Goal: Information Seeking & Learning: Compare options

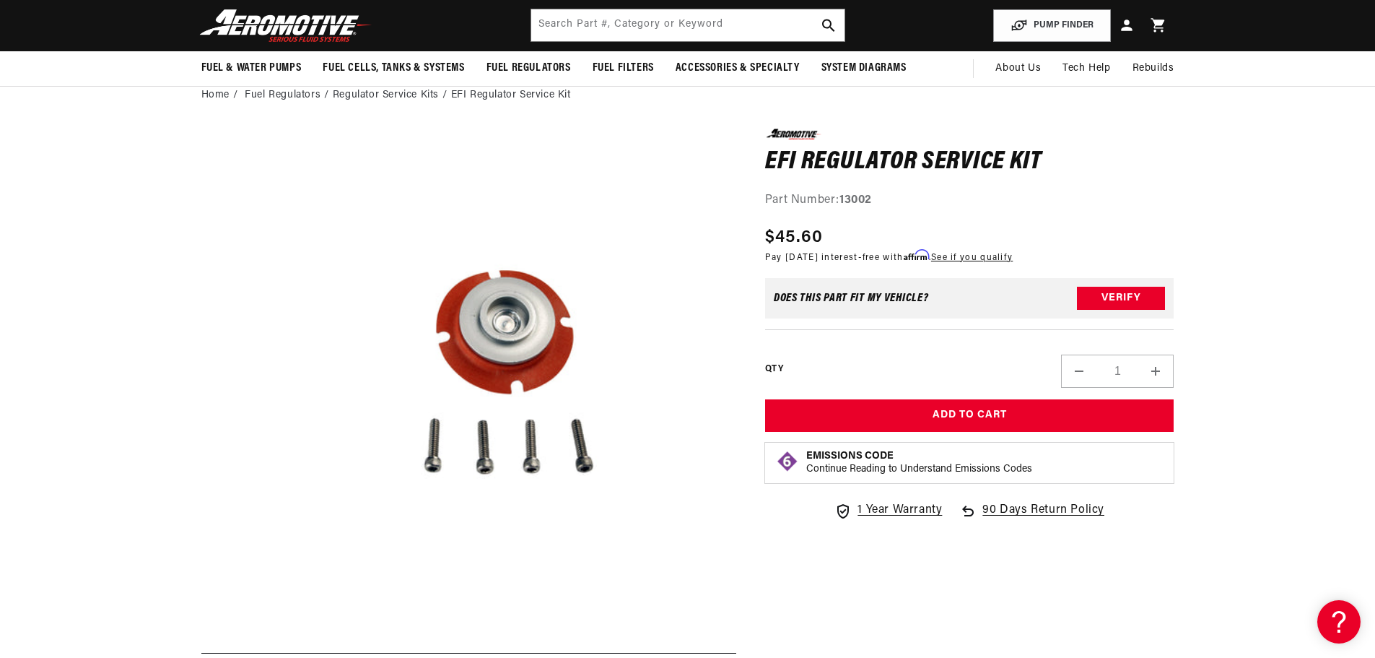
scroll to position [144, 0]
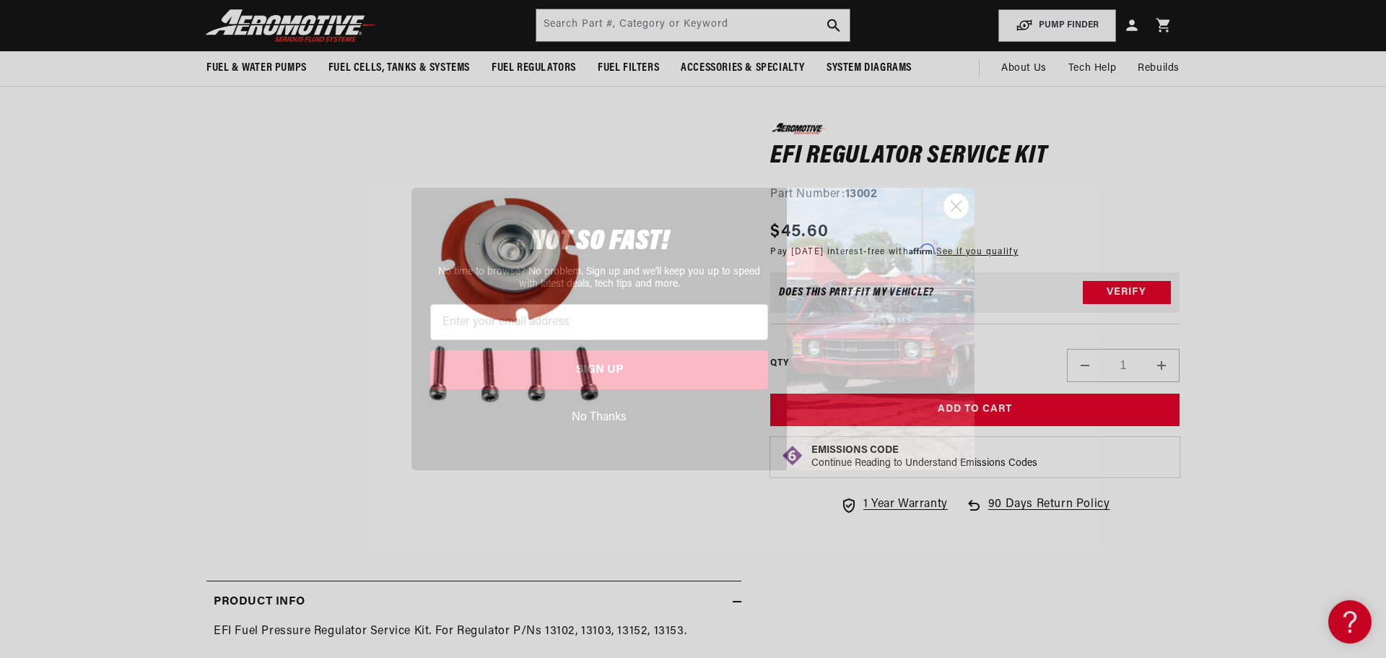
click at [953, 208] on circle "Close dialog" at bounding box center [956, 206] width 24 height 24
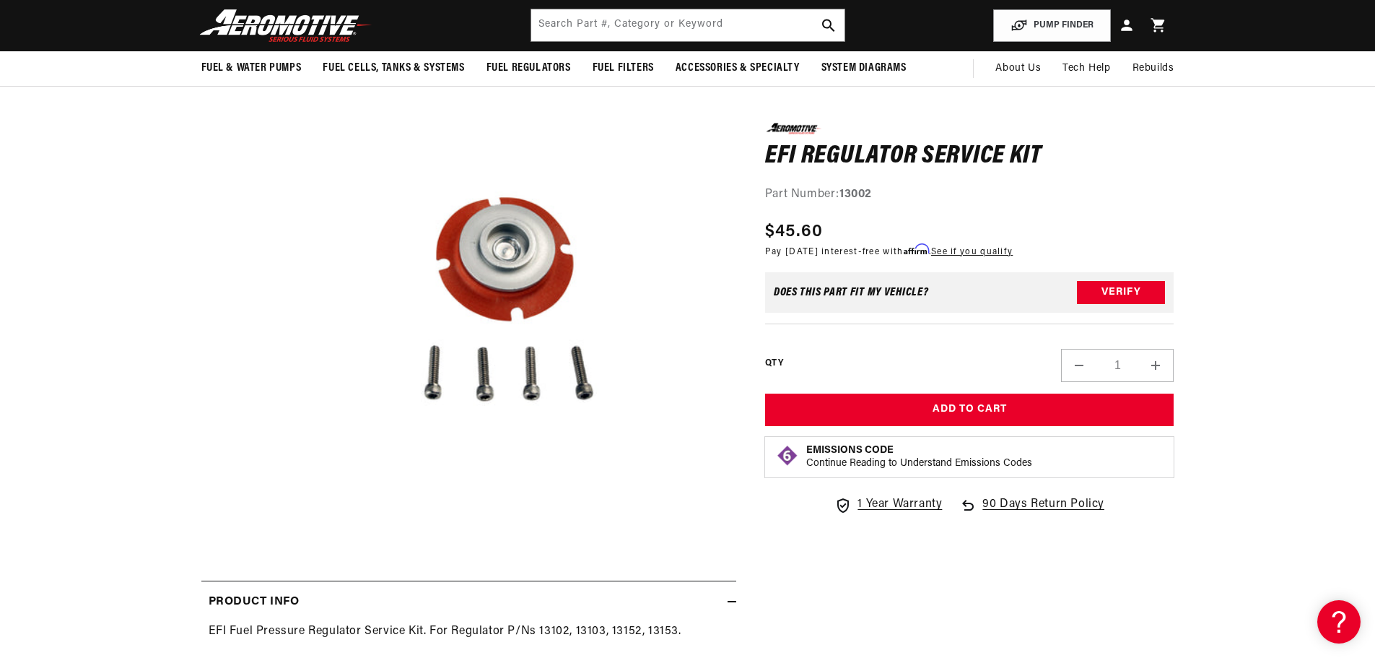
click at [281, 512] on button "Open media 1 in modal" at bounding box center [281, 512] width 0 height 0
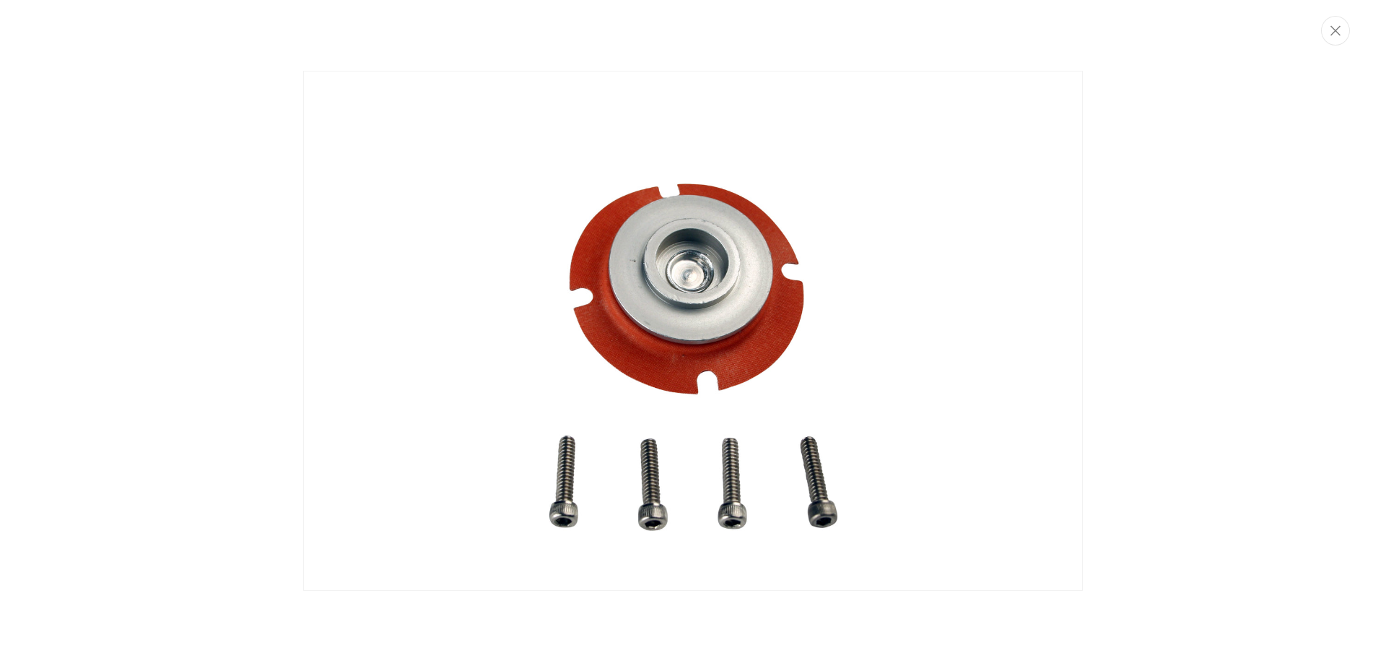
click at [712, 315] on img "Media gallery" at bounding box center [692, 331] width 779 height 520
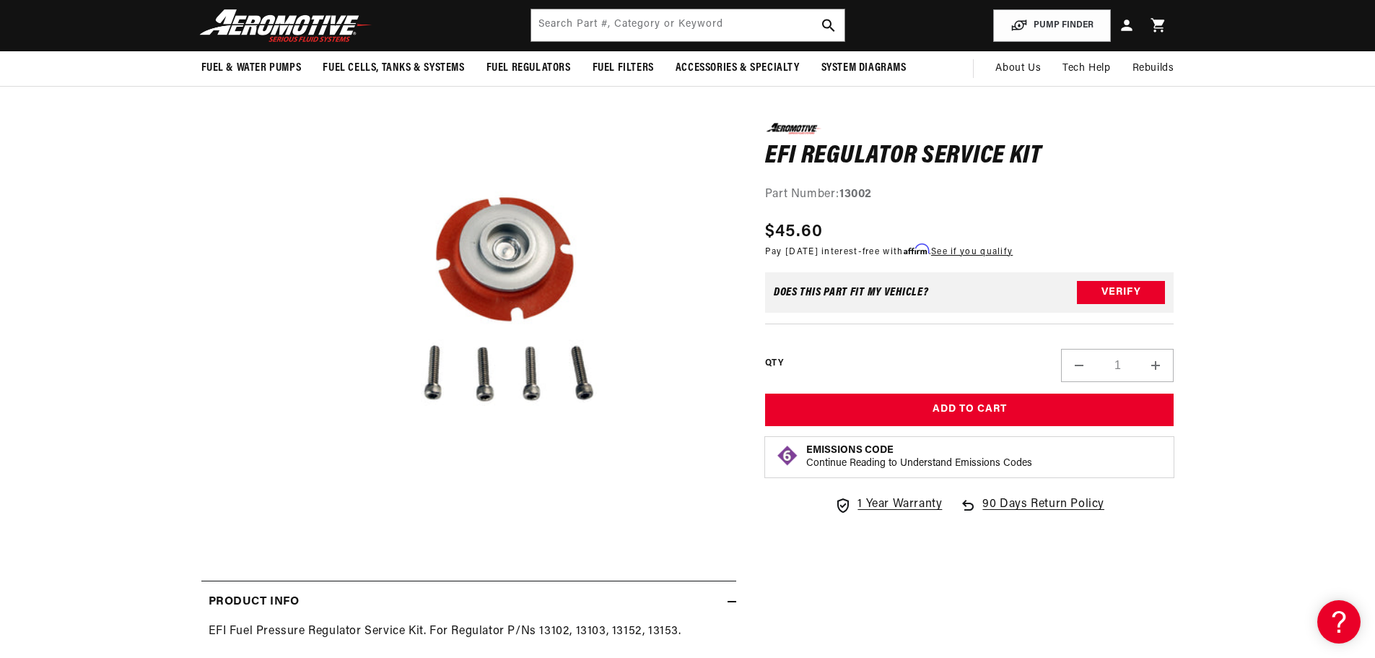
click at [281, 512] on button "Open media 1 in modal" at bounding box center [281, 512] width 0 height 0
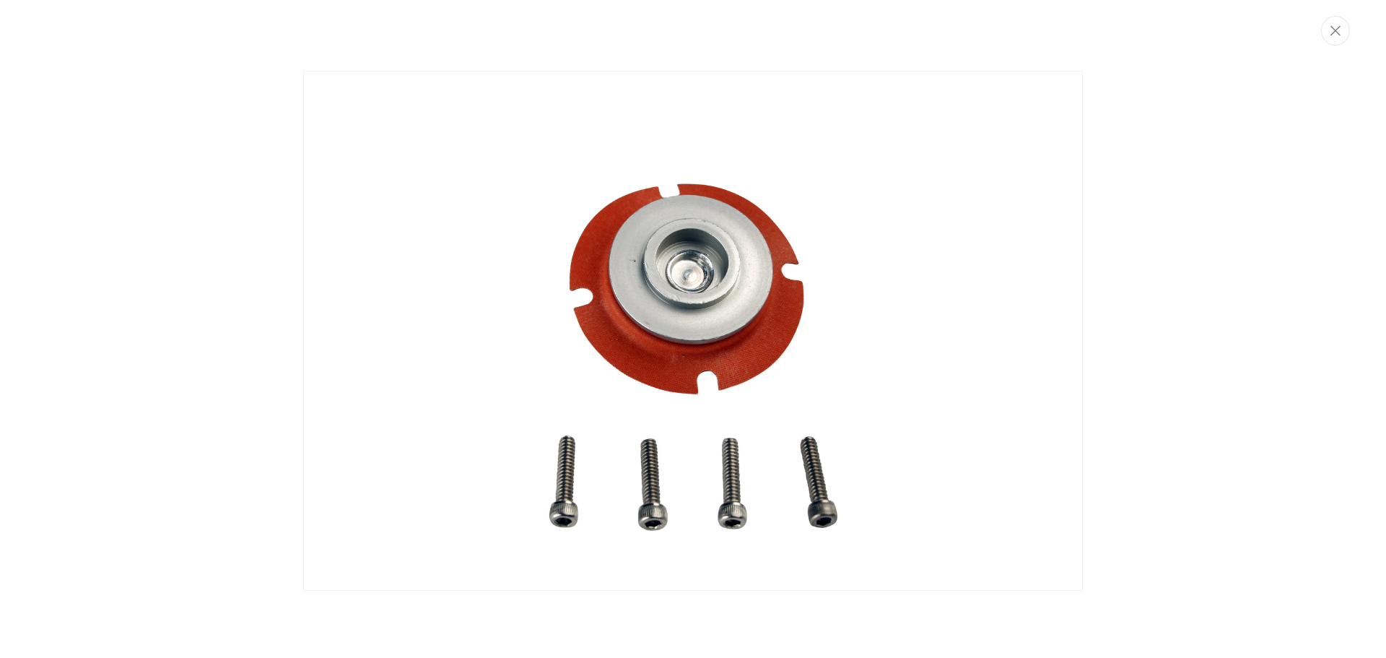
click at [639, 305] on img "Media gallery" at bounding box center [692, 331] width 779 height 520
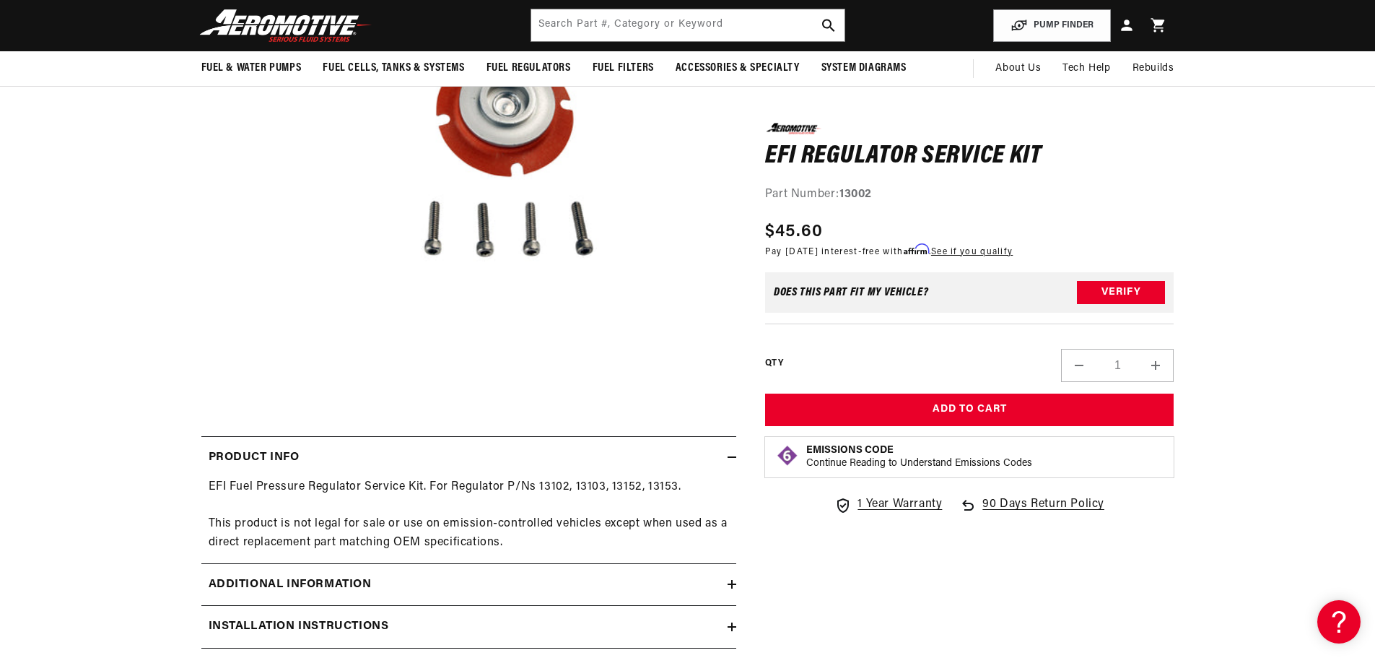
scroll to position [361, 0]
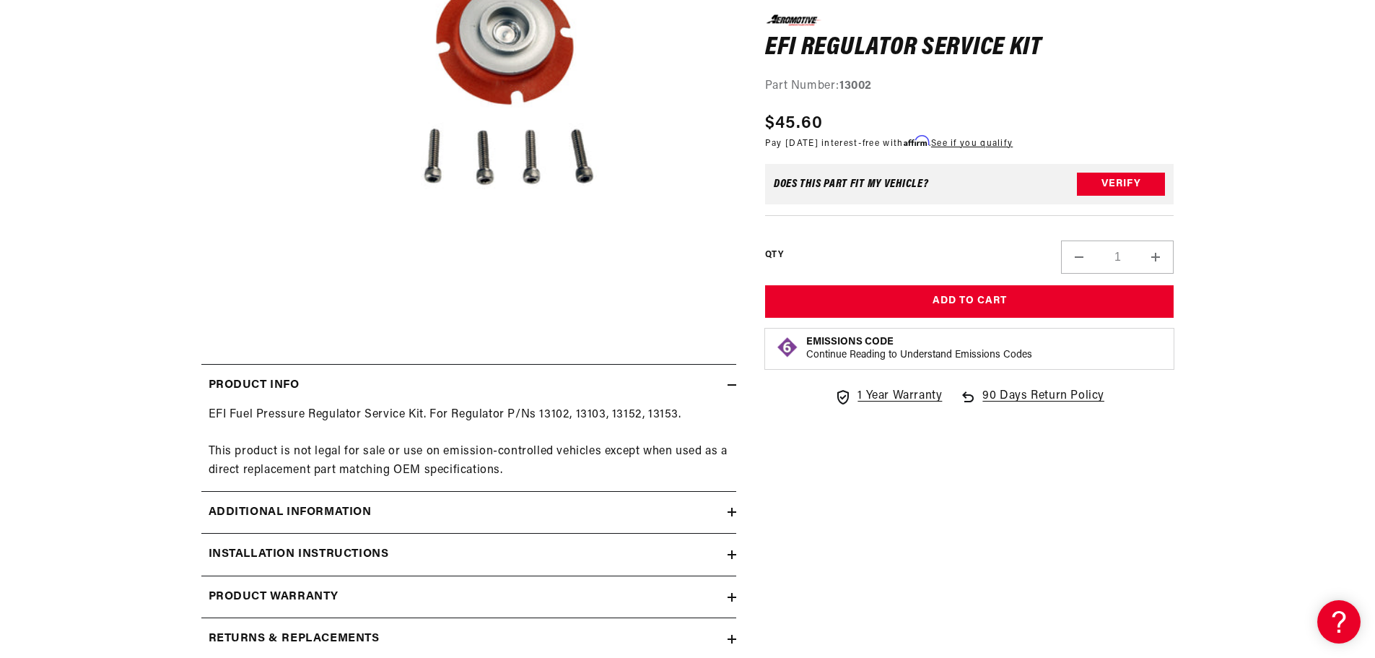
click at [436, 512] on div "Additional information" at bounding box center [464, 512] width 526 height 19
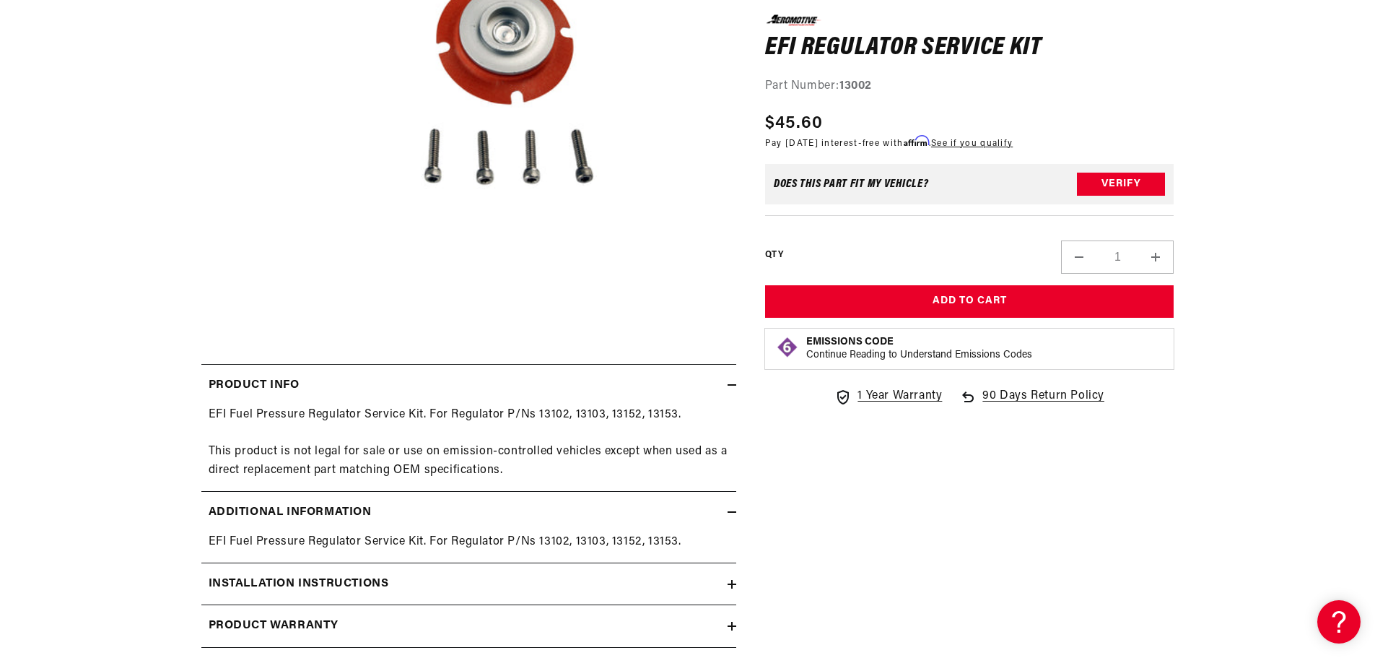
scroll to position [433, 0]
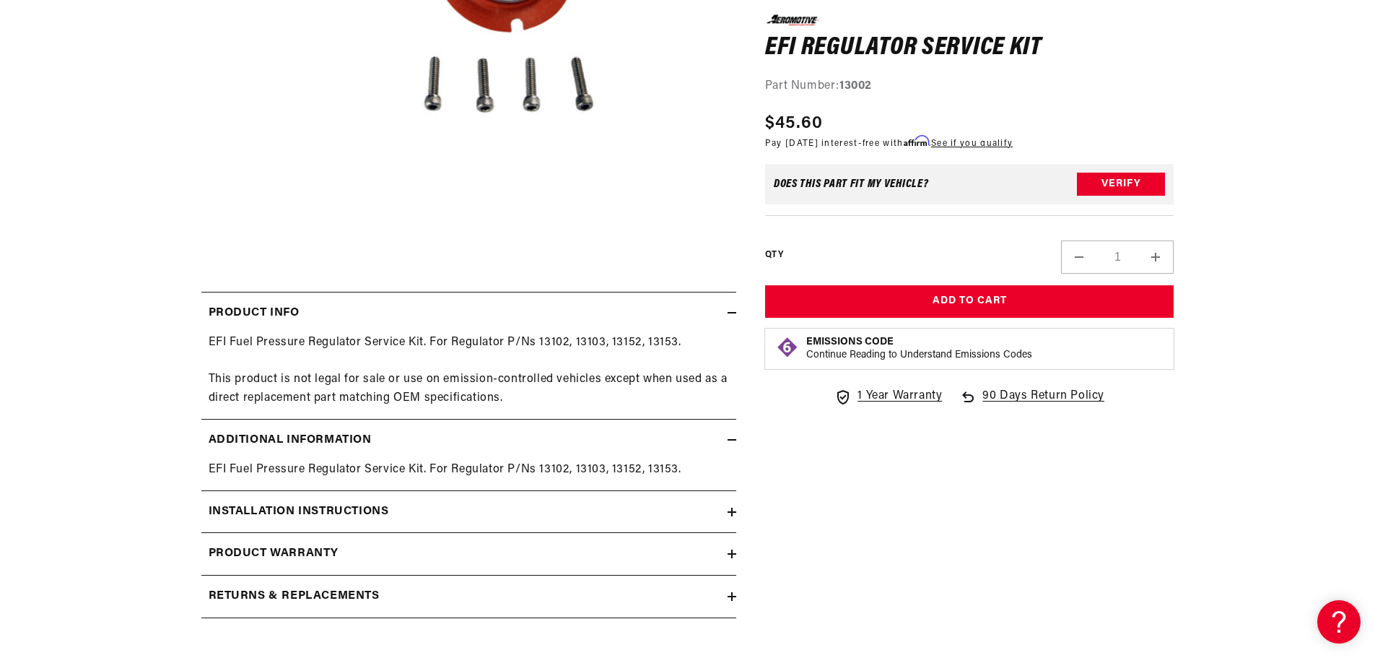
click at [485, 508] on div "Installation Instructions" at bounding box center [464, 511] width 526 height 19
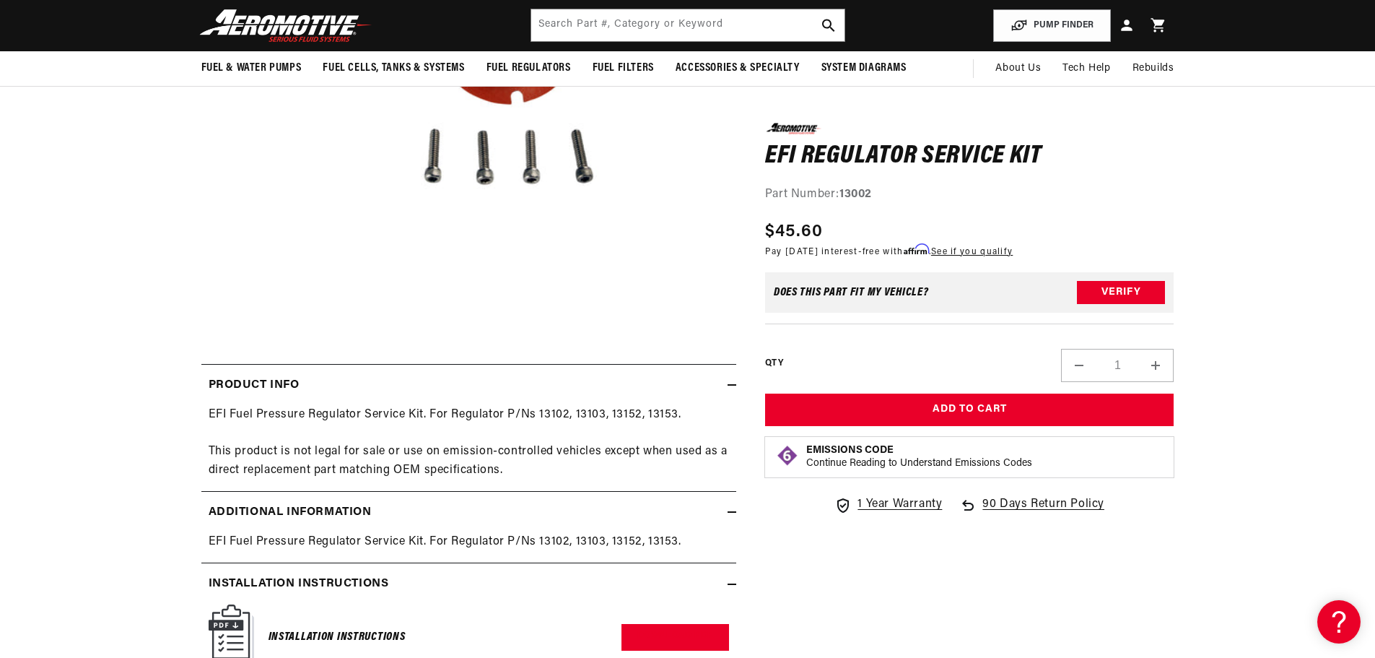
scroll to position [144, 0]
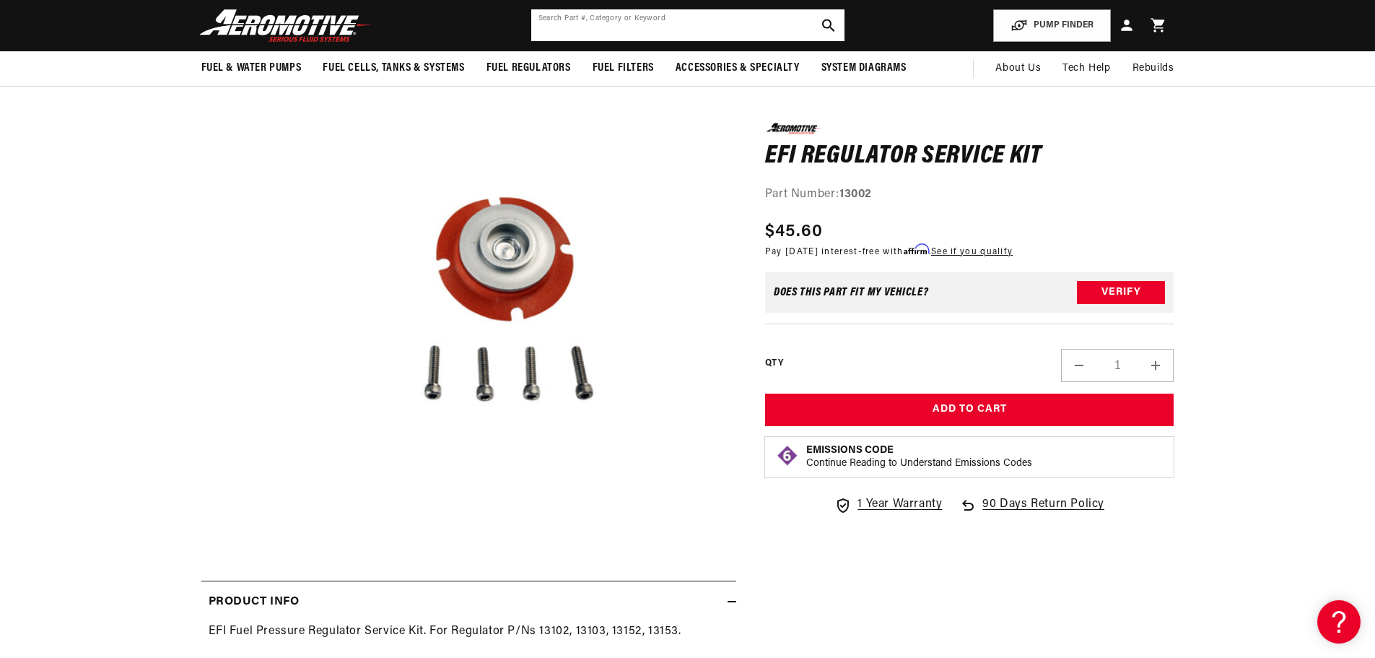
click at [675, 34] on input "text" at bounding box center [687, 25] width 313 height 32
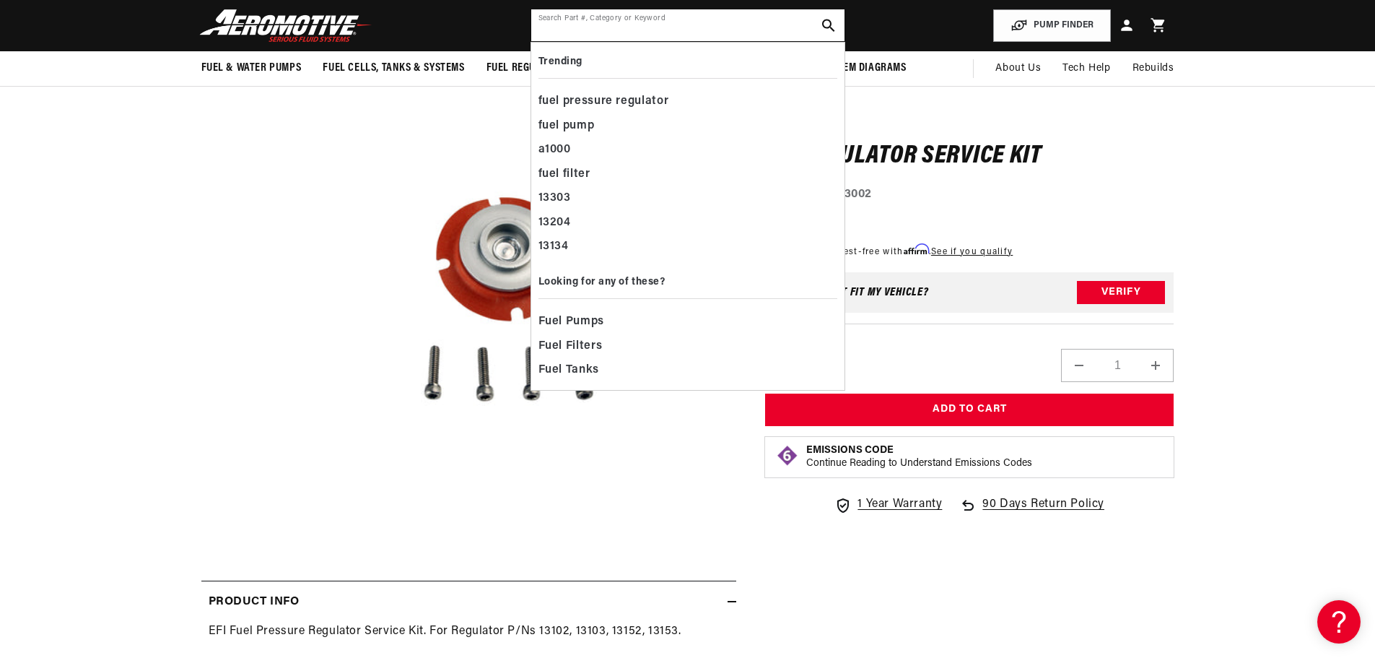
paste input "13003"
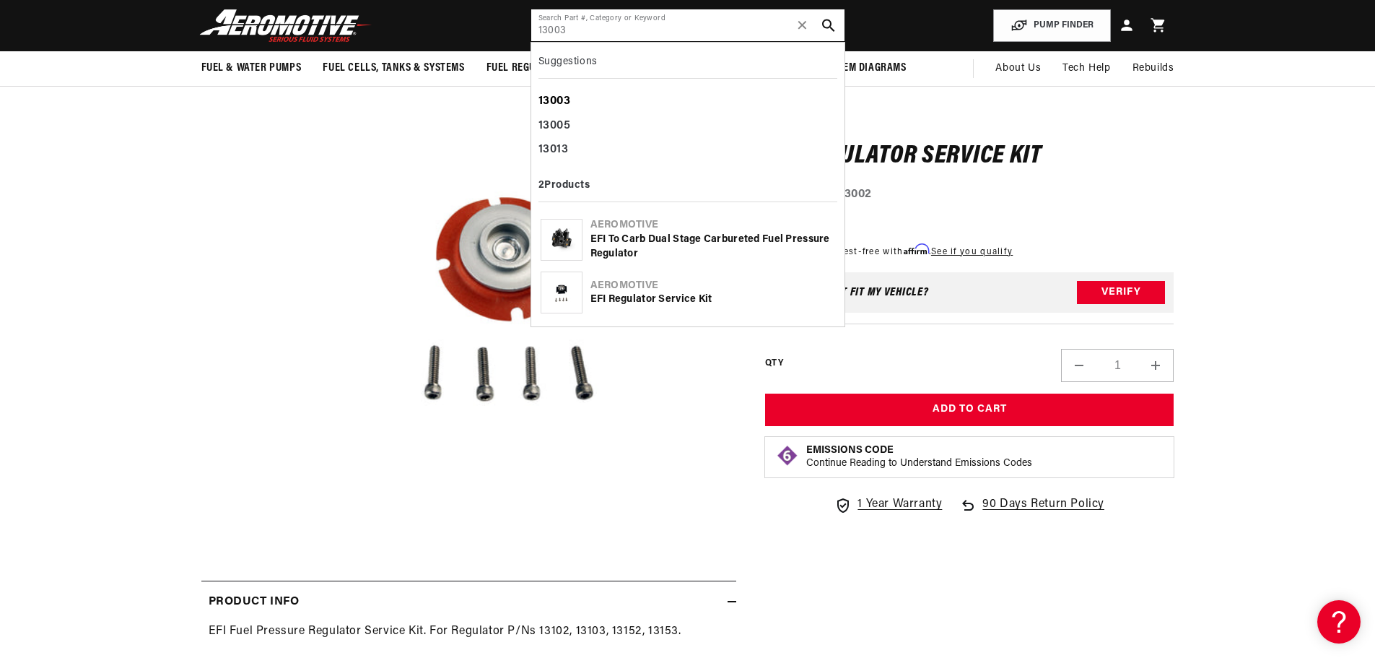
type input "13003"
click at [554, 92] on div "13003" at bounding box center [687, 101] width 299 height 25
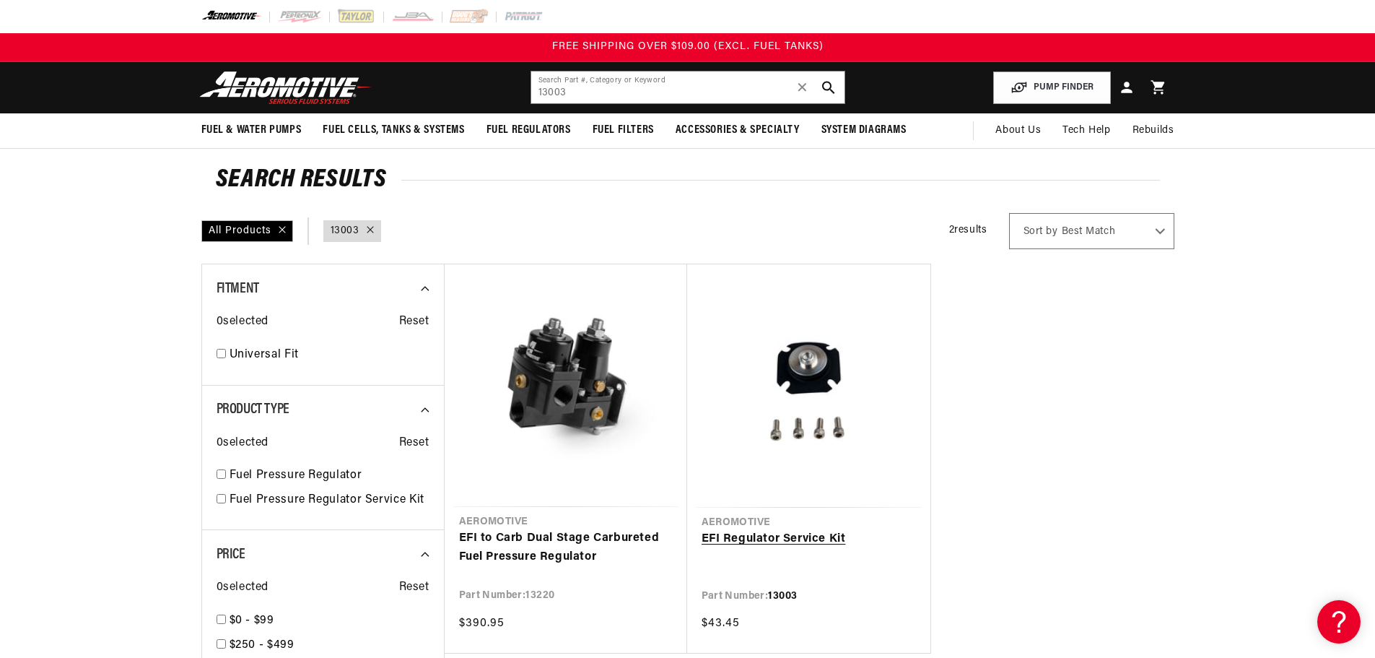
click at [812, 545] on link "EFI Regulator Service Kit" at bounding box center [809, 539] width 214 height 19
drag, startPoint x: 674, startPoint y: 93, endPoint x: 460, endPoint y: 80, distance: 214.8
click at [460, 80] on header "Fuel & Water Pumps Back In-Tank In-Line Fuel Pumps" at bounding box center [687, 87] width 1045 height 51
paste input "4"
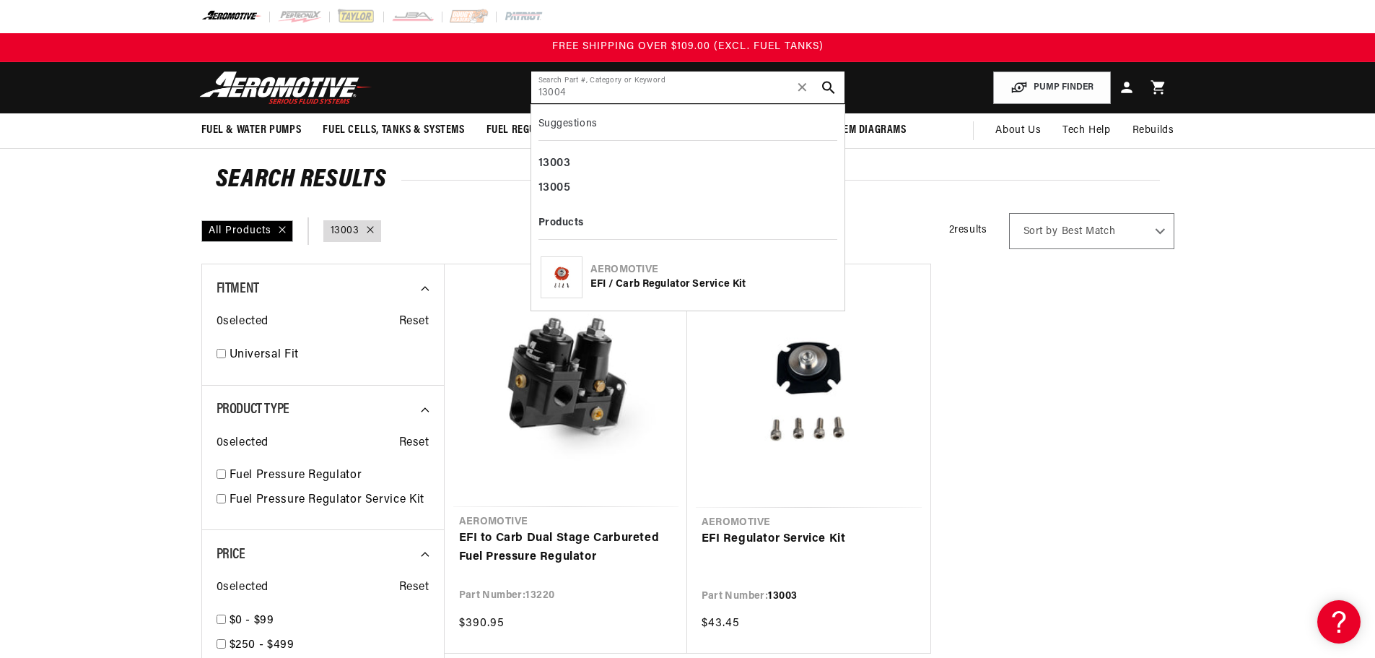
type input "13004"
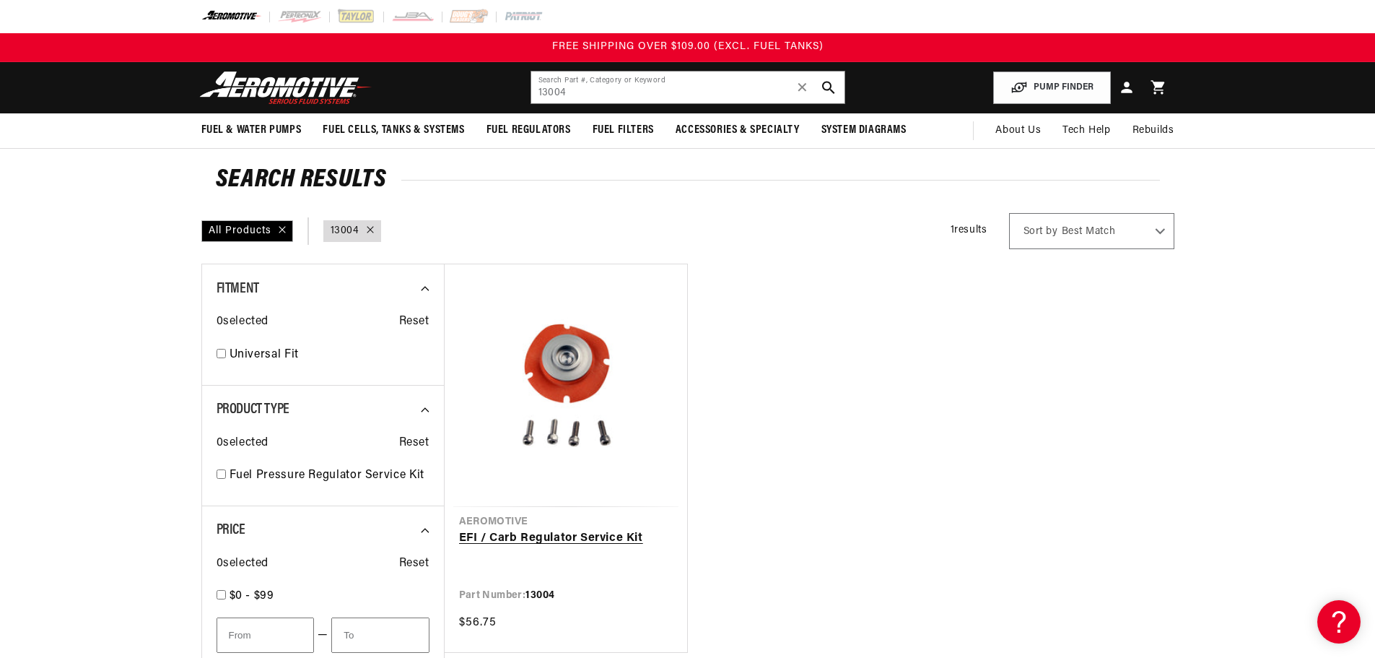
click at [596, 541] on link "EFI / Carb Regulator Service Kit" at bounding box center [566, 538] width 214 height 19
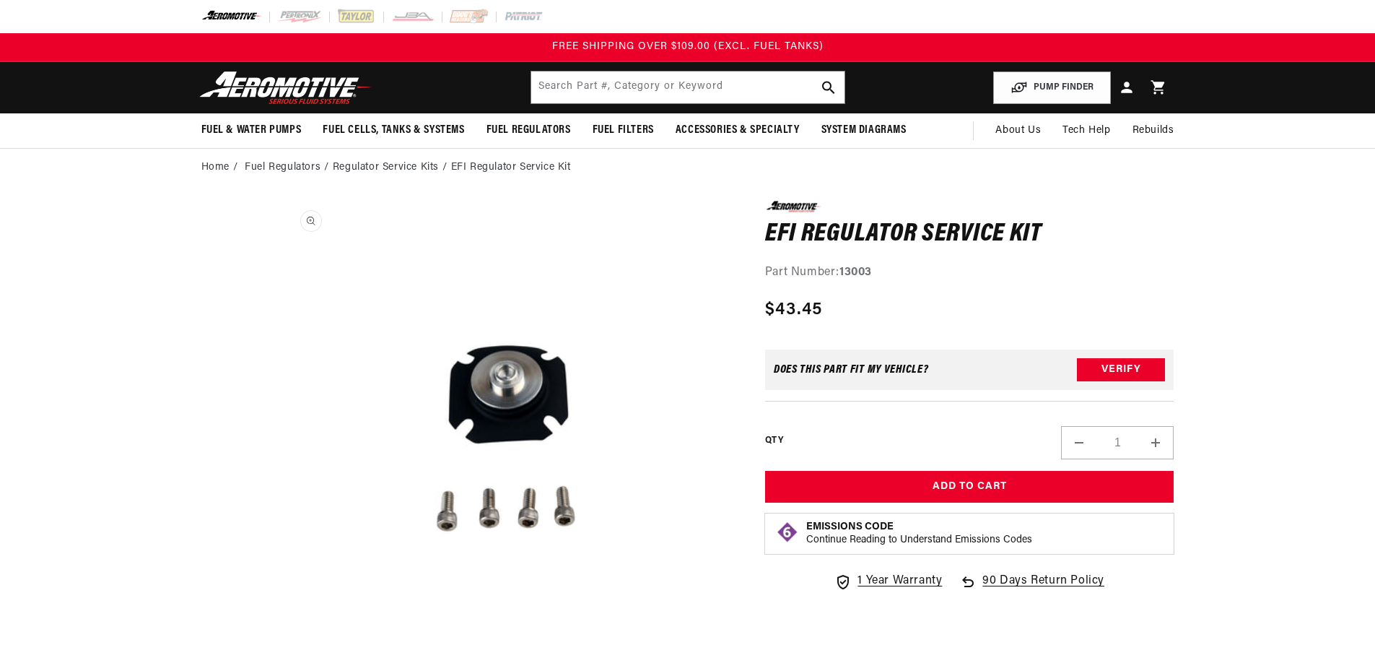
click at [281, 657] on button "Open media 1 in modal" at bounding box center [281, 657] width 0 height 0
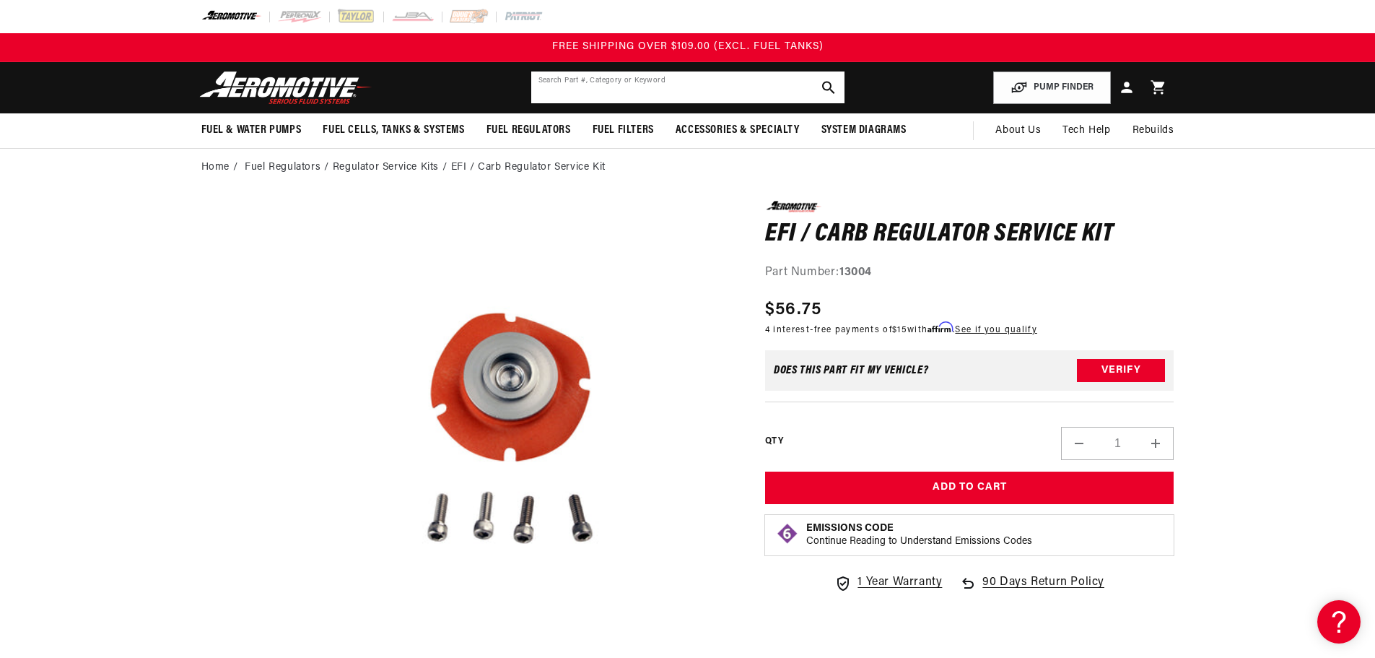
click at [743, 85] on input "text" at bounding box center [687, 87] width 313 height 32
paste input "13005"
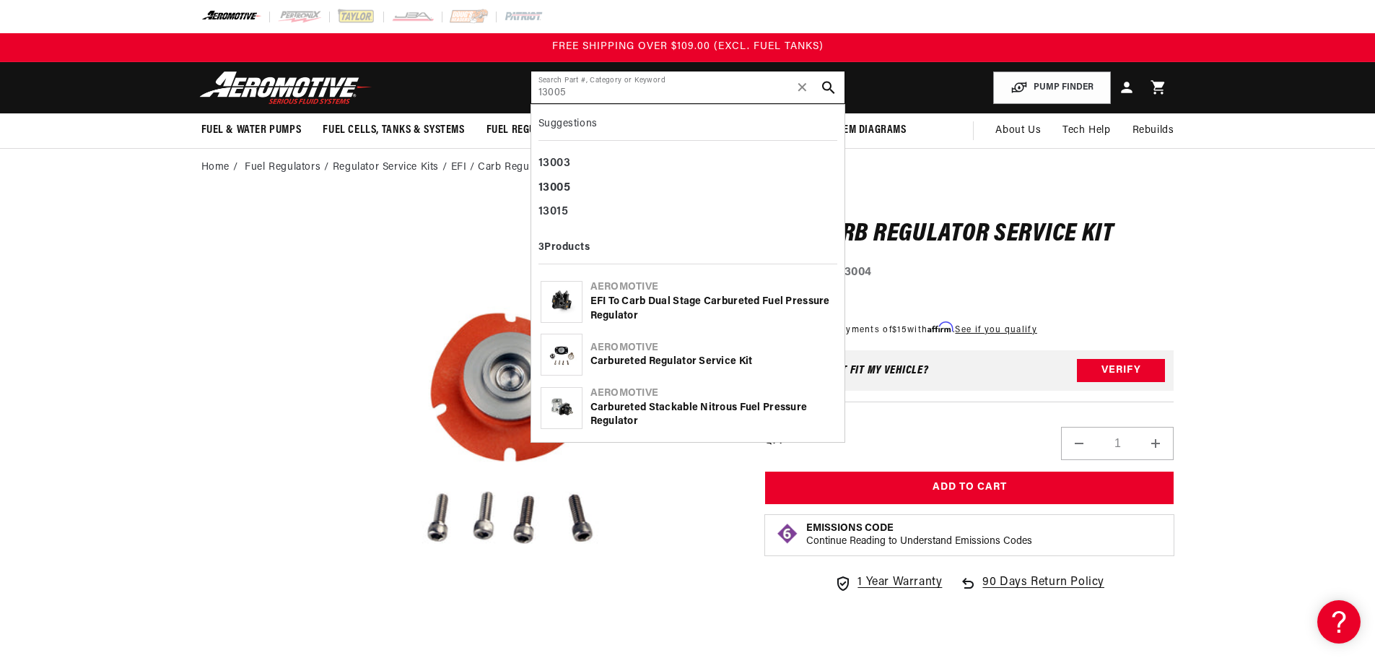
type input "13005"
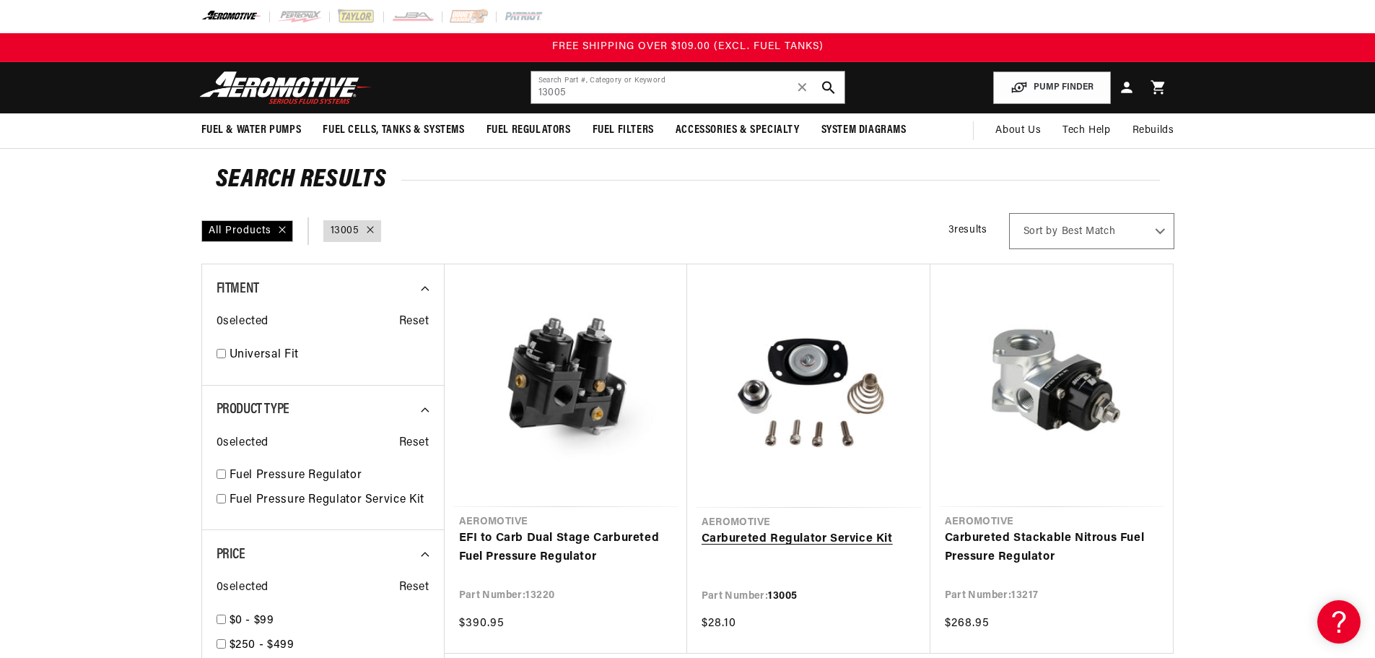
click at [860, 538] on link "Carbureted Regulator Service Kit" at bounding box center [809, 539] width 214 height 19
drag, startPoint x: 639, startPoint y: 89, endPoint x: 371, endPoint y: 87, distance: 267.8
click at [371, 87] on header "Fuel & Water Pumps Back In-Tank In-Line Fuel Pumps" at bounding box center [687, 87] width 1045 height 51
paste input "6"
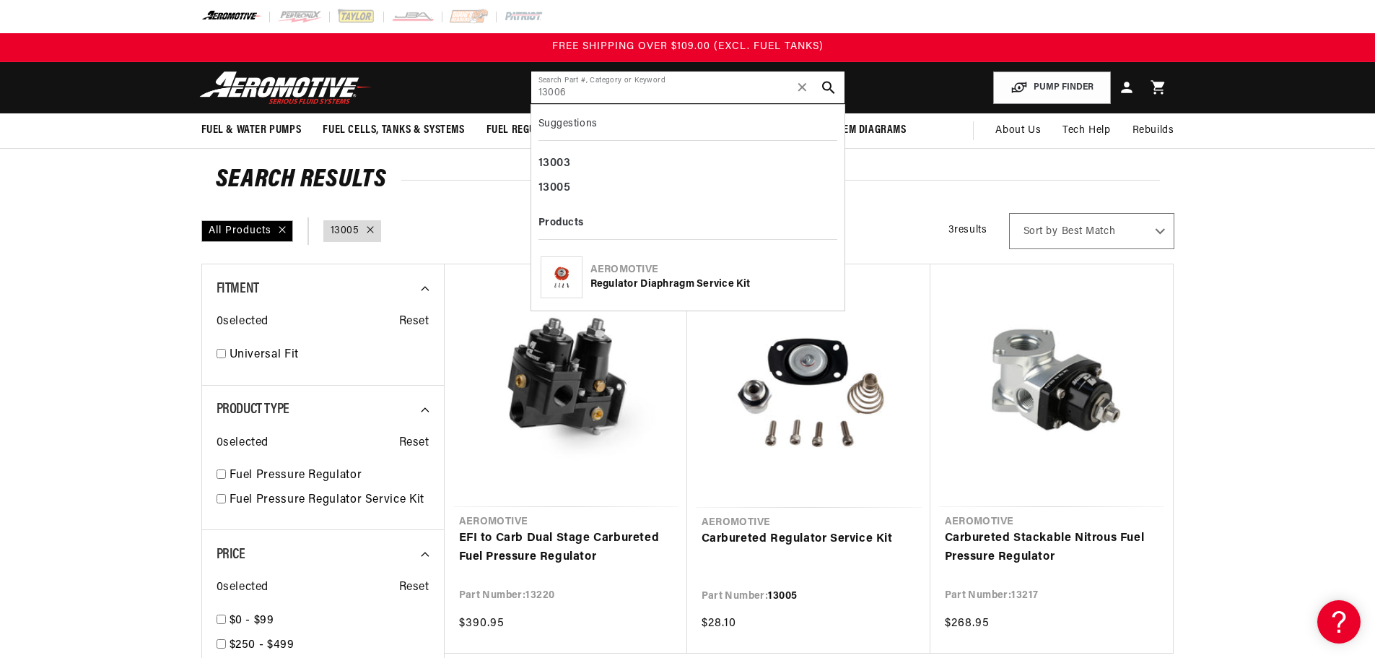
type input "13006"
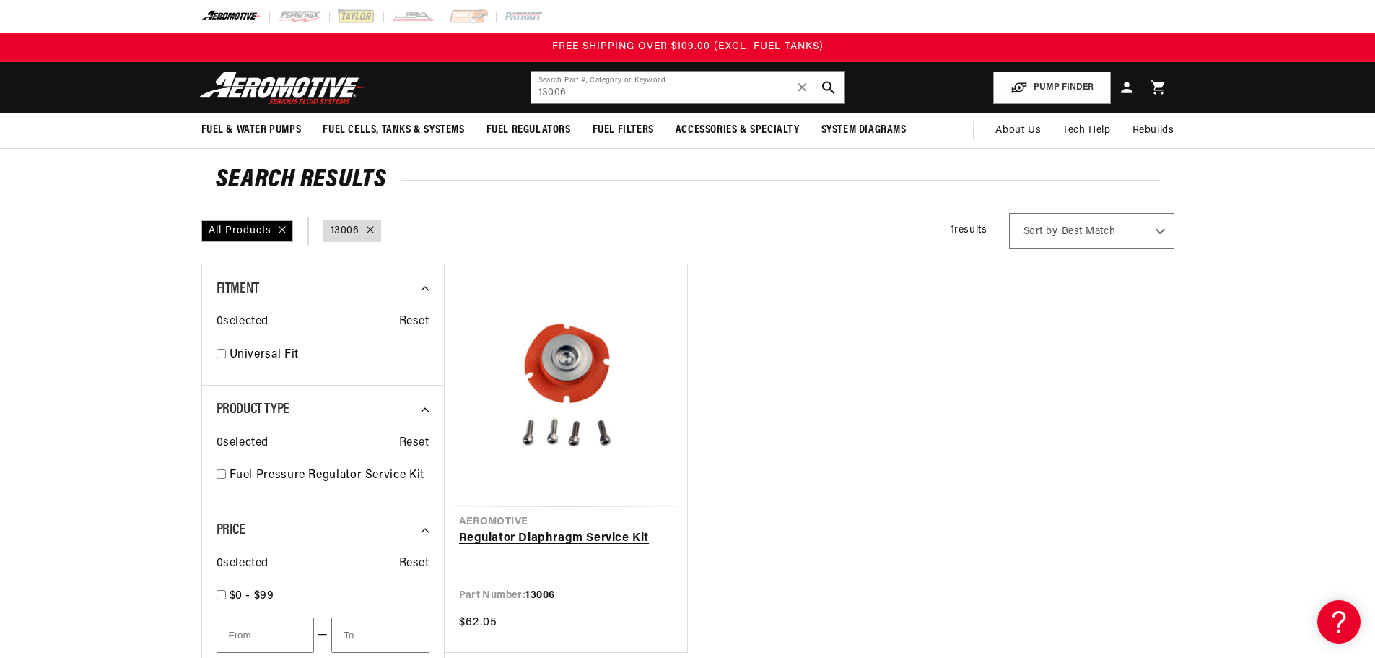
click at [616, 529] on link "Regulator Diaphragm Service Kit" at bounding box center [566, 538] width 214 height 19
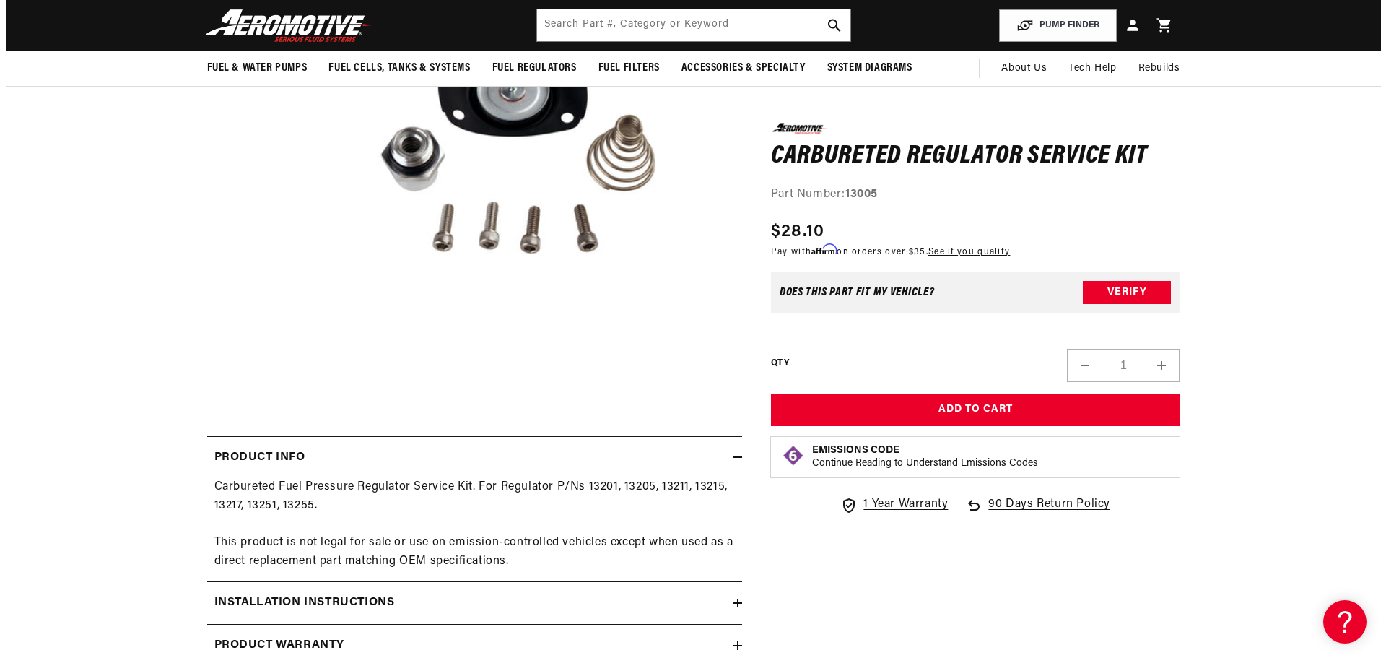
scroll to position [217, 0]
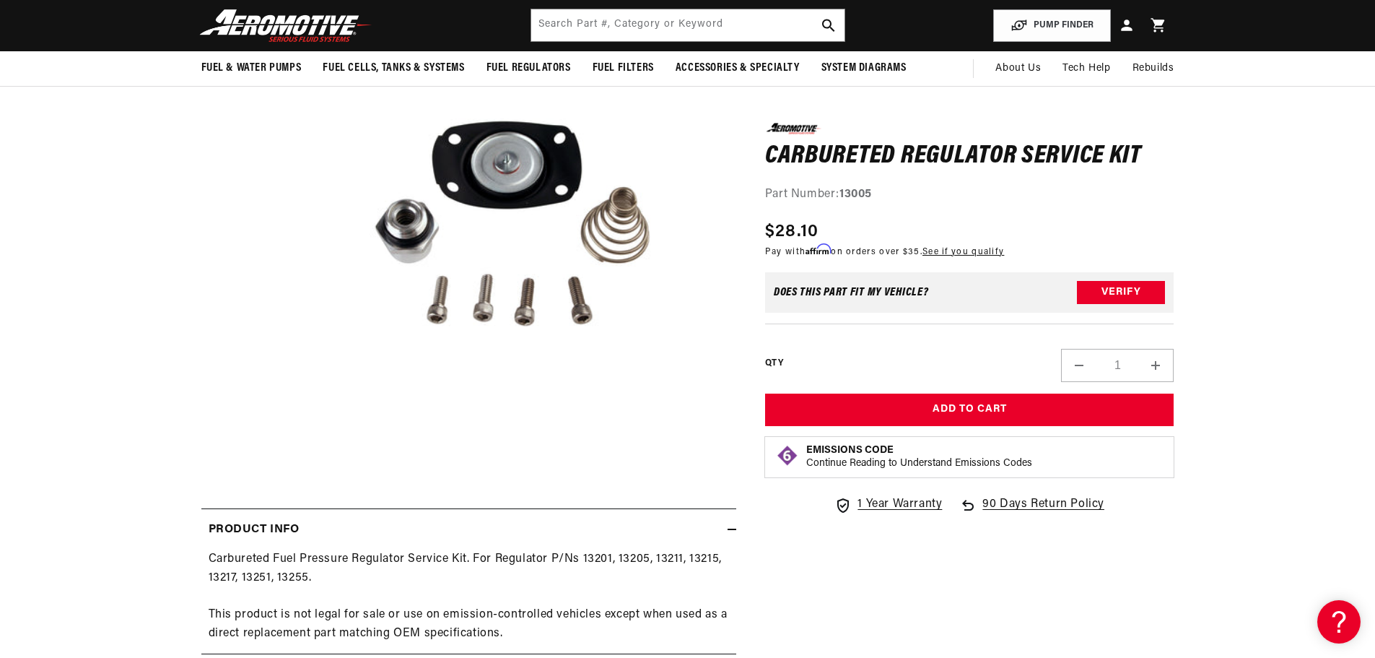
click at [281, 440] on button "Open media 1 in modal" at bounding box center [281, 440] width 0 height 0
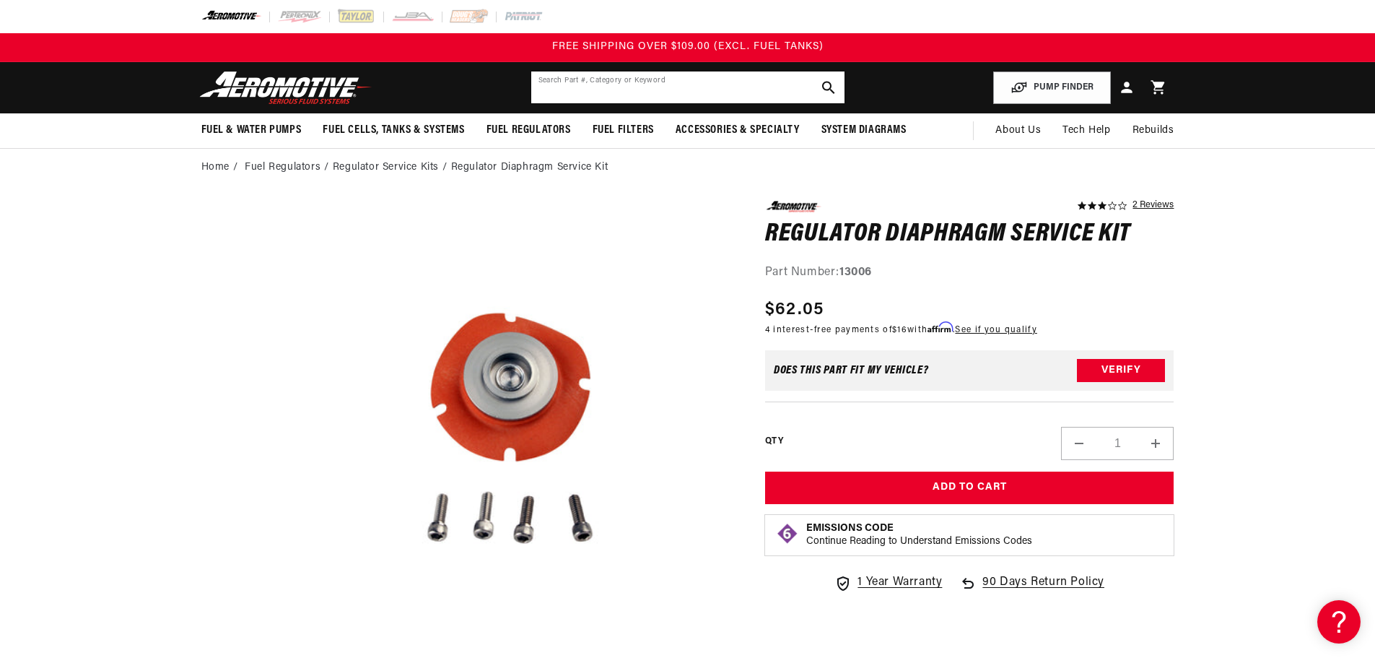
click at [718, 91] on input "text" at bounding box center [687, 87] width 313 height 32
paste input "13007"
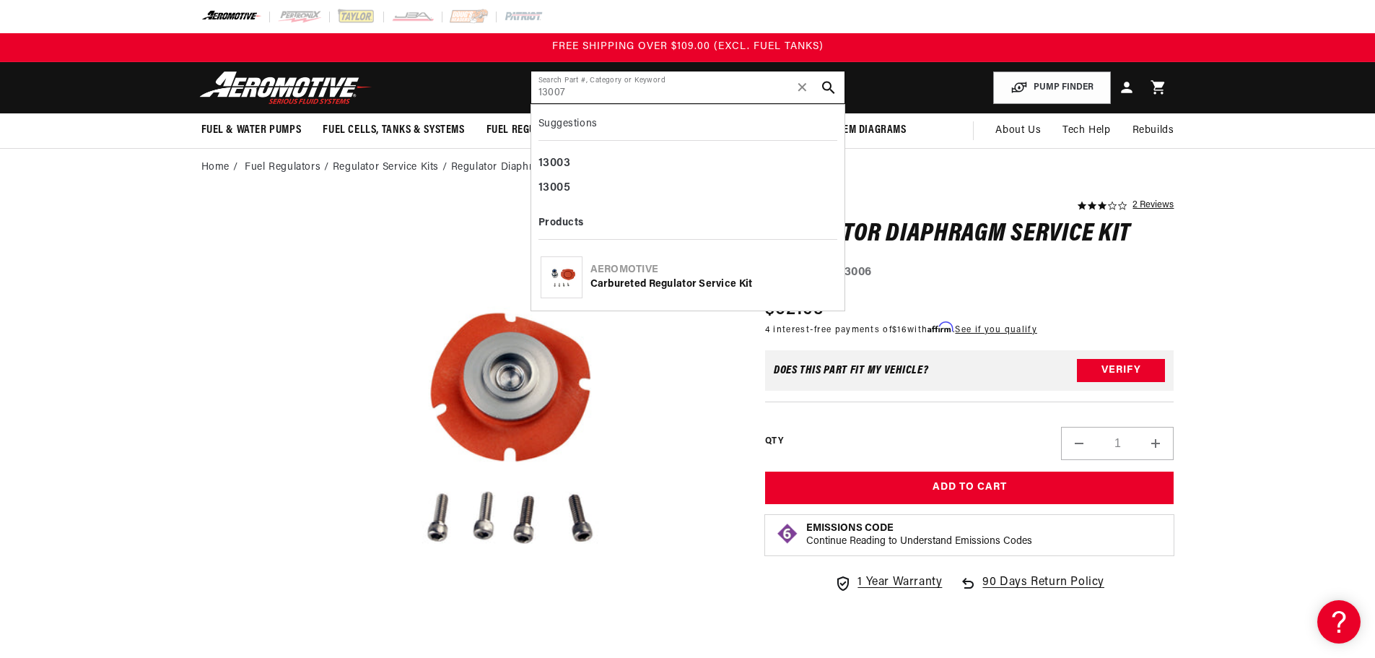
type input "13007"
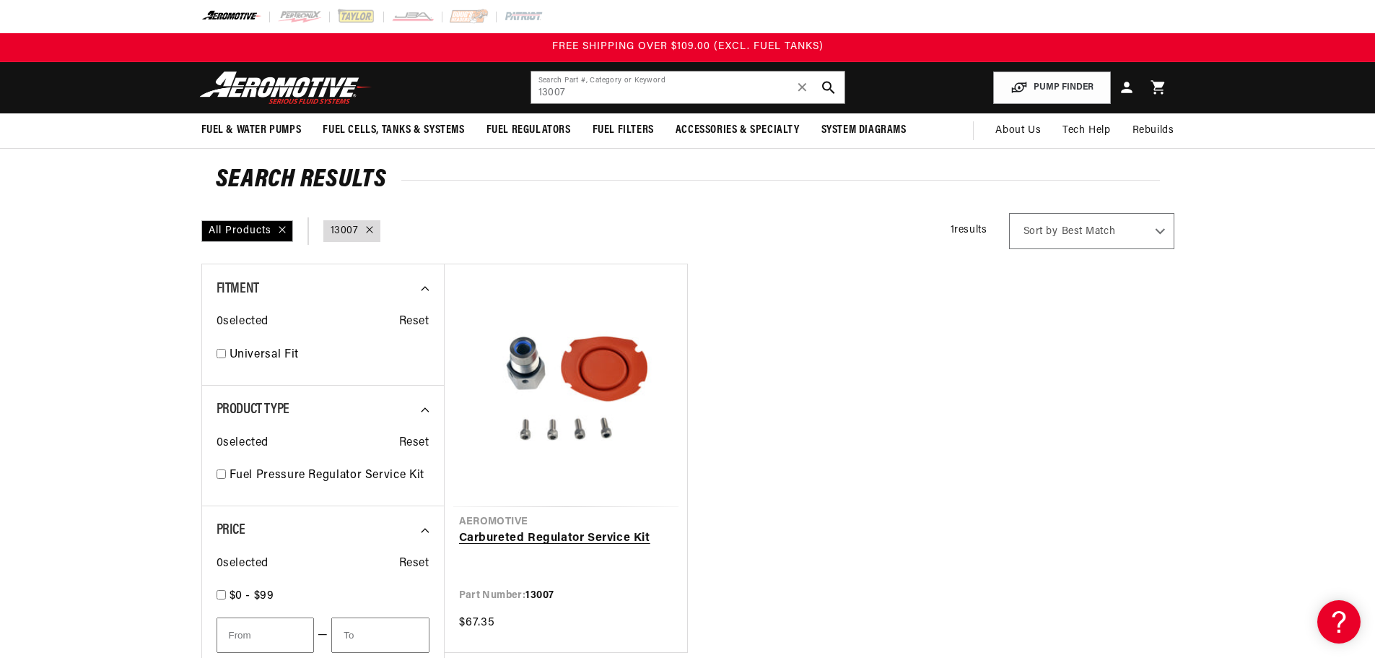
click at [593, 538] on link "Carbureted Regulator Service Kit" at bounding box center [566, 538] width 214 height 19
drag, startPoint x: 613, startPoint y: 84, endPoint x: 403, endPoint y: 92, distance: 210.9
click at [403, 92] on header "Fuel & Water Pumps Back In-Tank In-Line Fuel Pumps" at bounding box center [687, 87] width 1045 height 51
paste input "8"
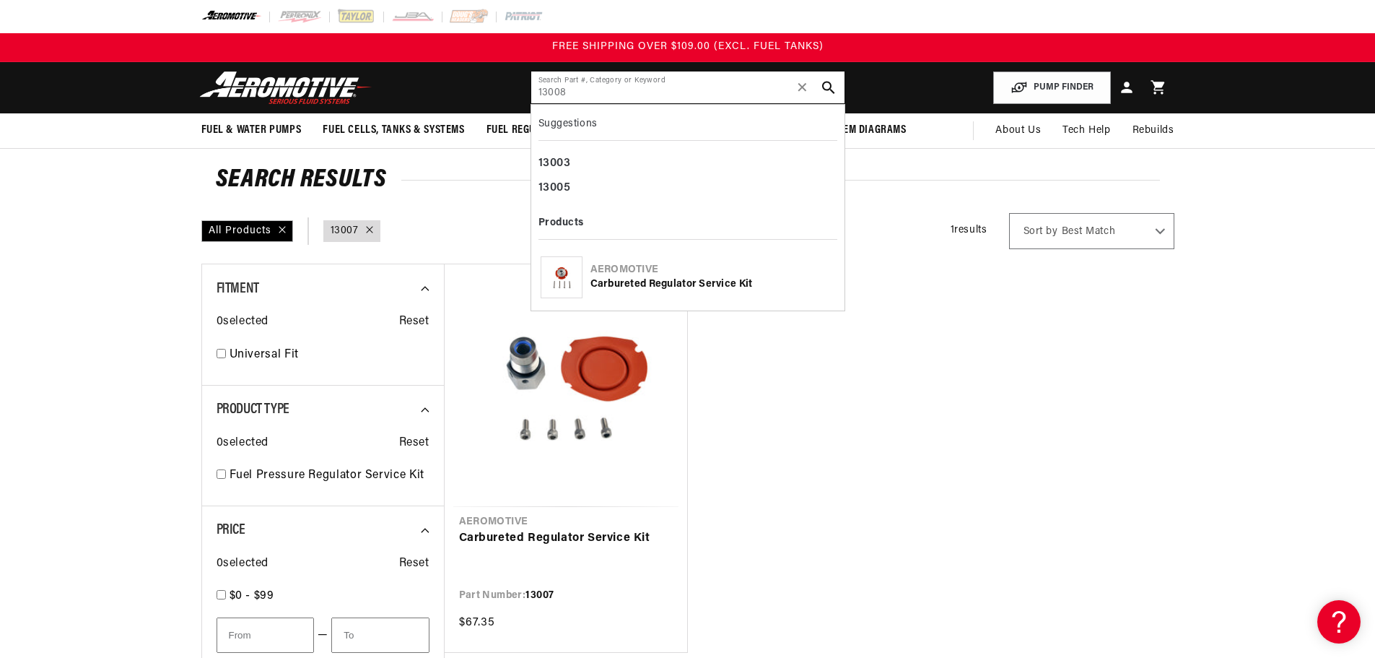
type input "13008"
click at [664, 283] on div "Carbureted Regulator Service Kit" at bounding box center [712, 284] width 245 height 14
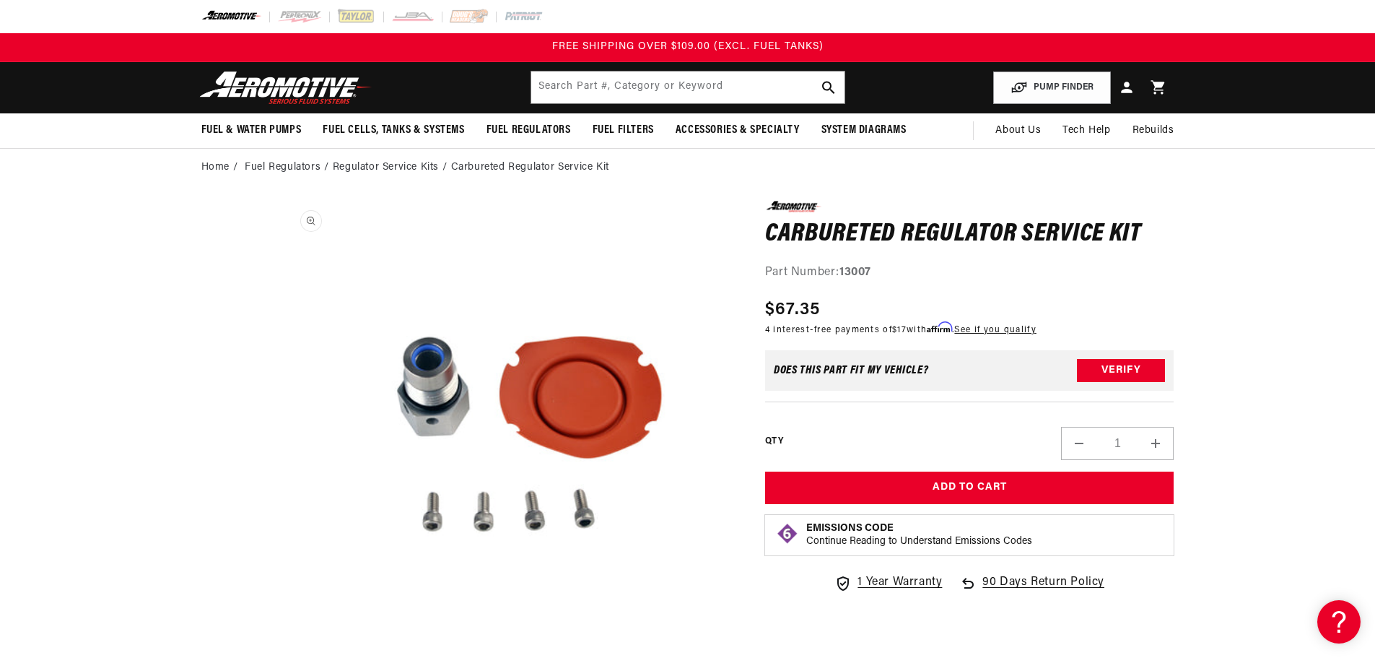
click at [281, 657] on button "Open media 1 in modal" at bounding box center [281, 657] width 0 height 0
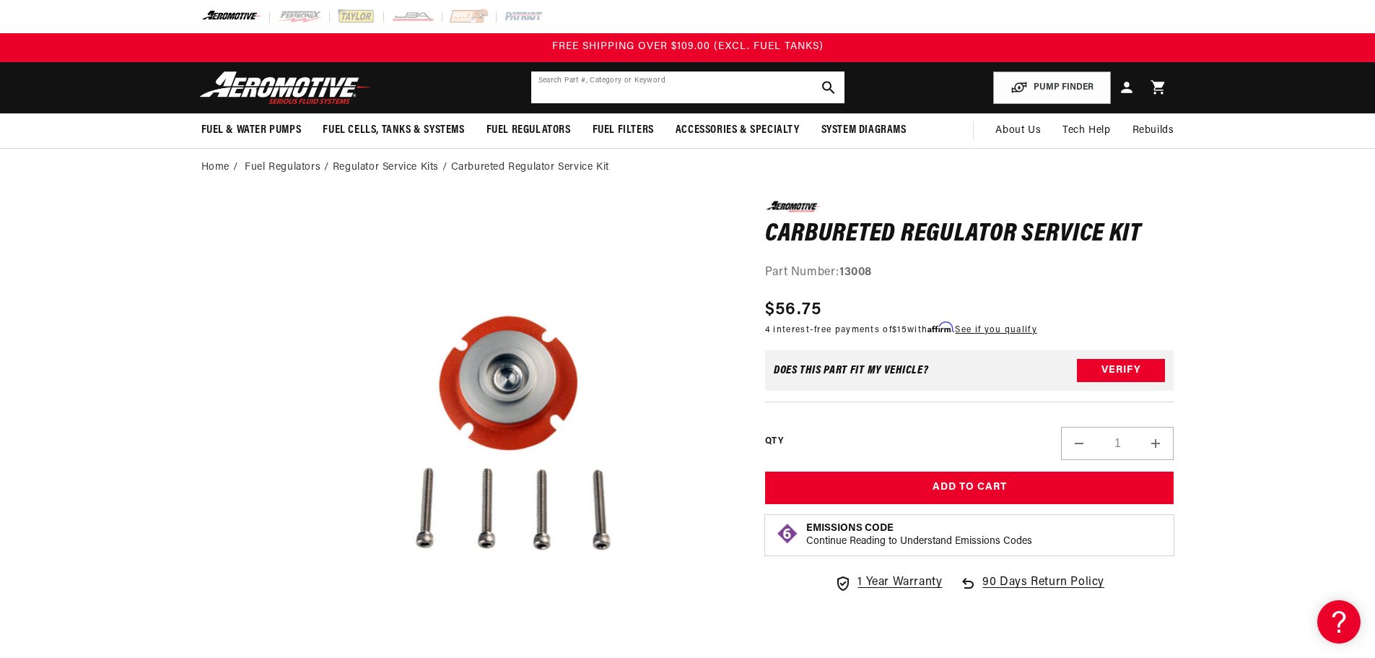
click at [680, 87] on input "text" at bounding box center [687, 87] width 313 height 32
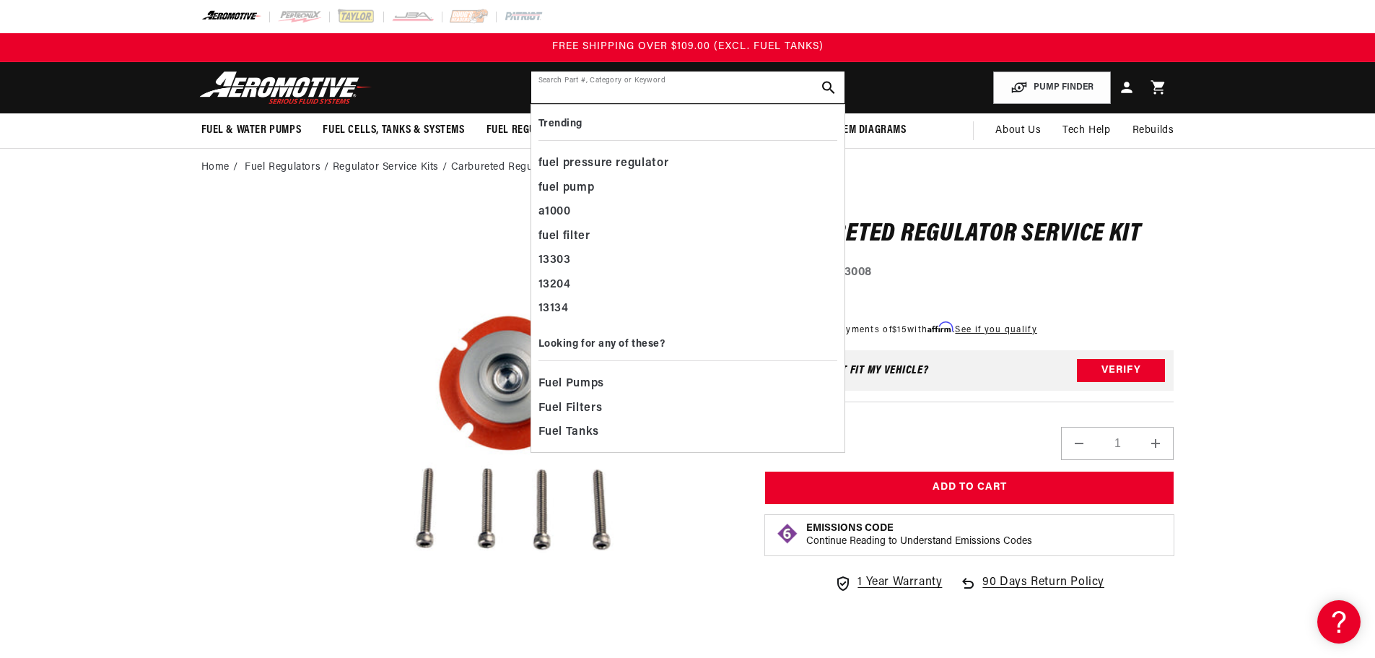
paste input "13009"
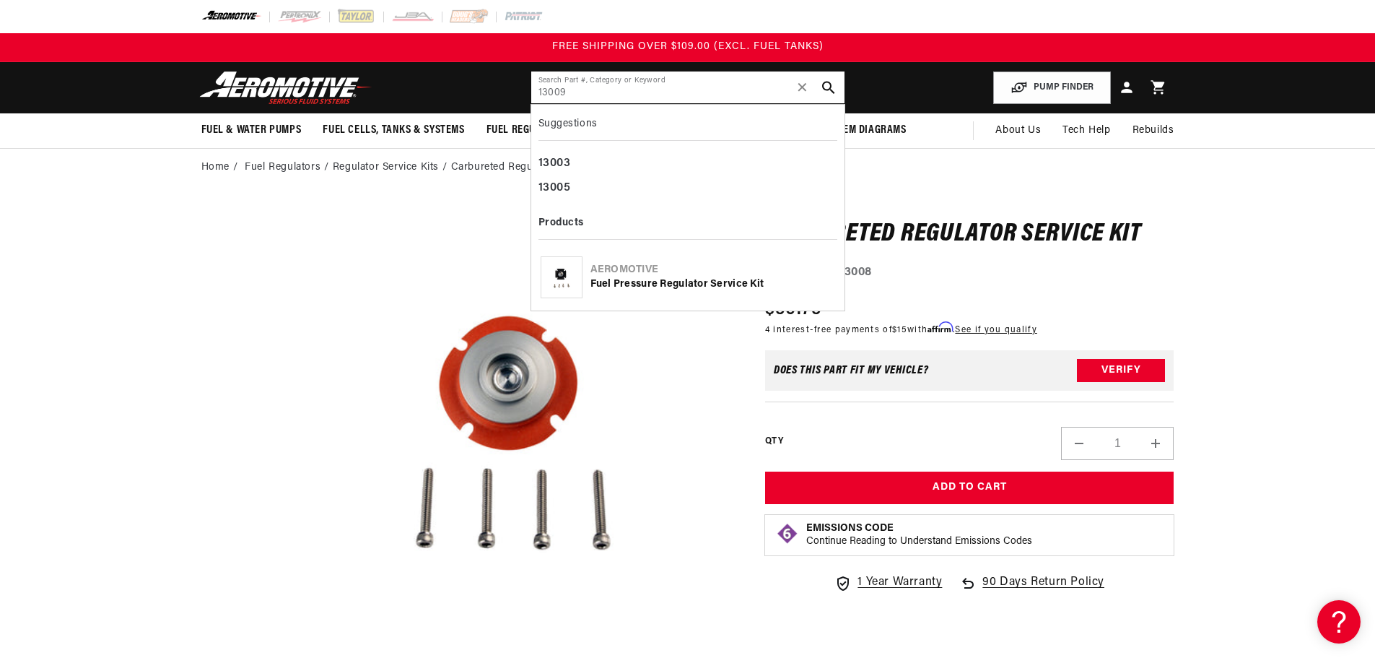
type input "13009"
click at [712, 284] on div "Fuel Pressure Regulator Service Kit" at bounding box center [712, 284] width 245 height 14
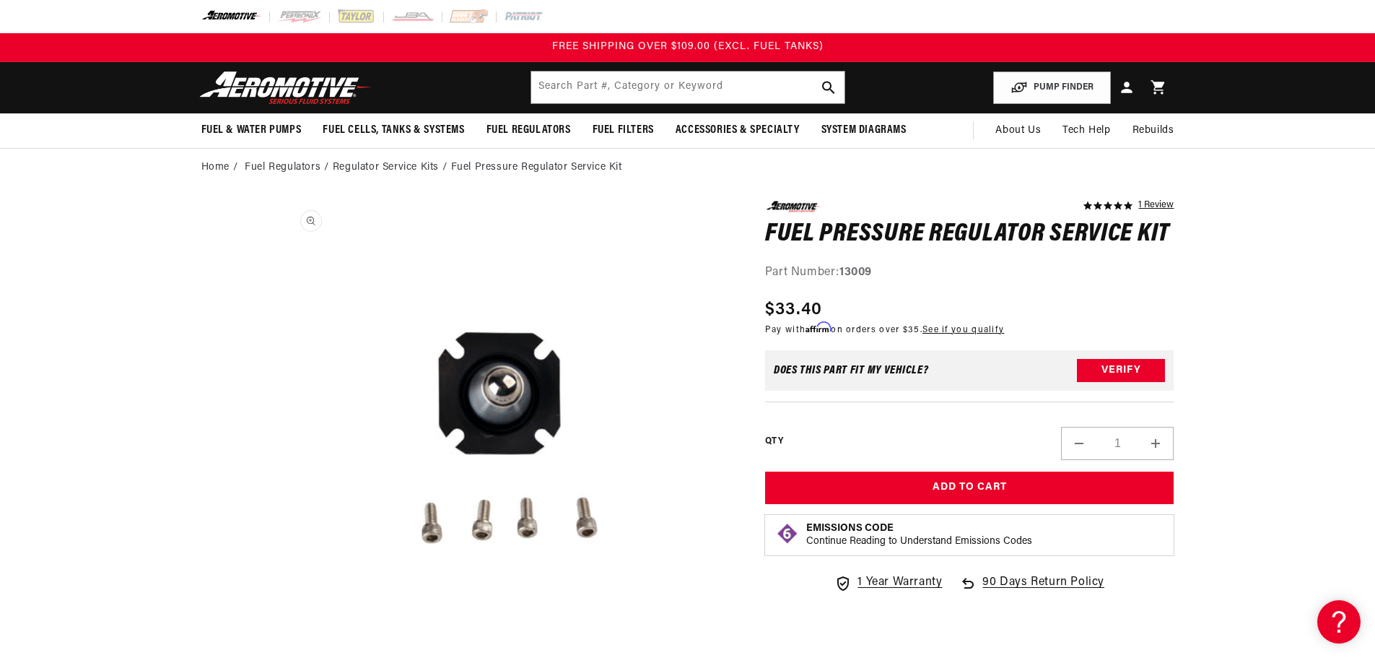
click at [281, 657] on button "Open media 1 in modal" at bounding box center [281, 657] width 0 height 0
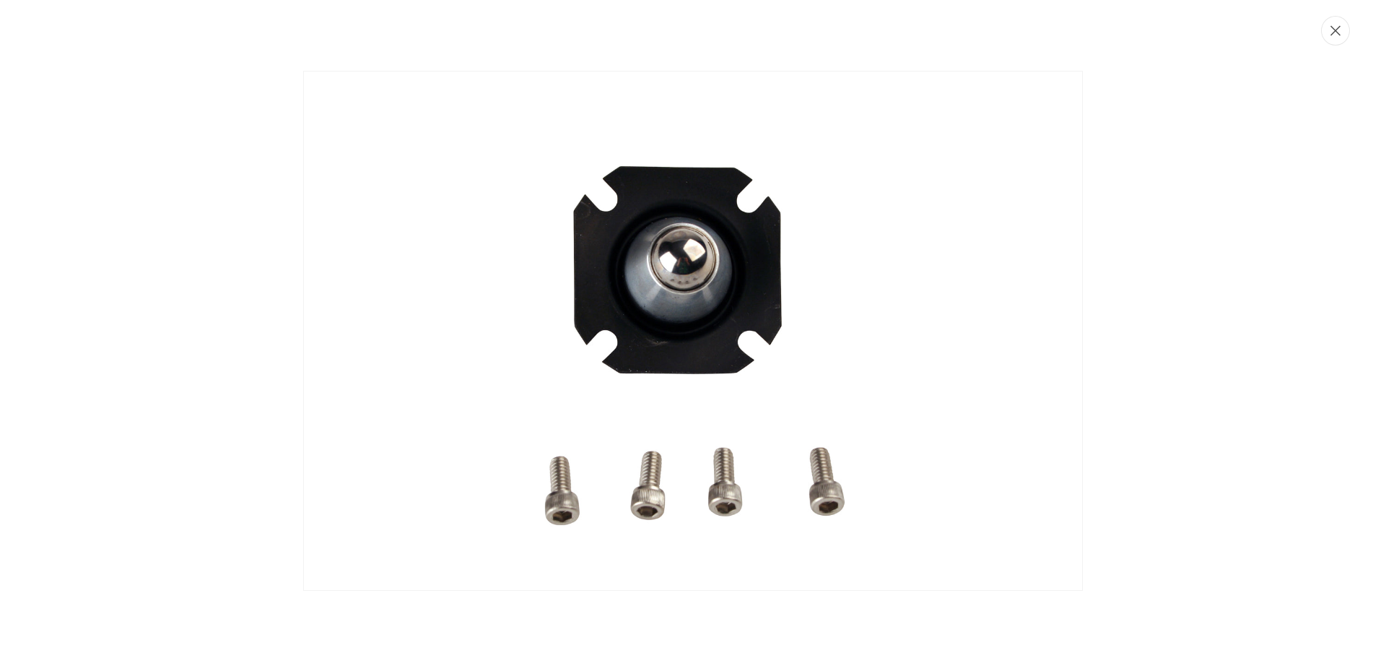
click at [1340, 30] on button "Close" at bounding box center [1335, 31] width 29 height 30
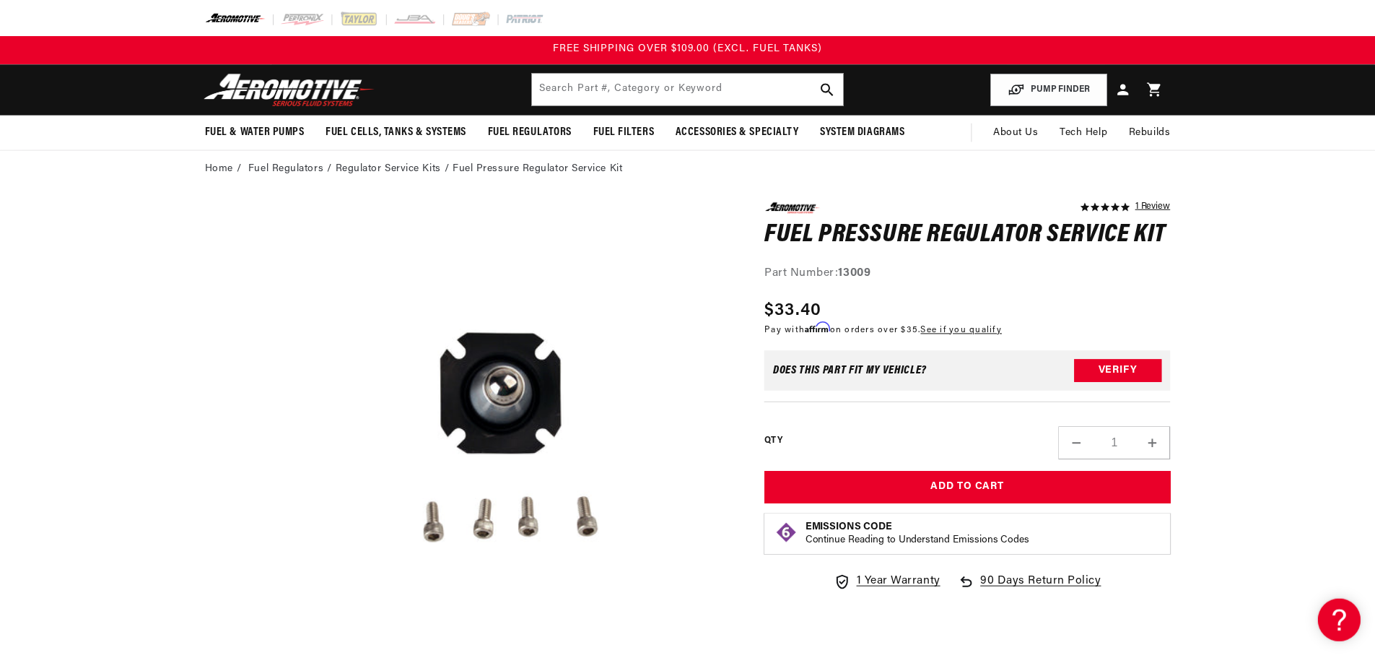
scroll to position [1, 0]
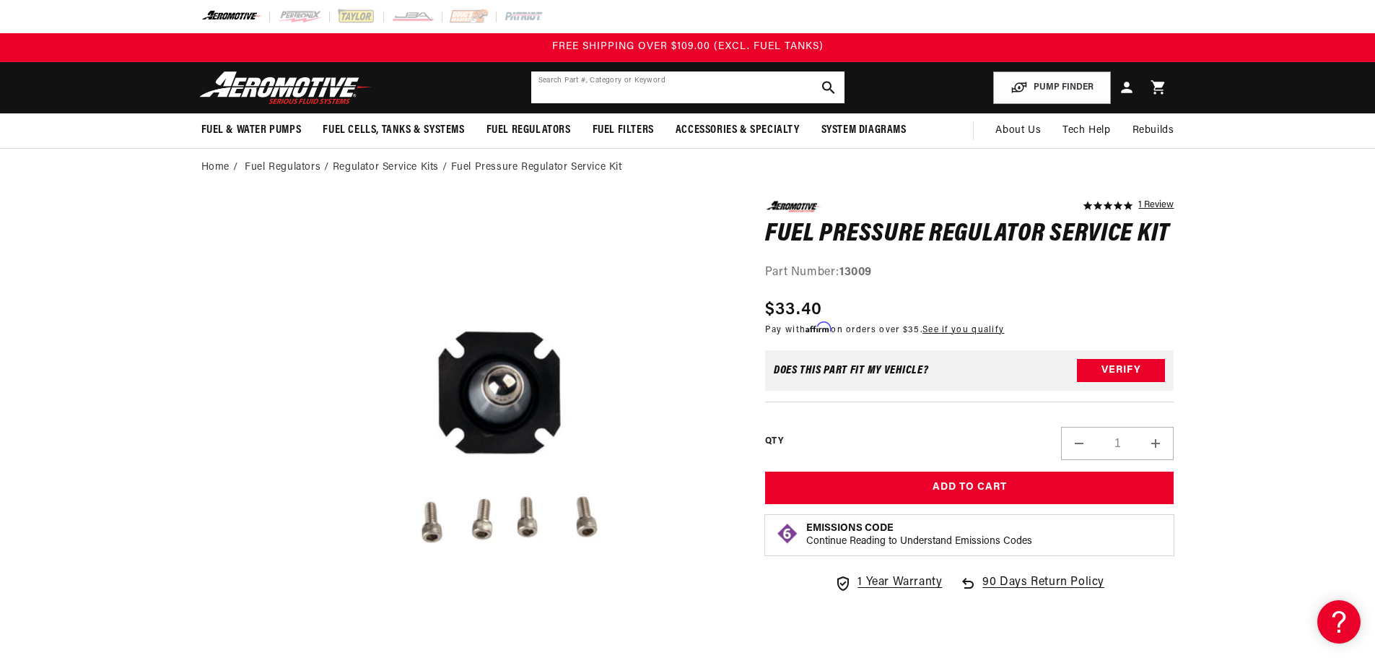
click at [694, 85] on input "text" at bounding box center [687, 87] width 313 height 32
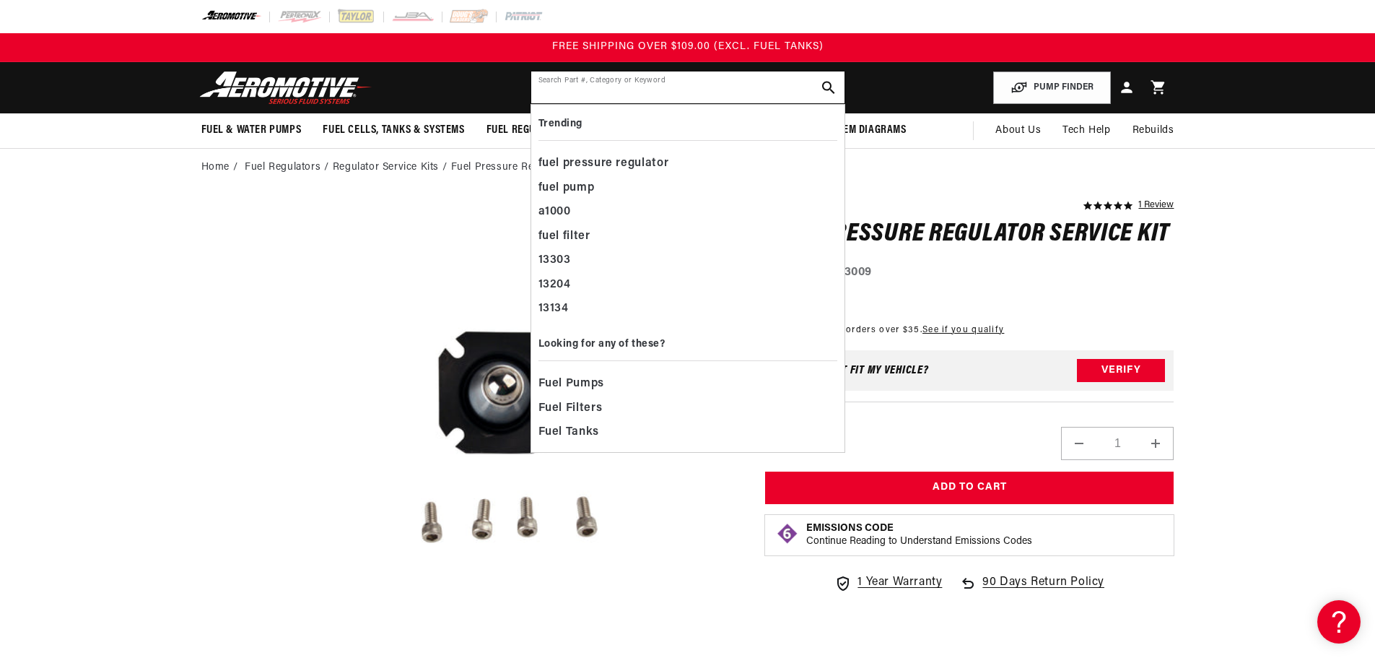
paste input "13010"
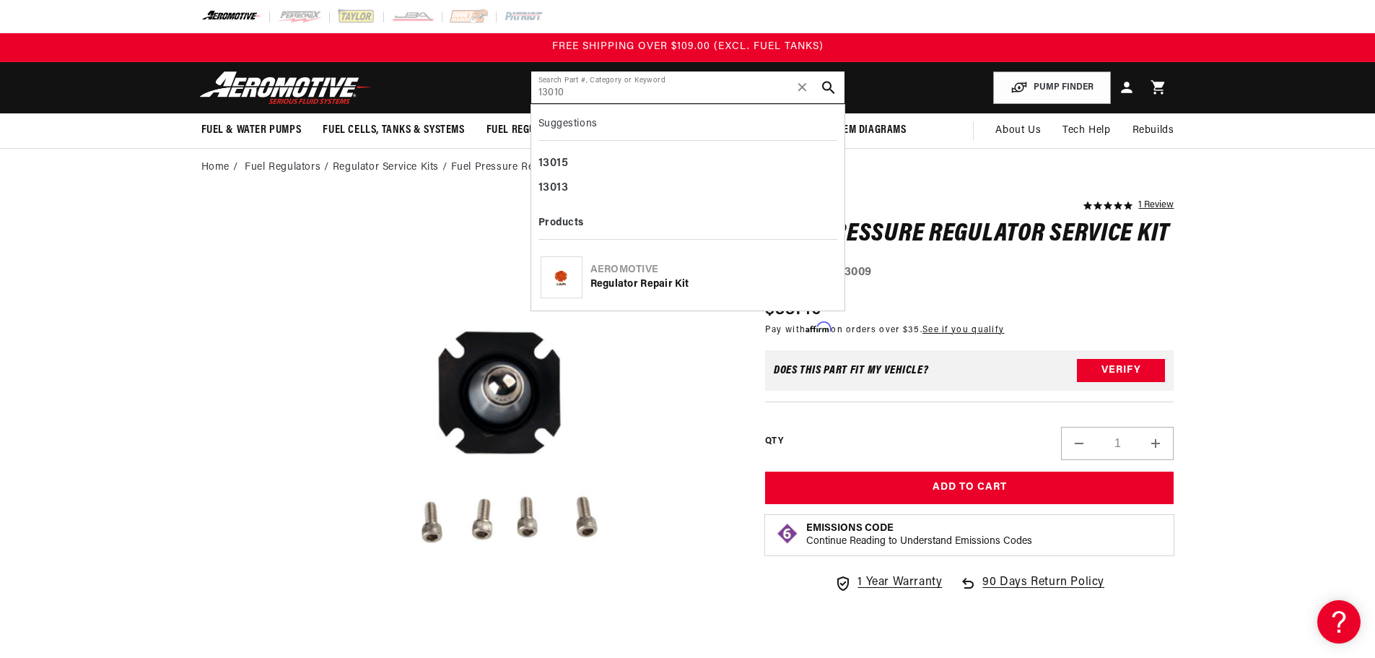
type input "13010"
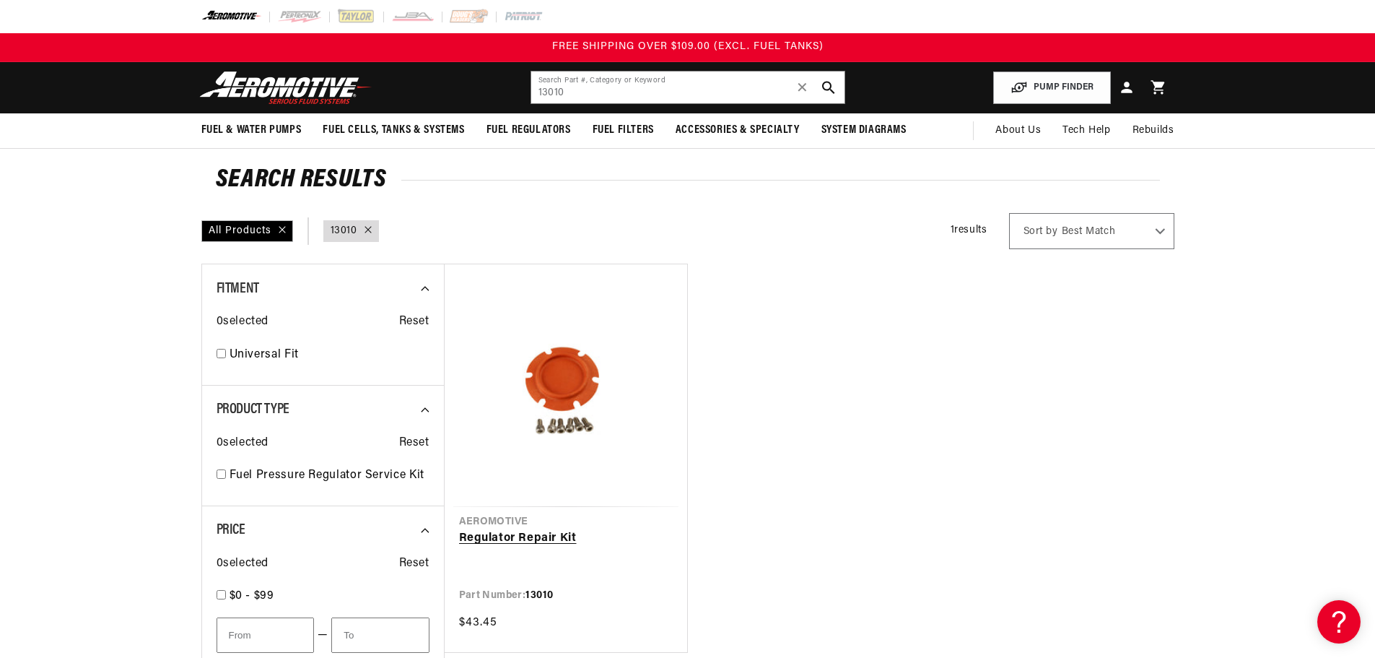
click at [577, 529] on link "Regulator Repair Kit" at bounding box center [566, 538] width 214 height 19
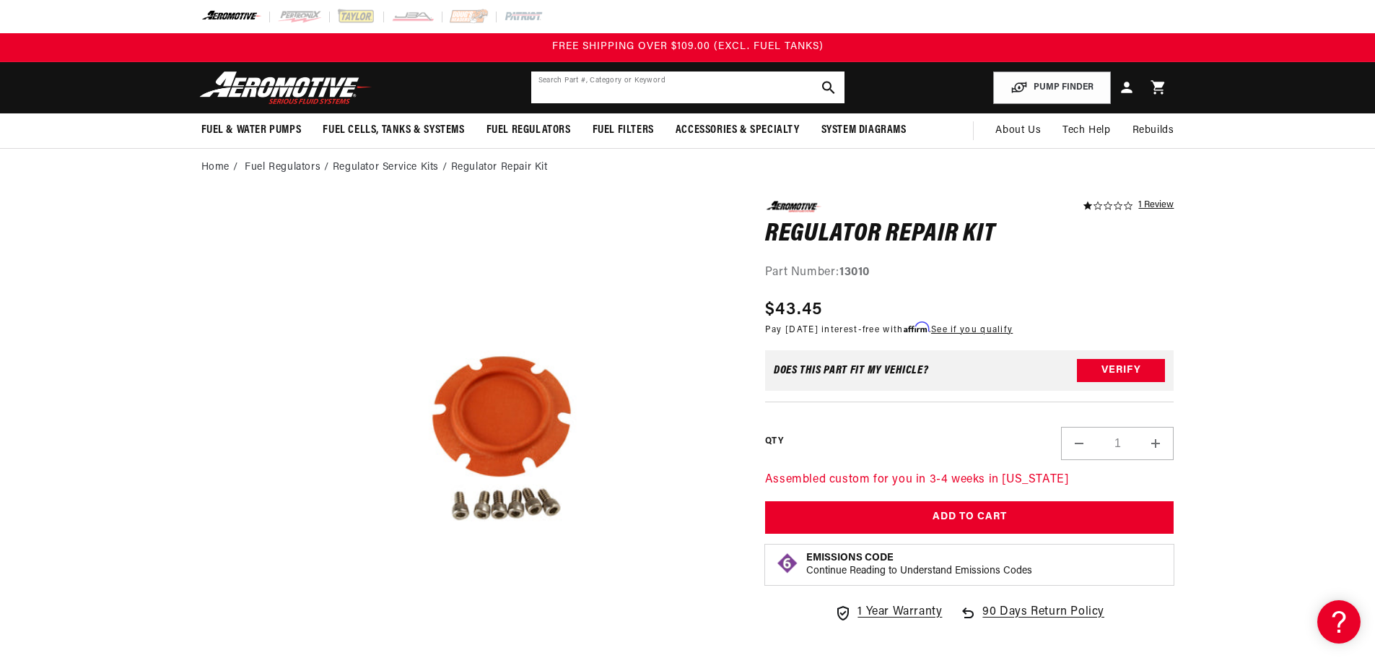
click at [662, 88] on input "text" at bounding box center [687, 87] width 313 height 32
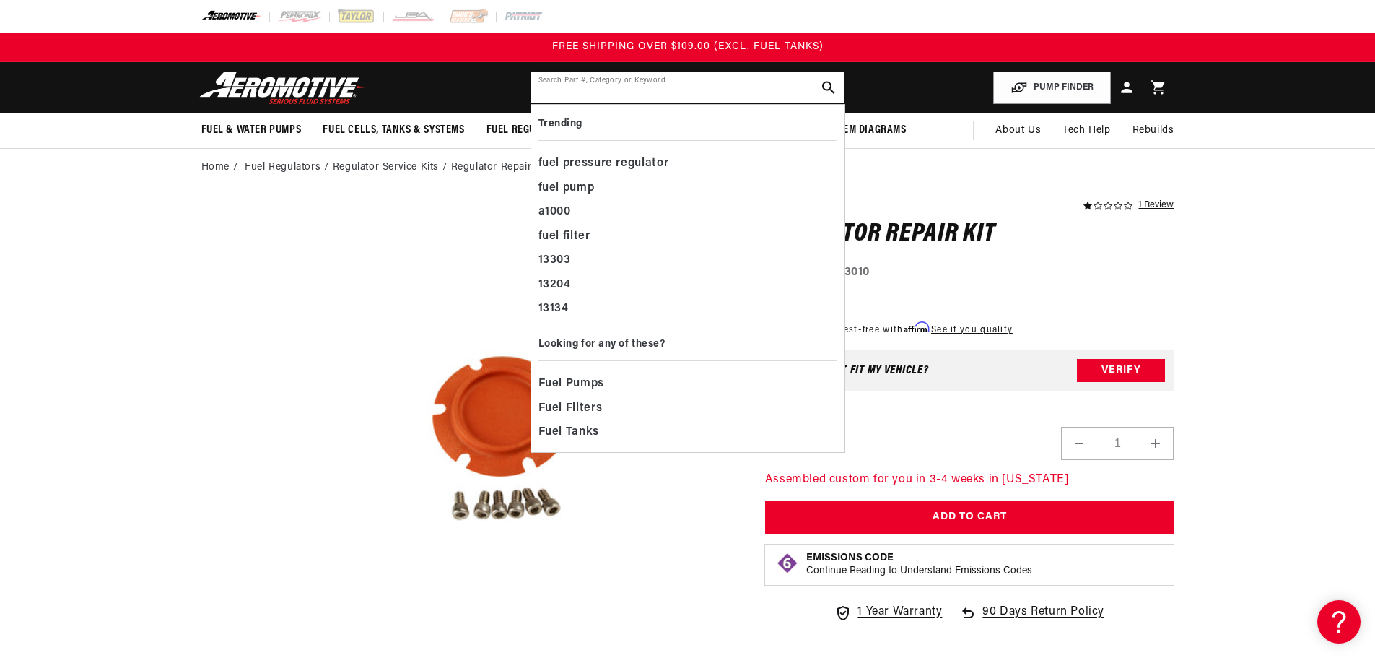
paste input "13101"
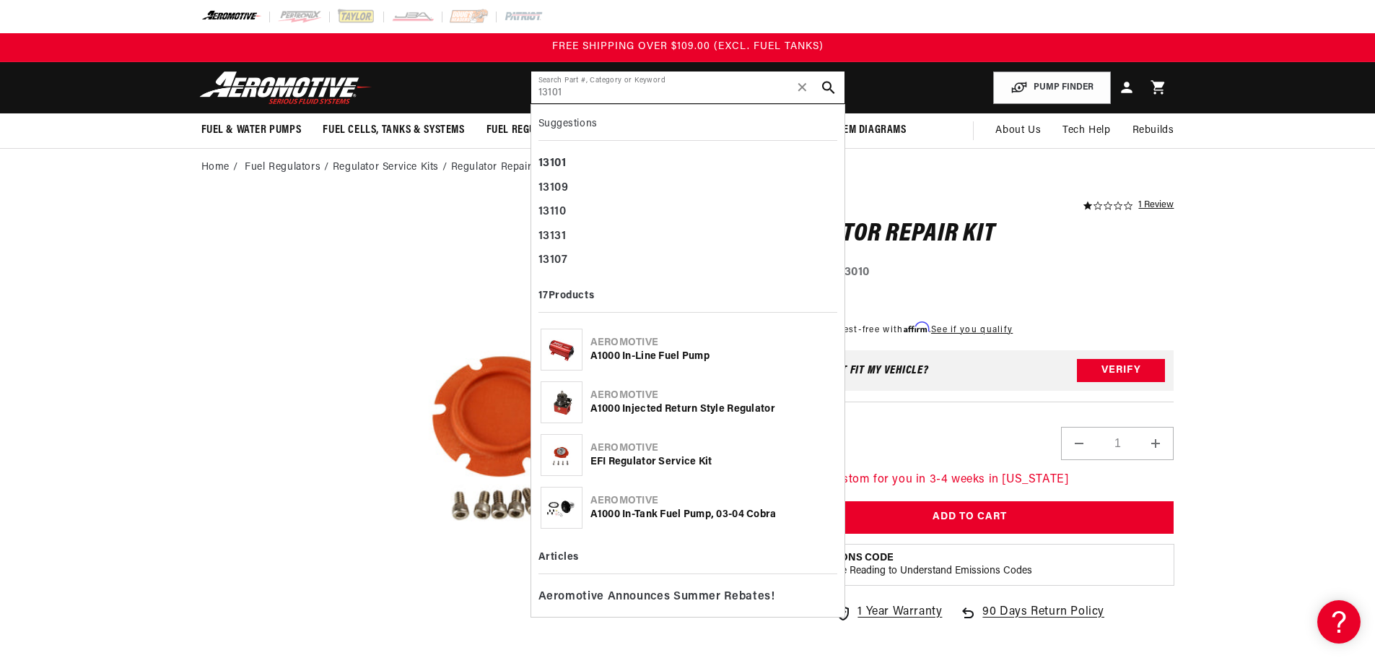
type input "13101"
click at [688, 406] on div "A1000 Injected return style Regulator" at bounding box center [712, 409] width 245 height 14
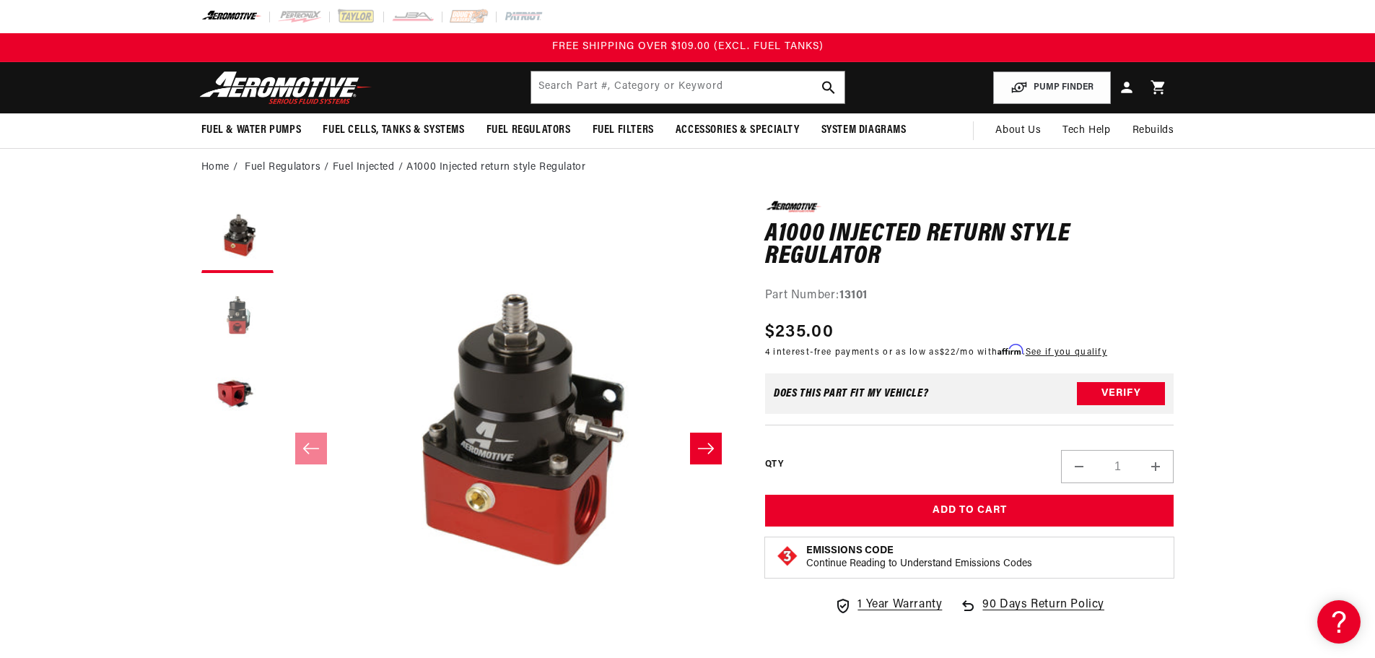
click at [235, 310] on button "Load image 2 in gallery view" at bounding box center [237, 316] width 72 height 72
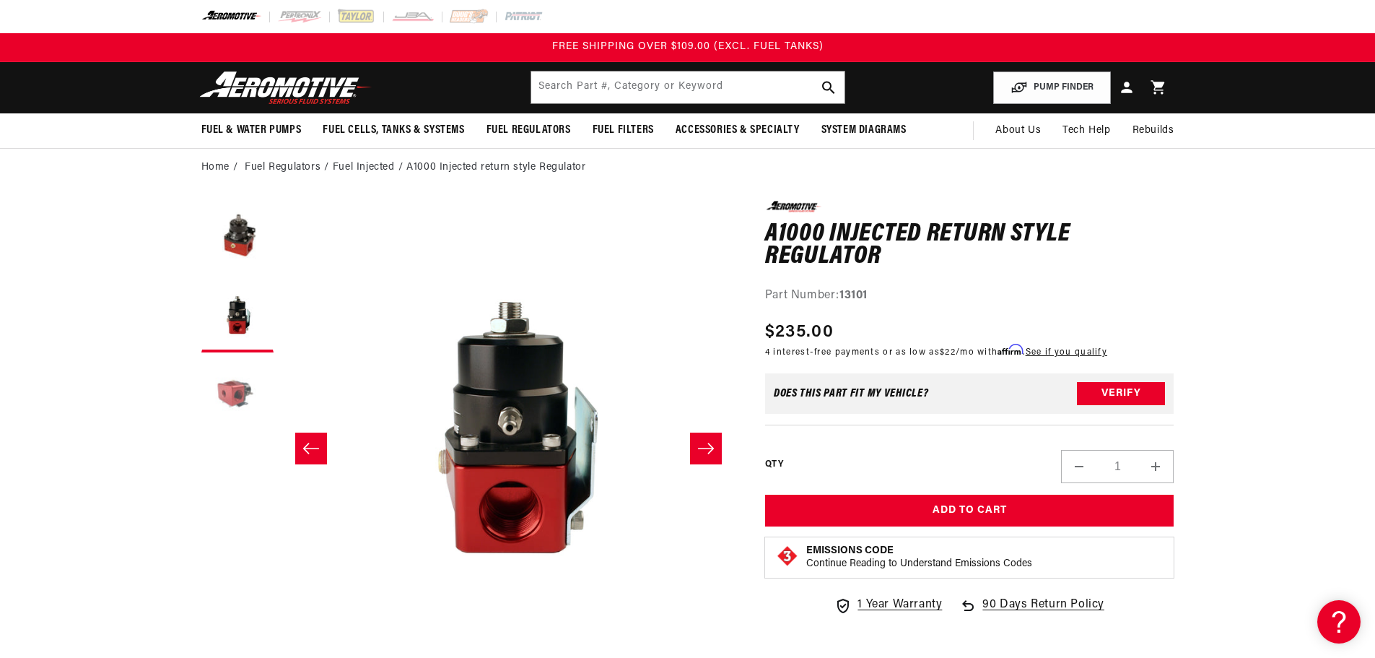
click at [224, 378] on button "Load image 3 in gallery view" at bounding box center [237, 395] width 72 height 72
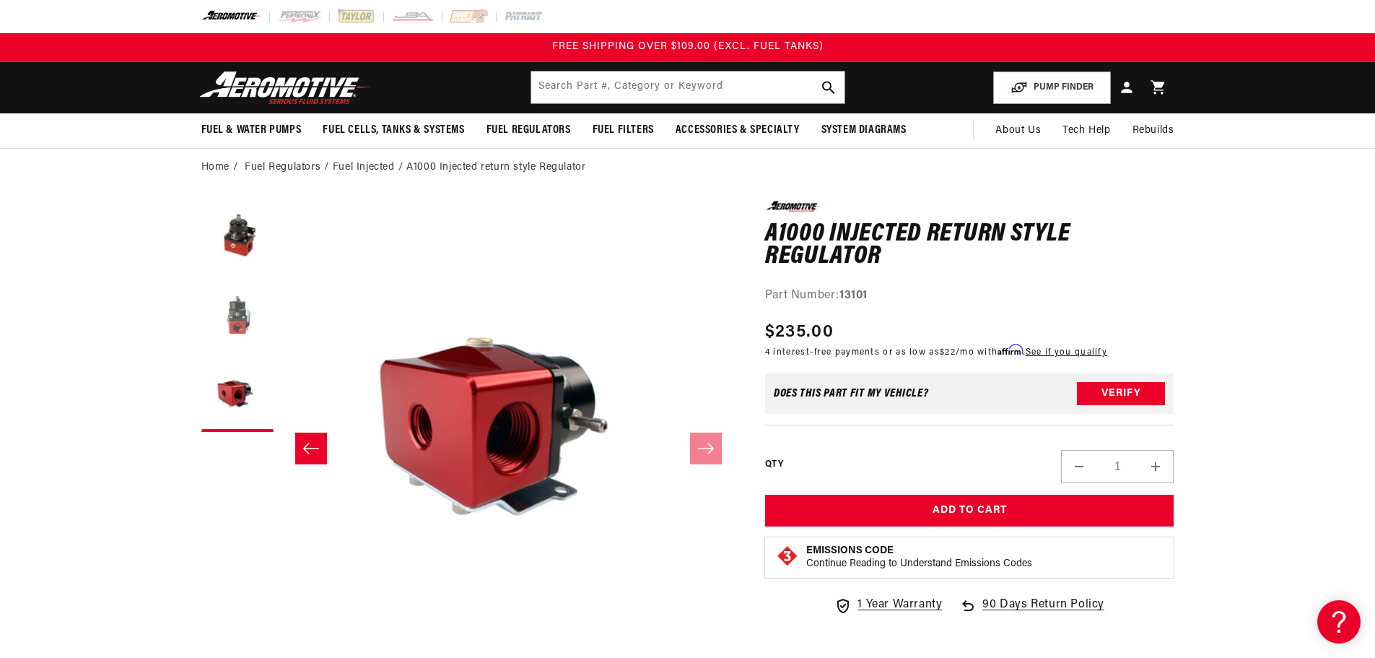
click at [234, 318] on button "Load image 2 in gallery view" at bounding box center [237, 316] width 72 height 72
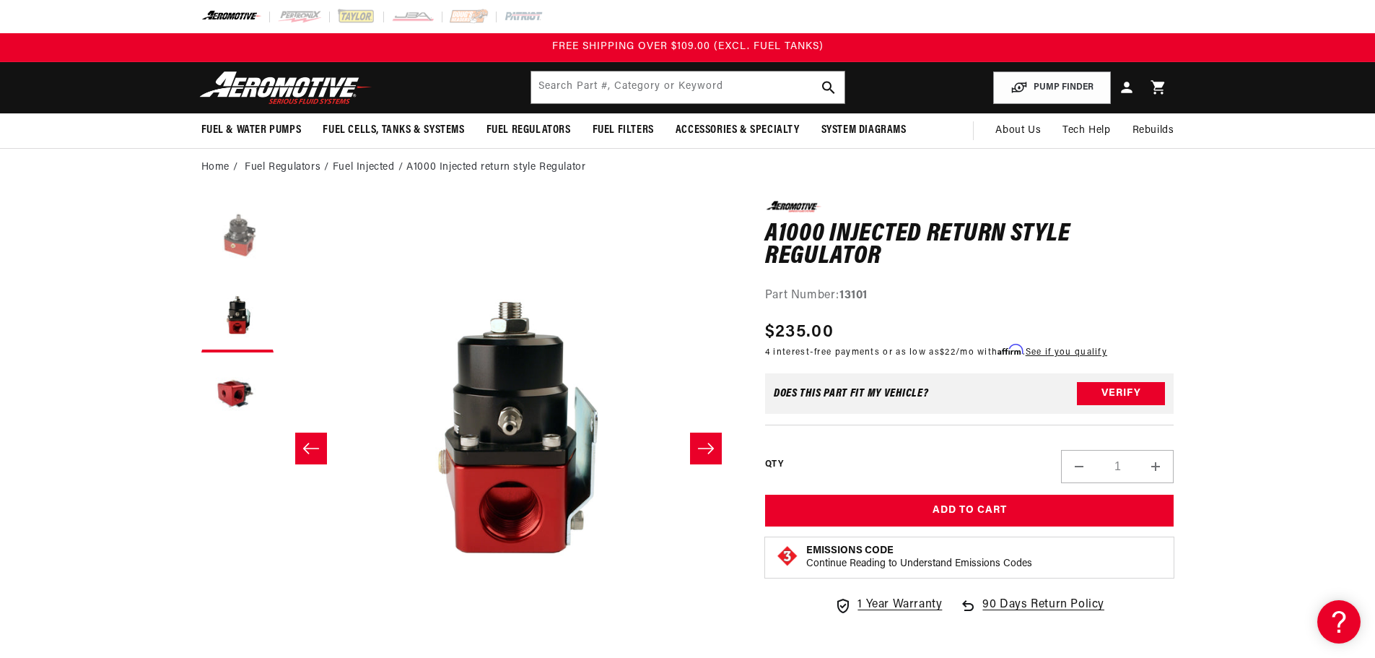
click at [231, 243] on button "Load image 1 in gallery view" at bounding box center [237, 237] width 72 height 72
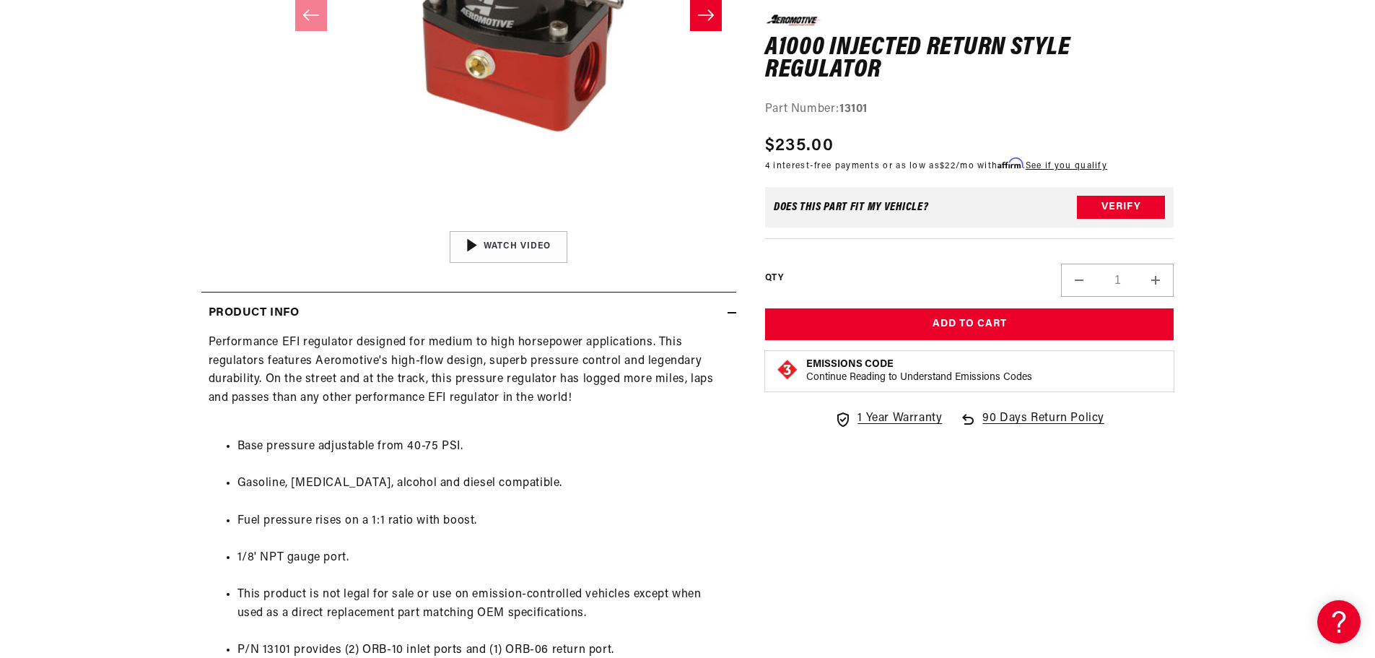
scroll to position [0, 0]
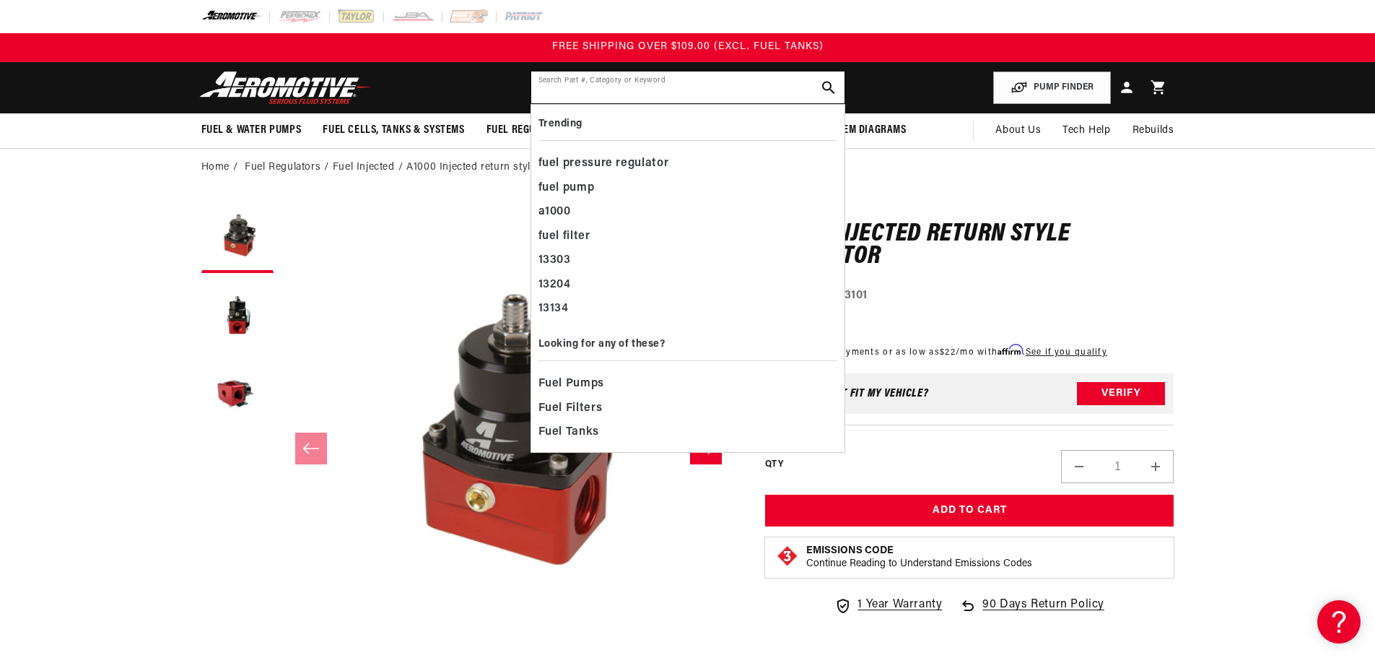
click at [618, 84] on input "text" at bounding box center [687, 87] width 313 height 32
paste input "13105"
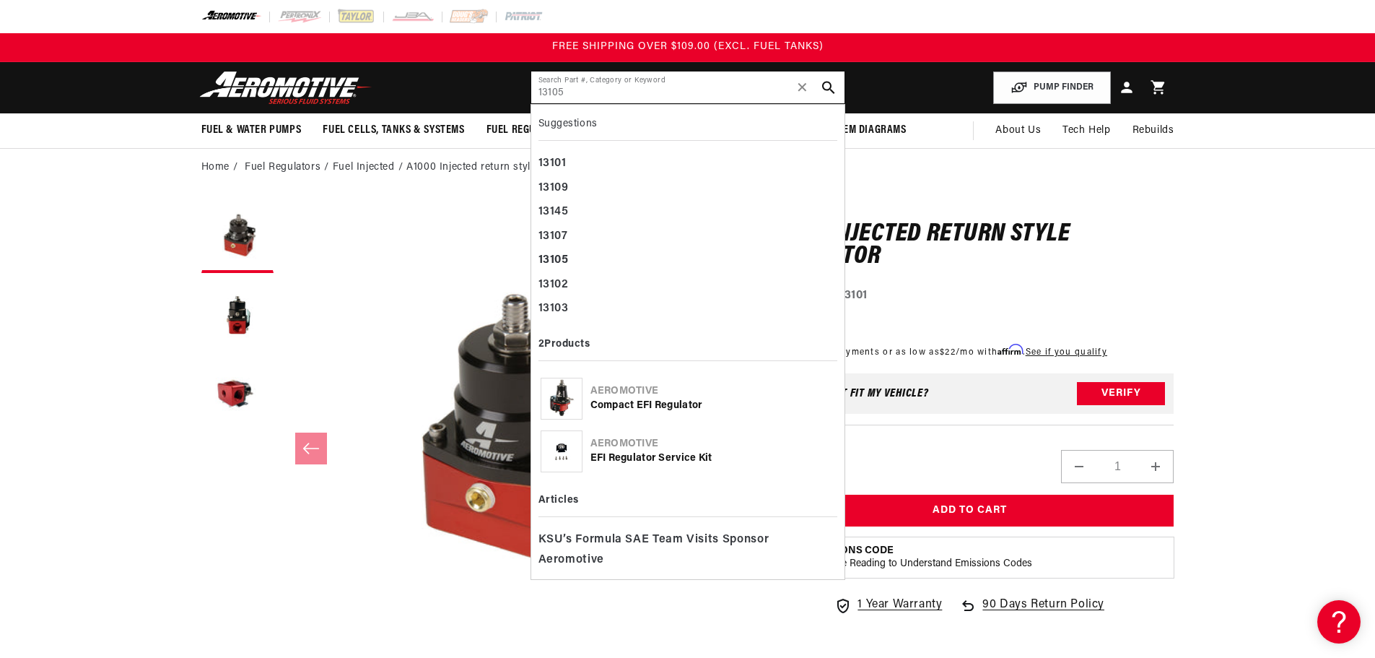
type input "13105"
click at [639, 405] on div "Compact EFI Regulator" at bounding box center [712, 405] width 245 height 14
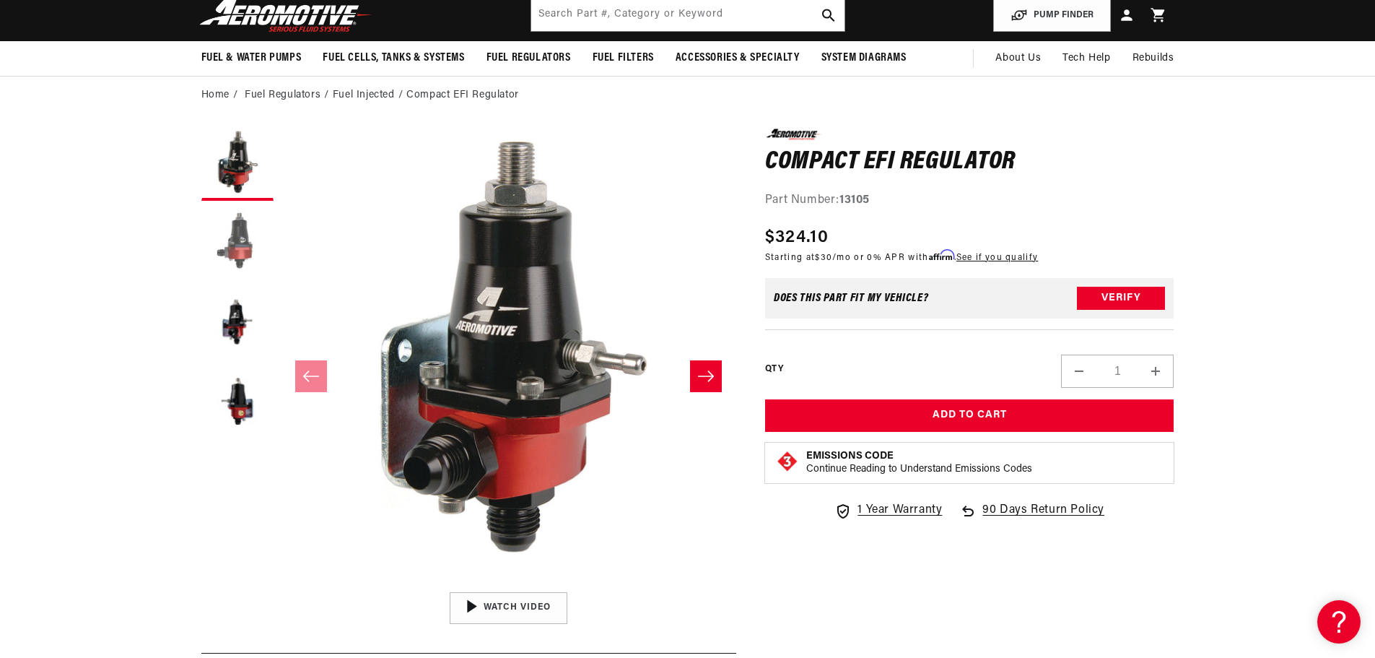
click at [224, 245] on button "Load image 2 in gallery view" at bounding box center [237, 244] width 72 height 72
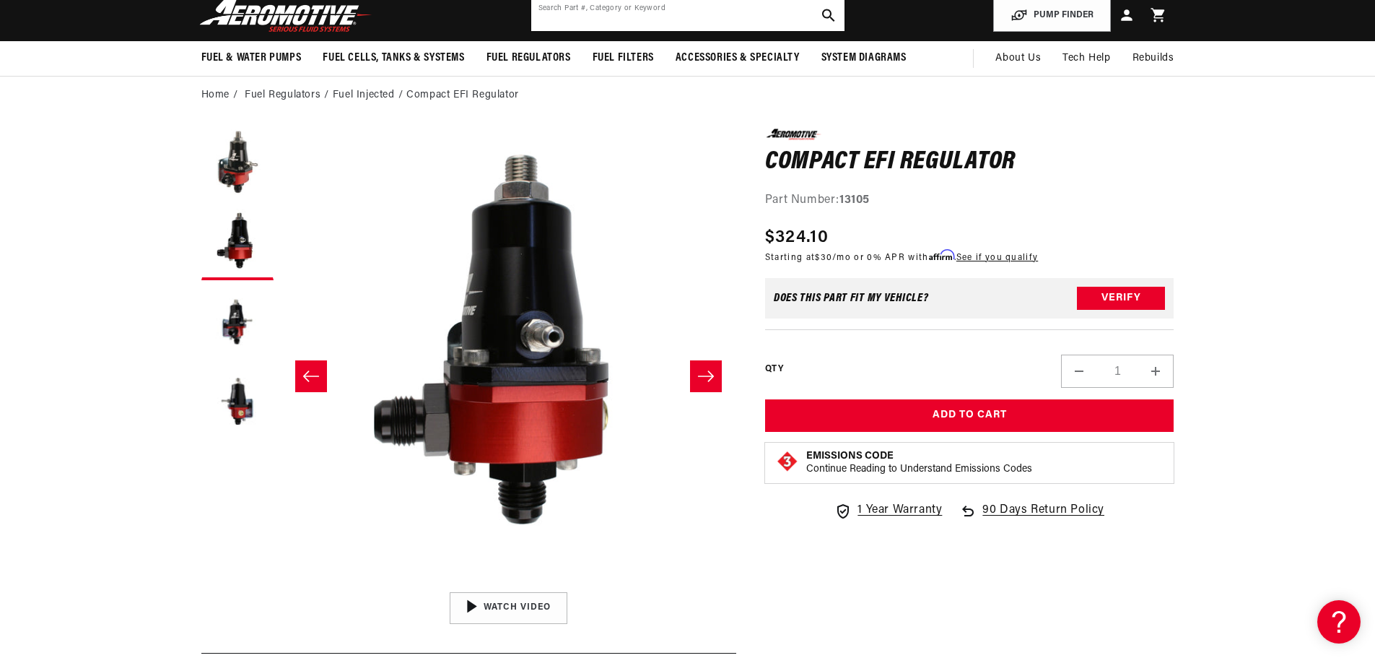
click at [705, 12] on input "text" at bounding box center [687, 15] width 313 height 32
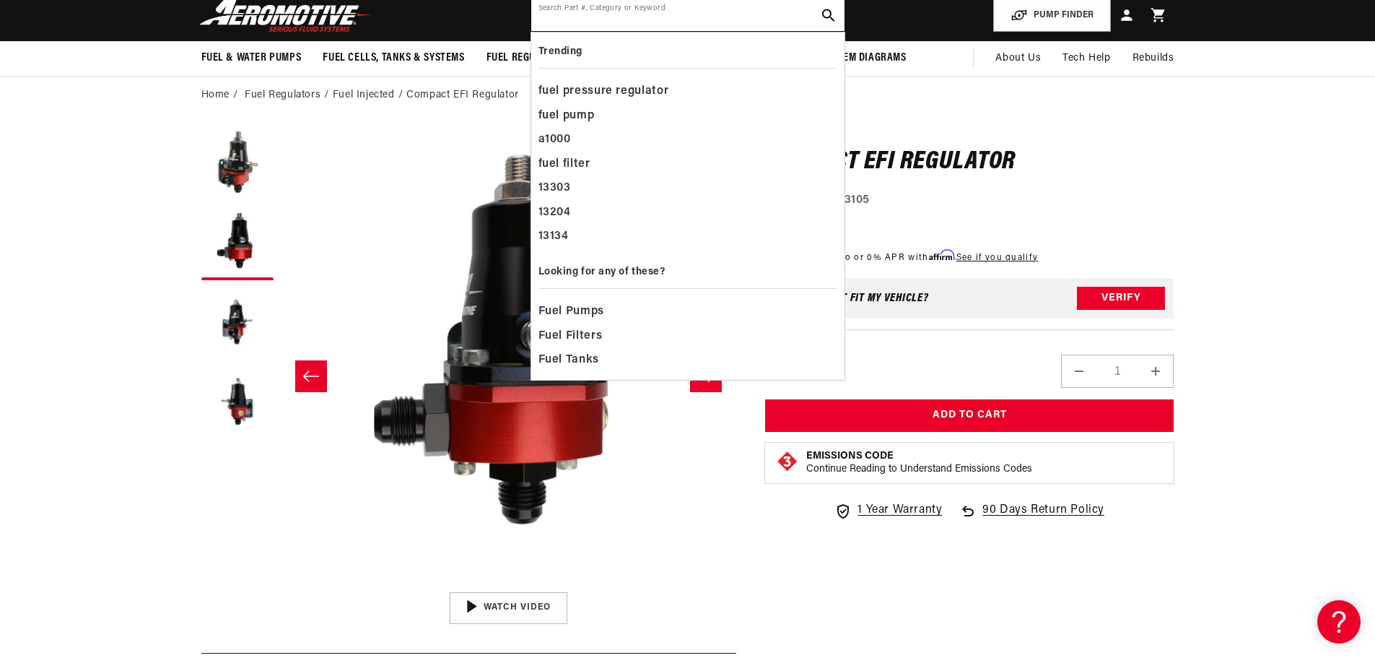
paste input "13109"
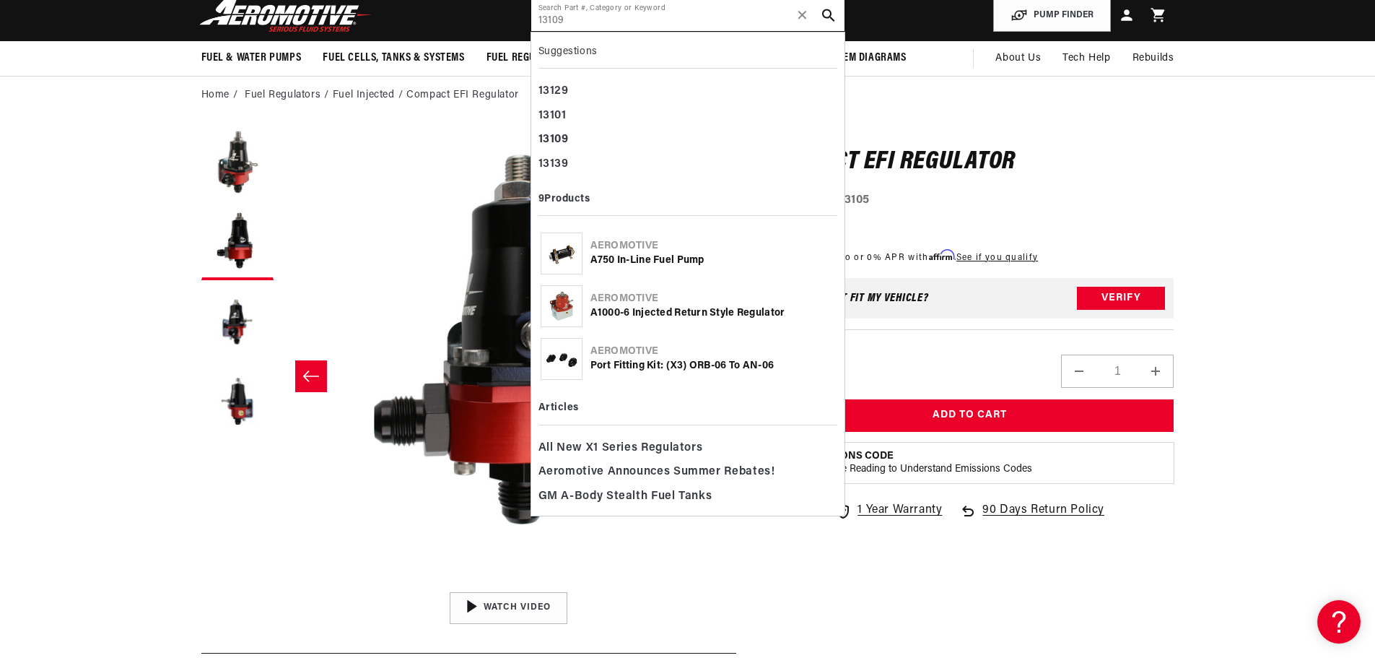
type input "13109"
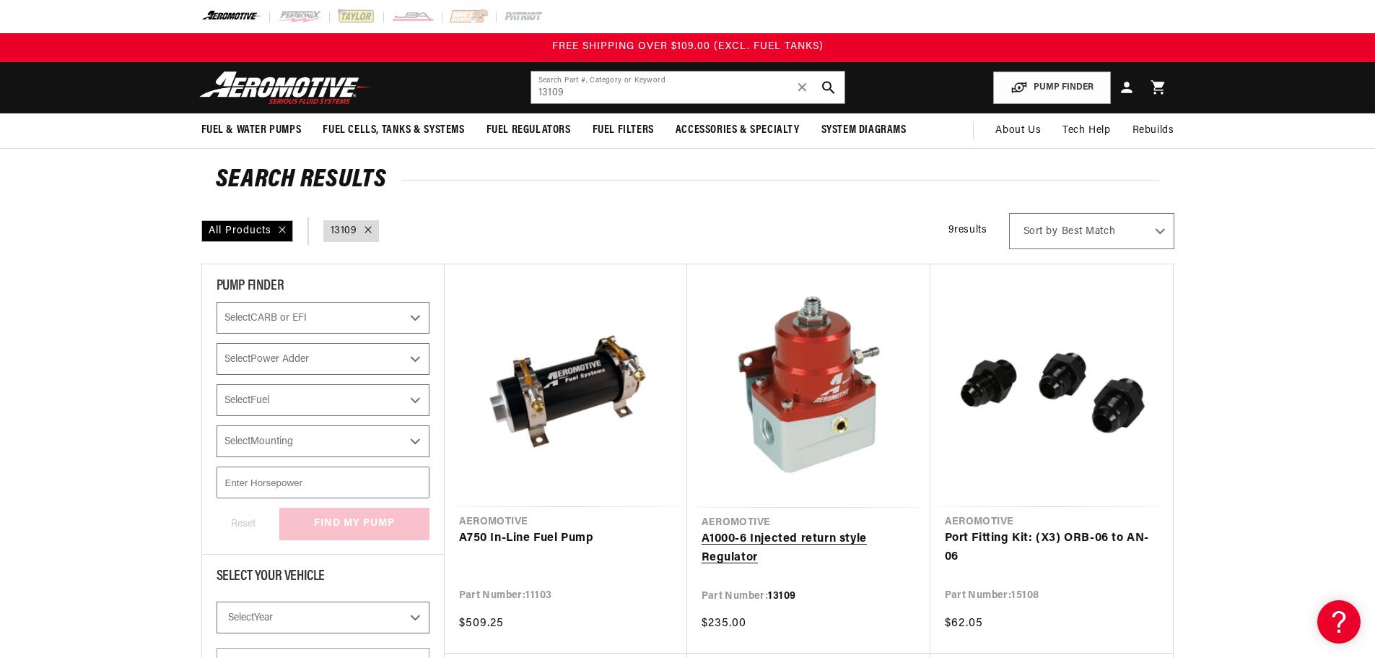
click at [779, 533] on link "A1000-6 Injected return style Regulator" at bounding box center [809, 548] width 214 height 37
drag, startPoint x: 619, startPoint y: 98, endPoint x: 395, endPoint y: 88, distance: 224.7
click at [395, 88] on header "Fuel & Water Pumps Back In-Tank In-Line Fuel Pumps" at bounding box center [687, 87] width 1045 height 51
paste input "10"
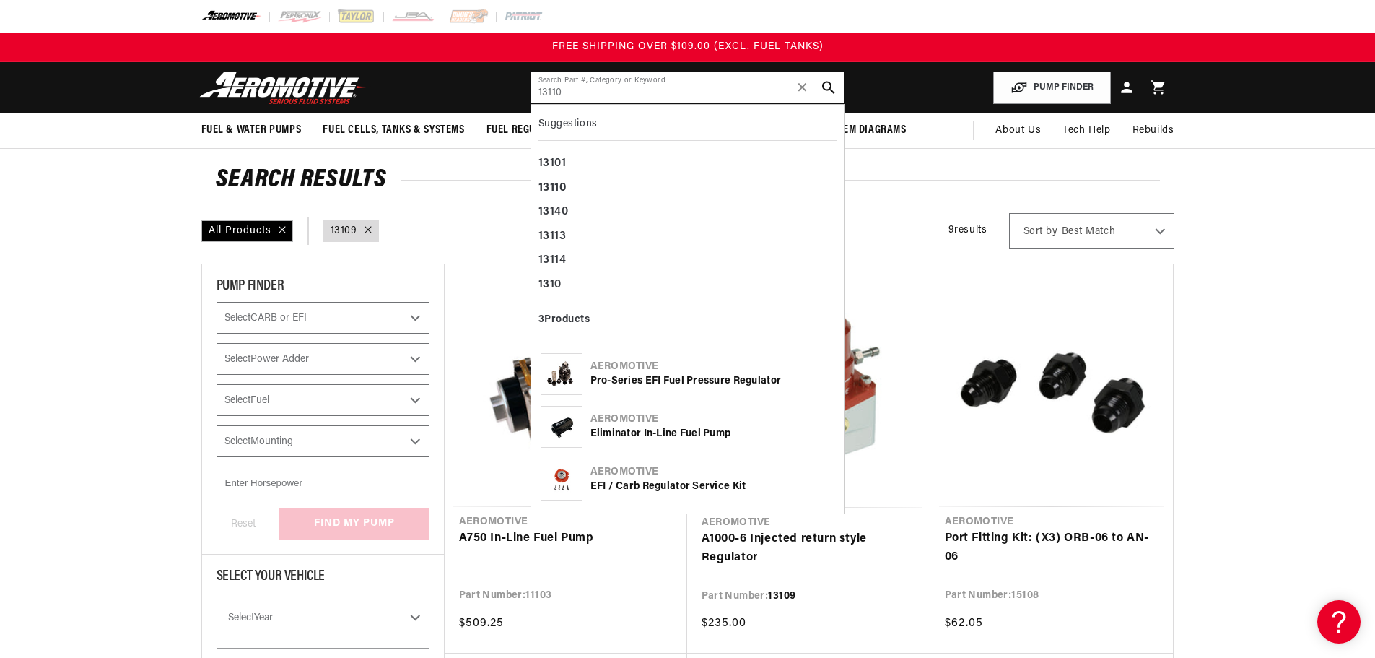
type input "13110"
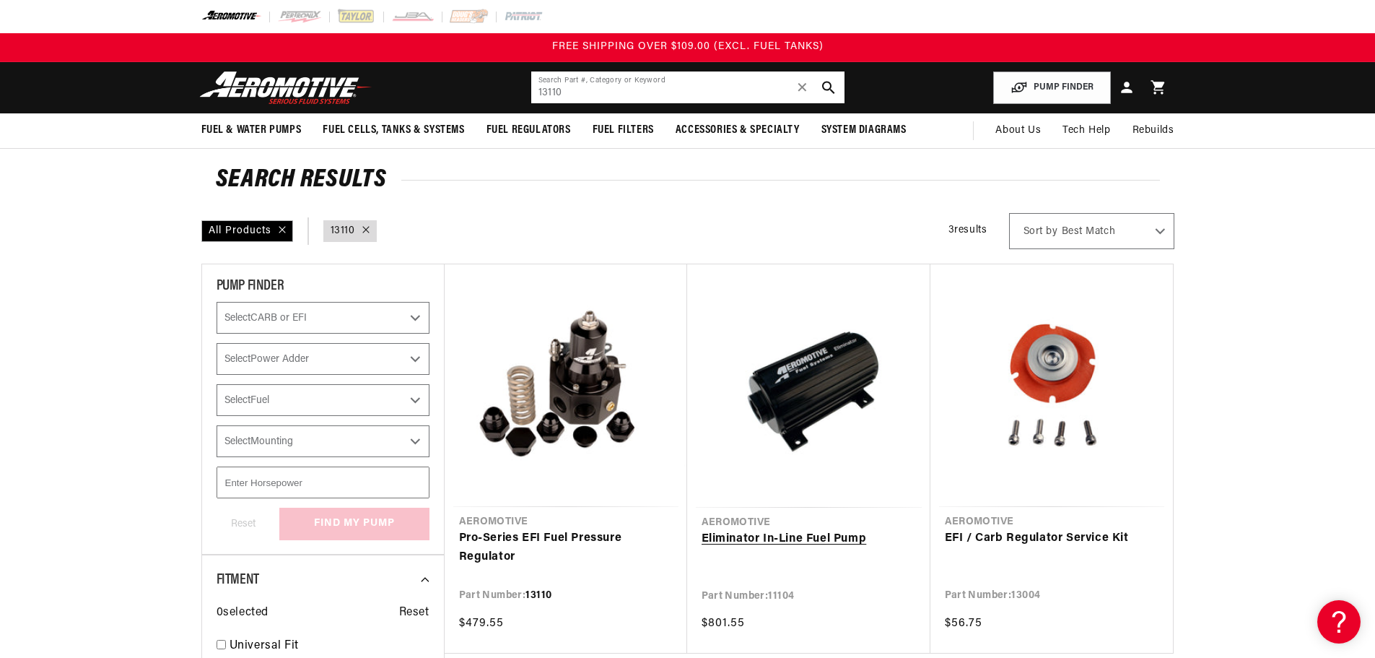
scroll to position [144, 0]
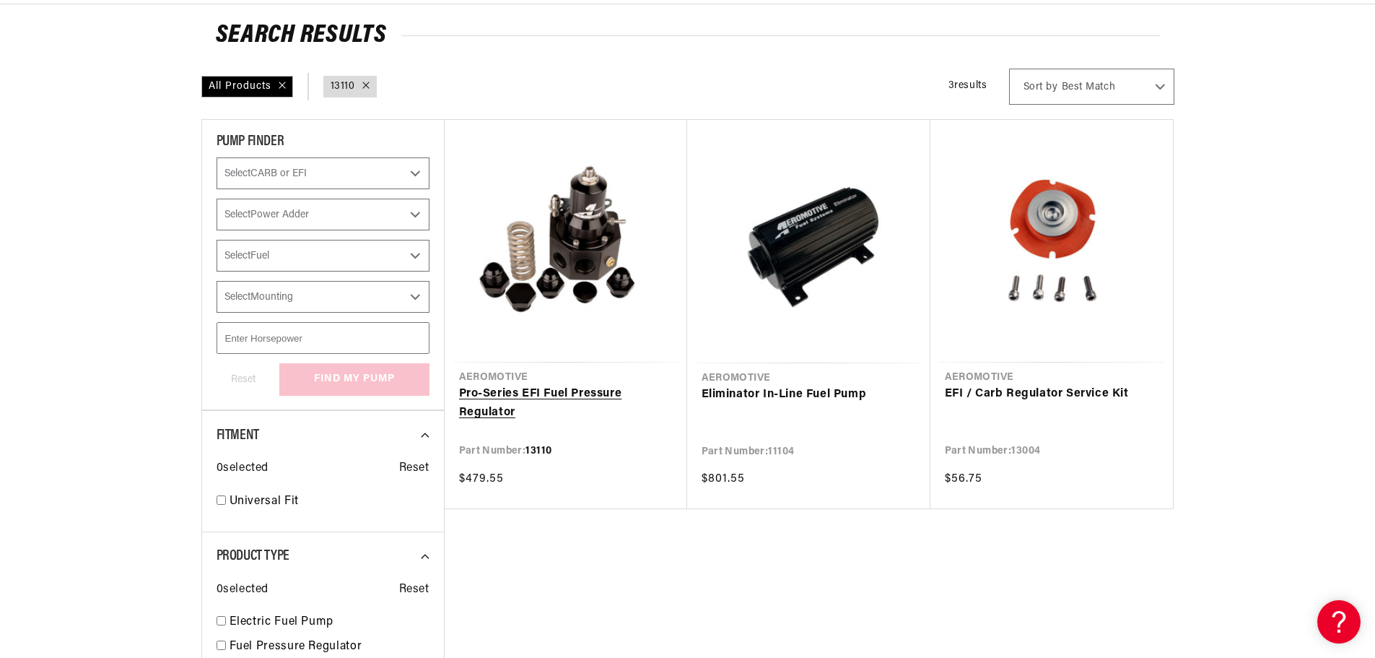
click at [593, 385] on link "Pro-Series EFI Fuel Pressure Regulator" at bounding box center [566, 403] width 214 height 37
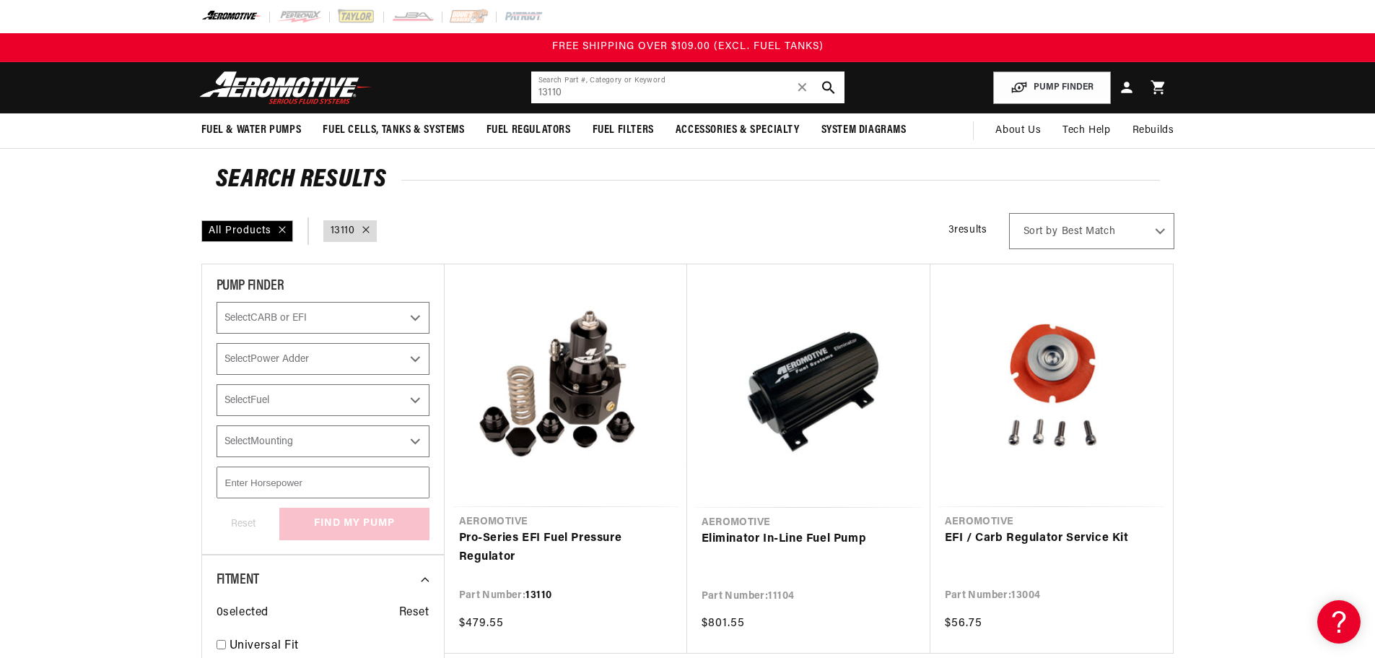
drag, startPoint x: 590, startPoint y: 95, endPoint x: 463, endPoint y: 97, distance: 127.0
click at [463, 97] on header "Fuel & Water Pumps Back In-Tank In-Line Fuel Pumps" at bounding box center [687, 87] width 1045 height 51
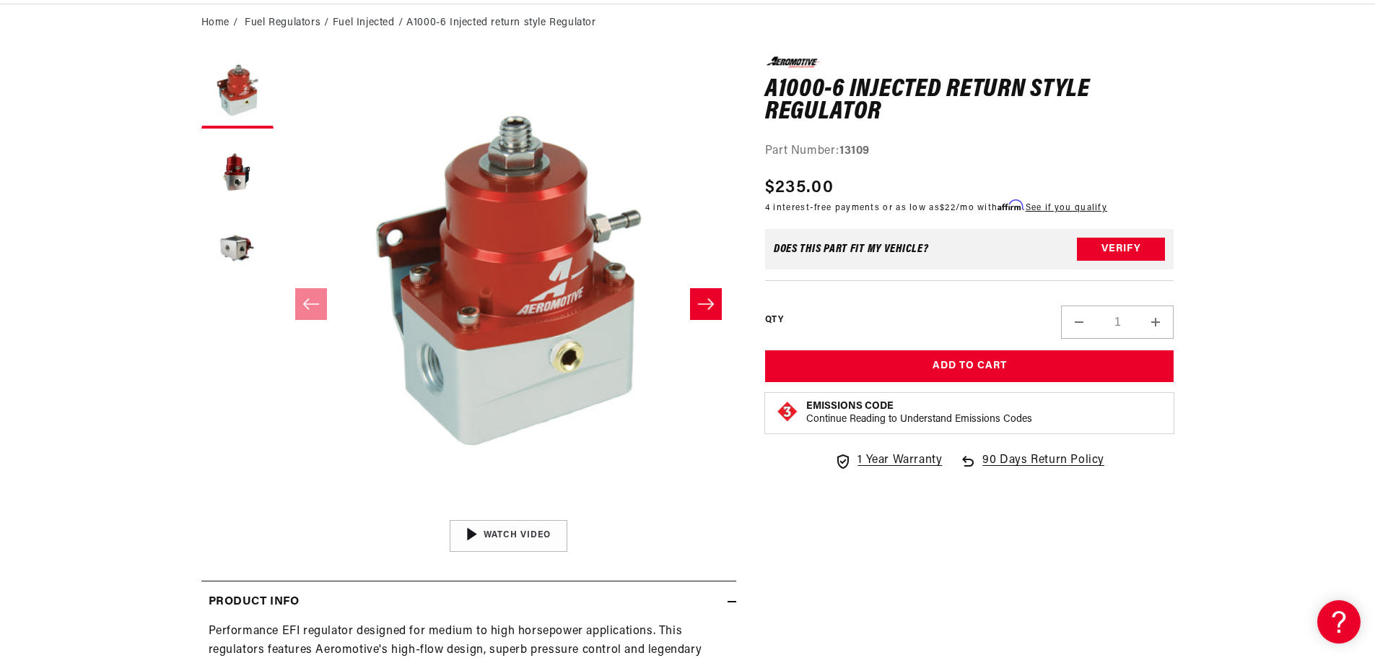
scroll to position [217, 0]
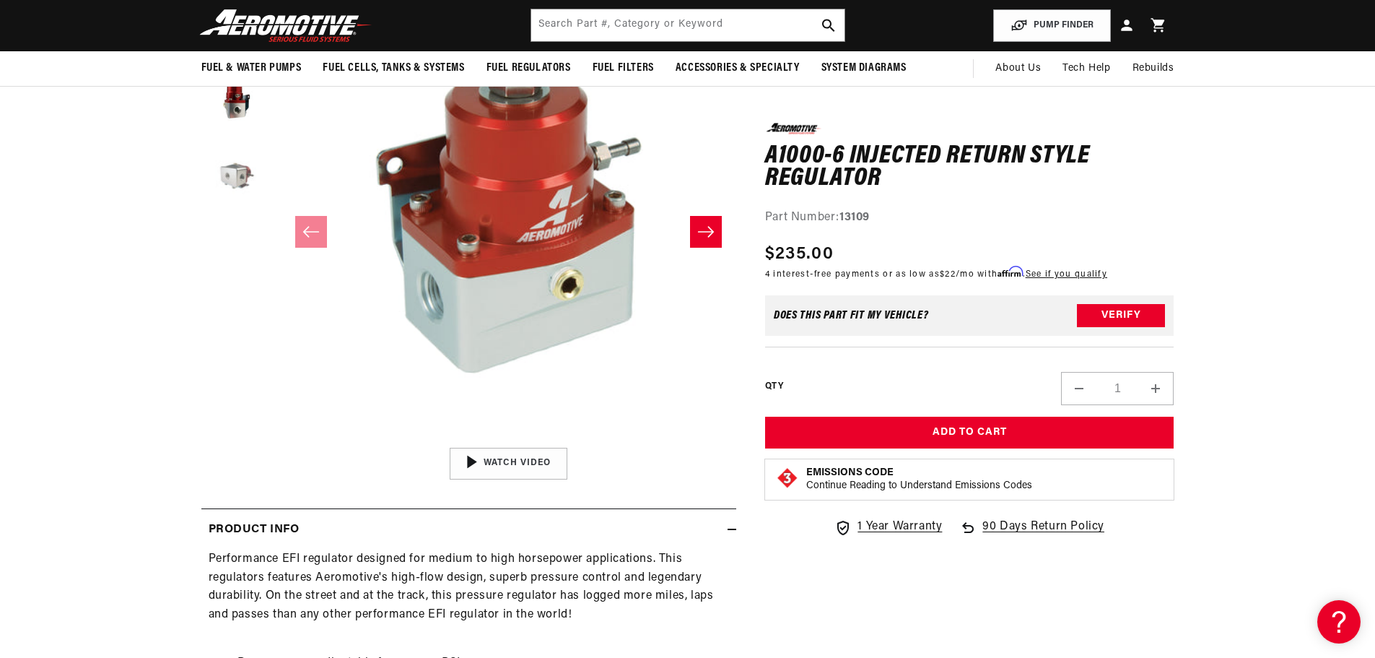
click at [233, 175] on button "Load image 3 in gallery view" at bounding box center [237, 179] width 72 height 72
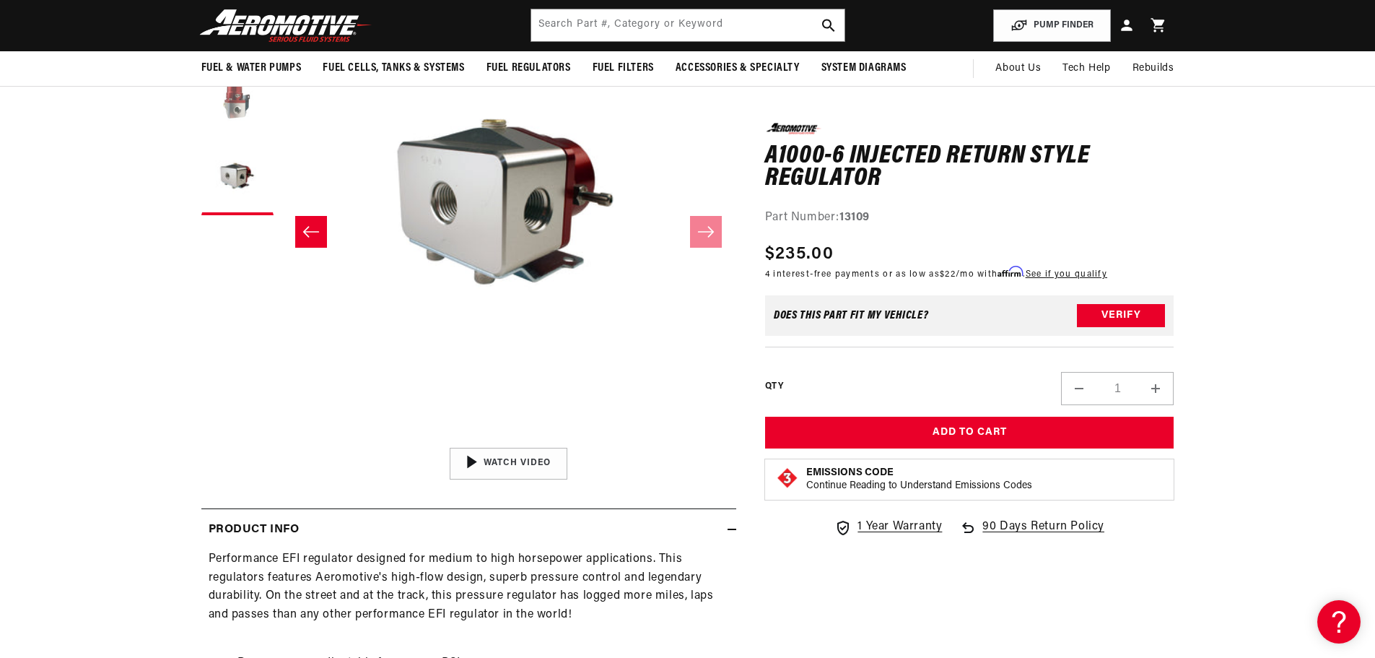
click at [230, 116] on button "Load image 2 in gallery view" at bounding box center [237, 100] width 72 height 72
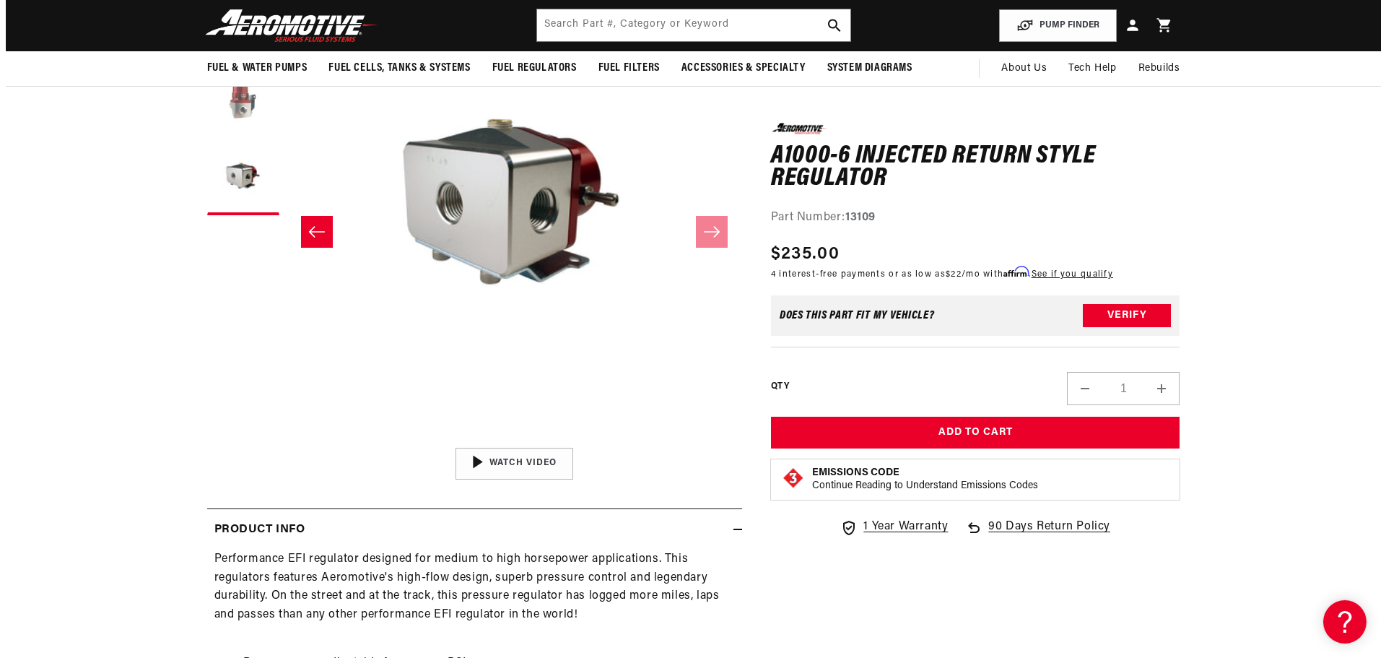
scroll to position [1, 455]
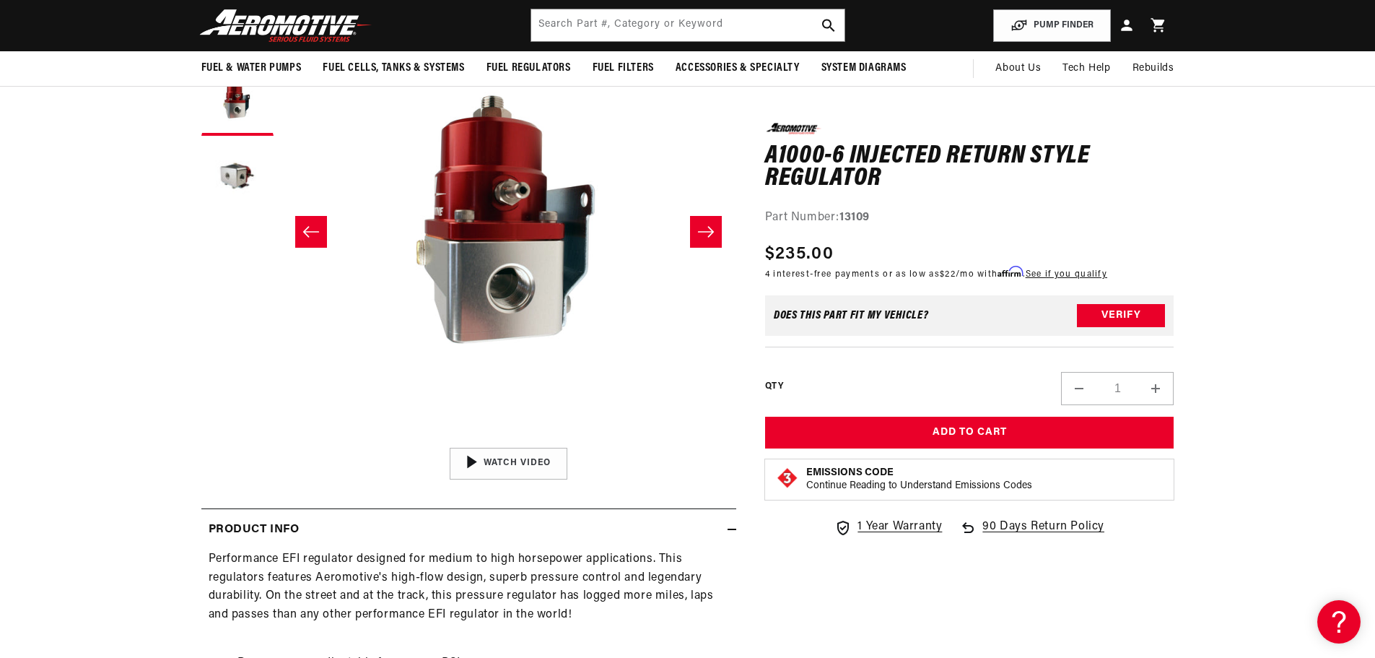
click at [281, 440] on button "Open media 2 in modal" at bounding box center [281, 440] width 0 height 0
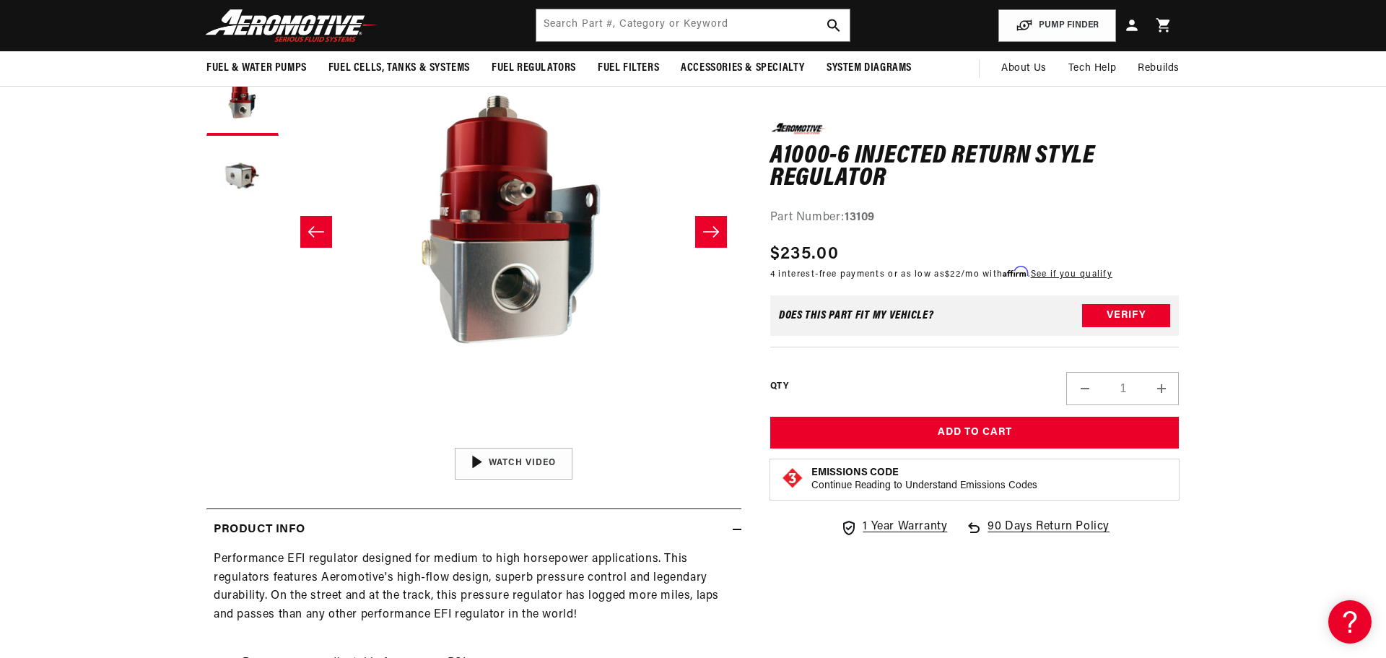
scroll to position [954, 0]
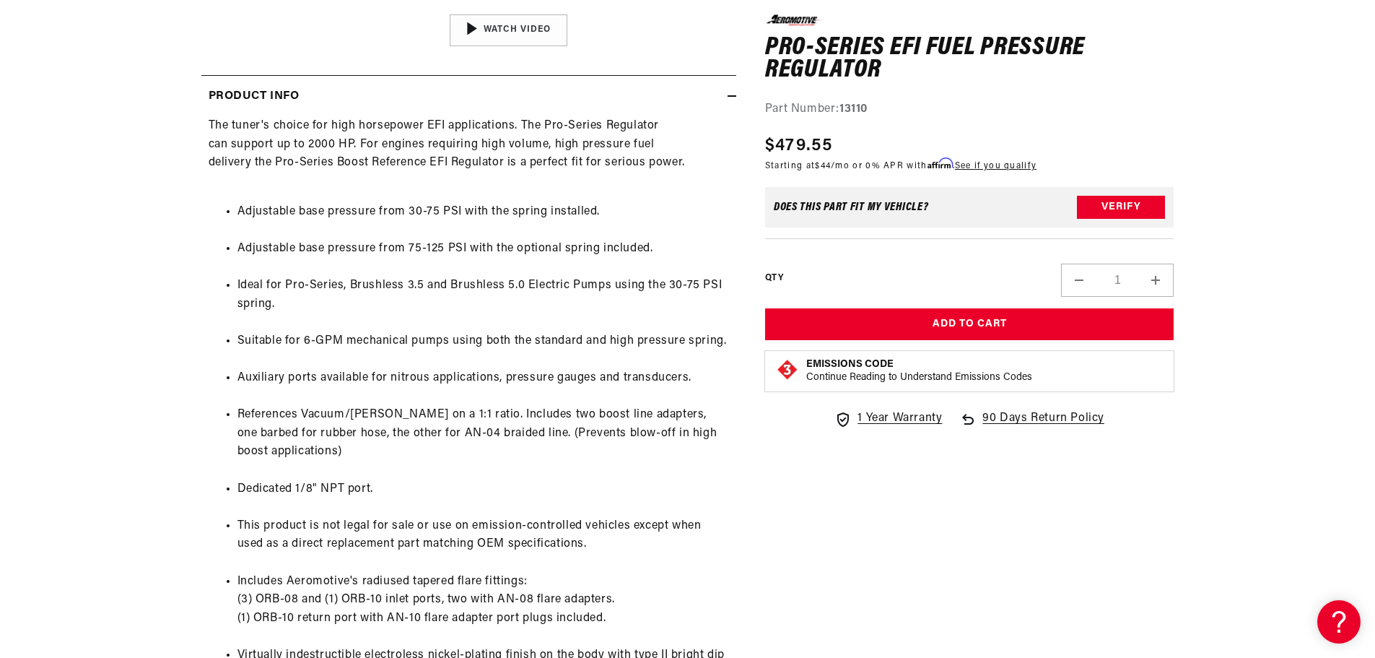
scroll to position [722, 0]
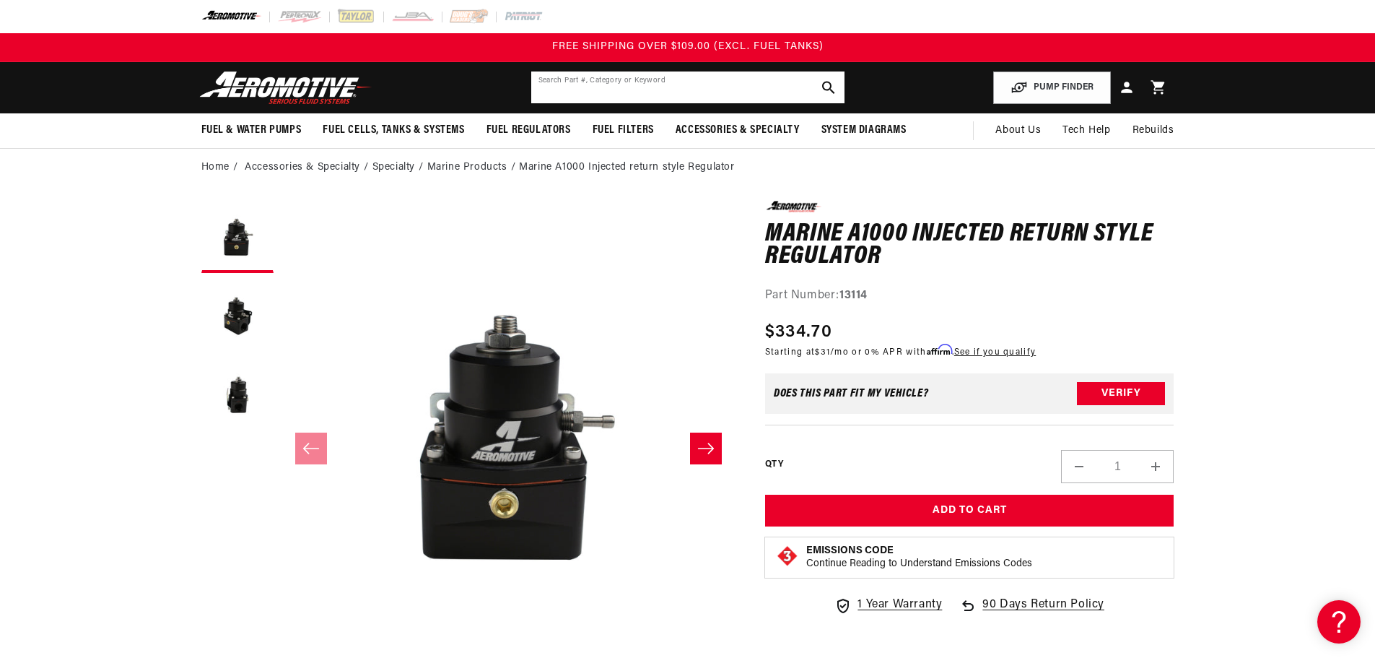
click at [706, 81] on input "text" at bounding box center [687, 87] width 313 height 32
paste input "13128"
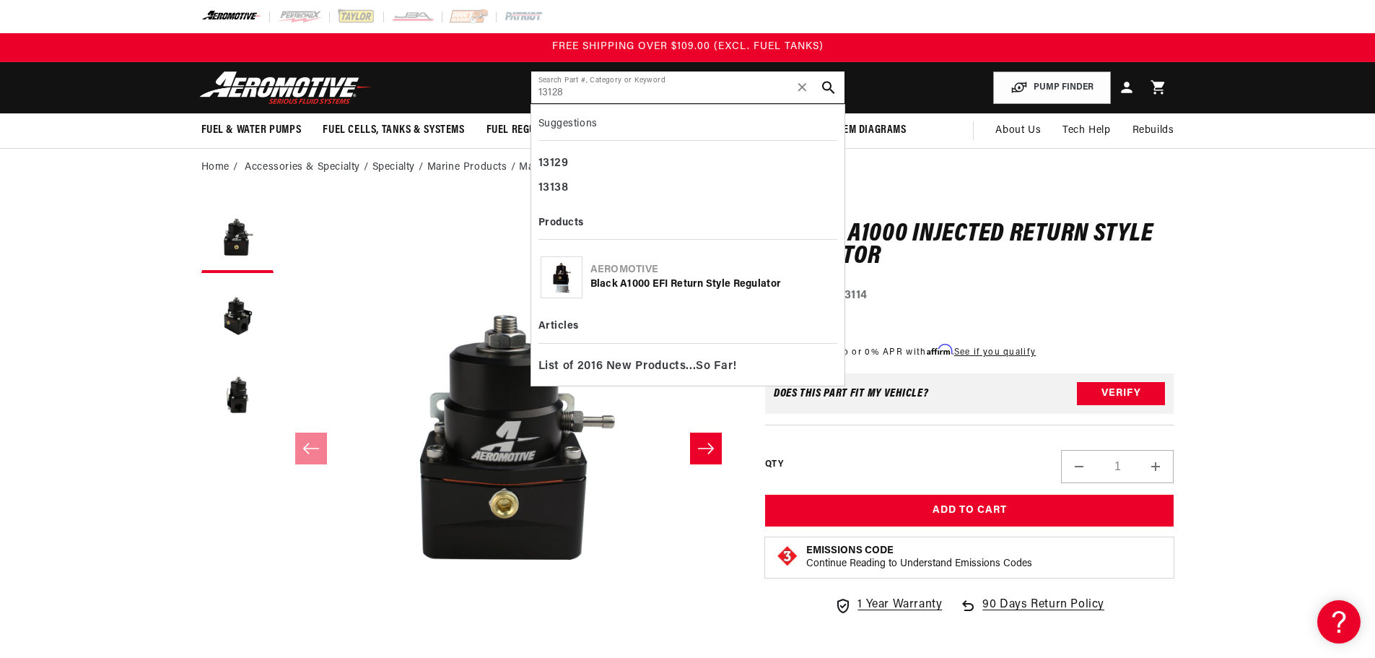
type input "13128"
click at [717, 288] on div "Black A1000 EFI return style Regulator" at bounding box center [712, 284] width 245 height 14
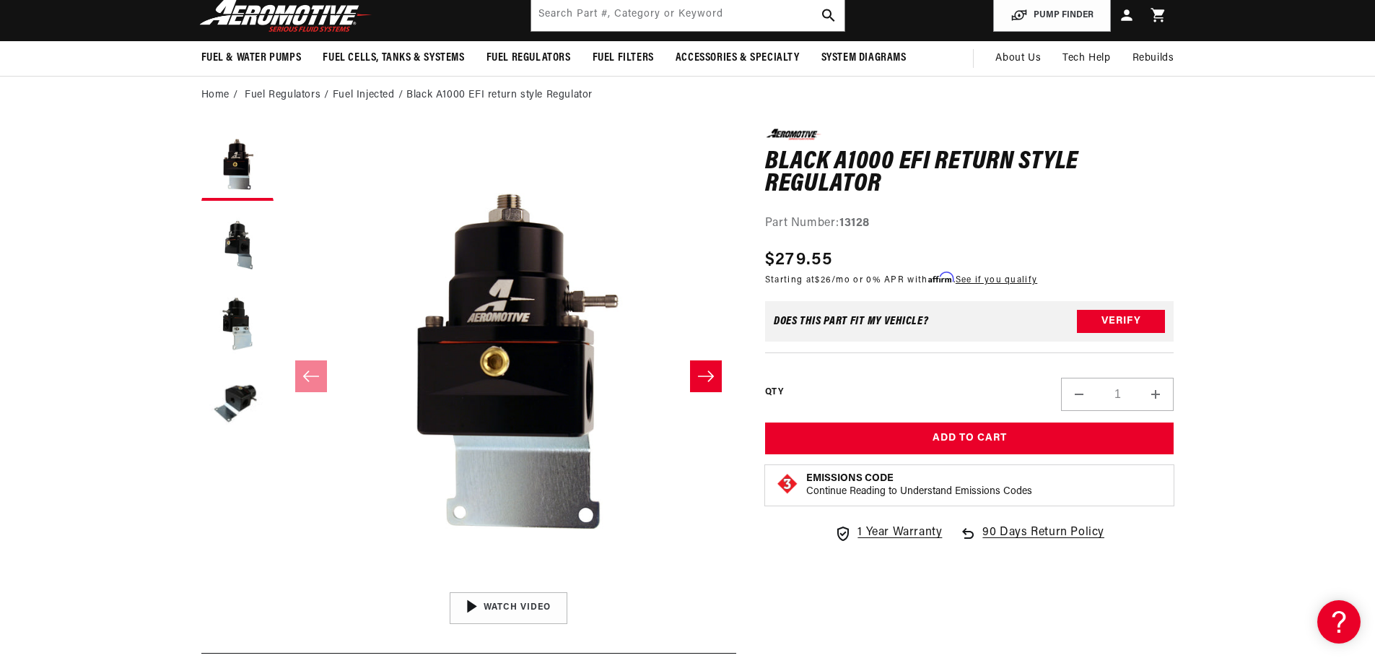
scroll to position [144, 0]
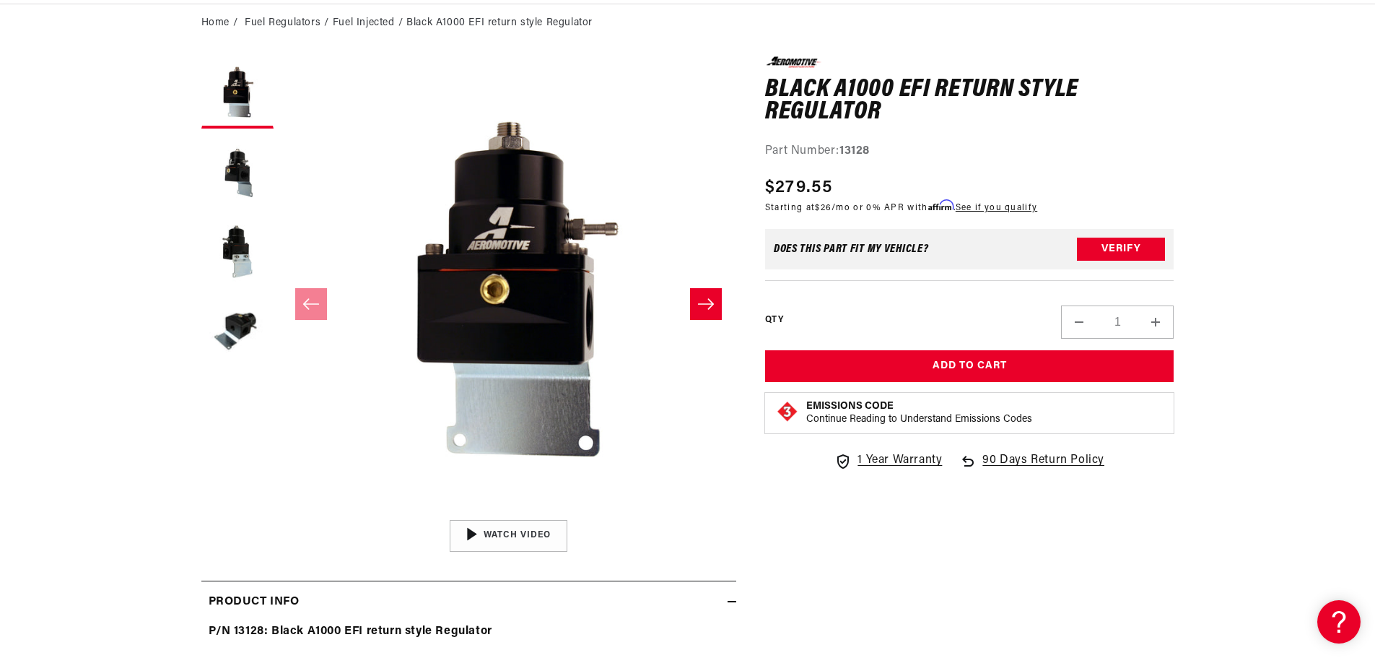
click at [704, 305] on icon "Slide right" at bounding box center [705, 304] width 17 height 14
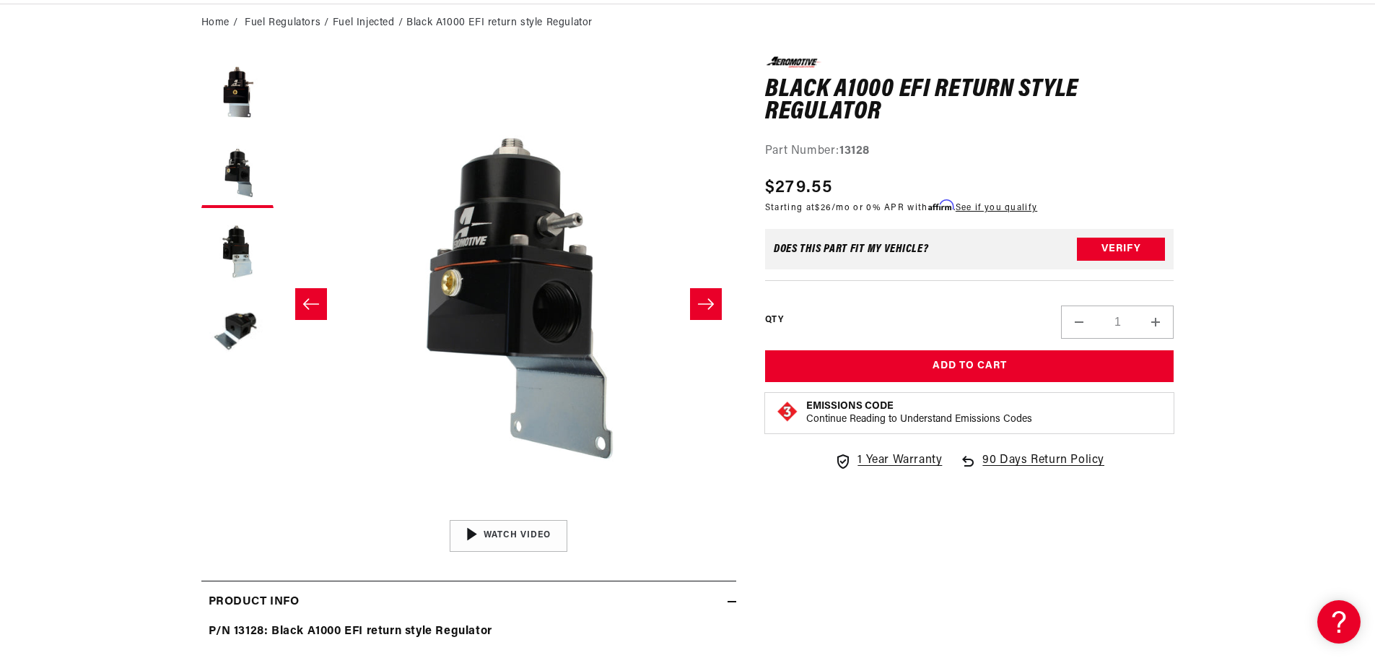
click at [699, 305] on icon "Slide right" at bounding box center [705, 304] width 17 height 14
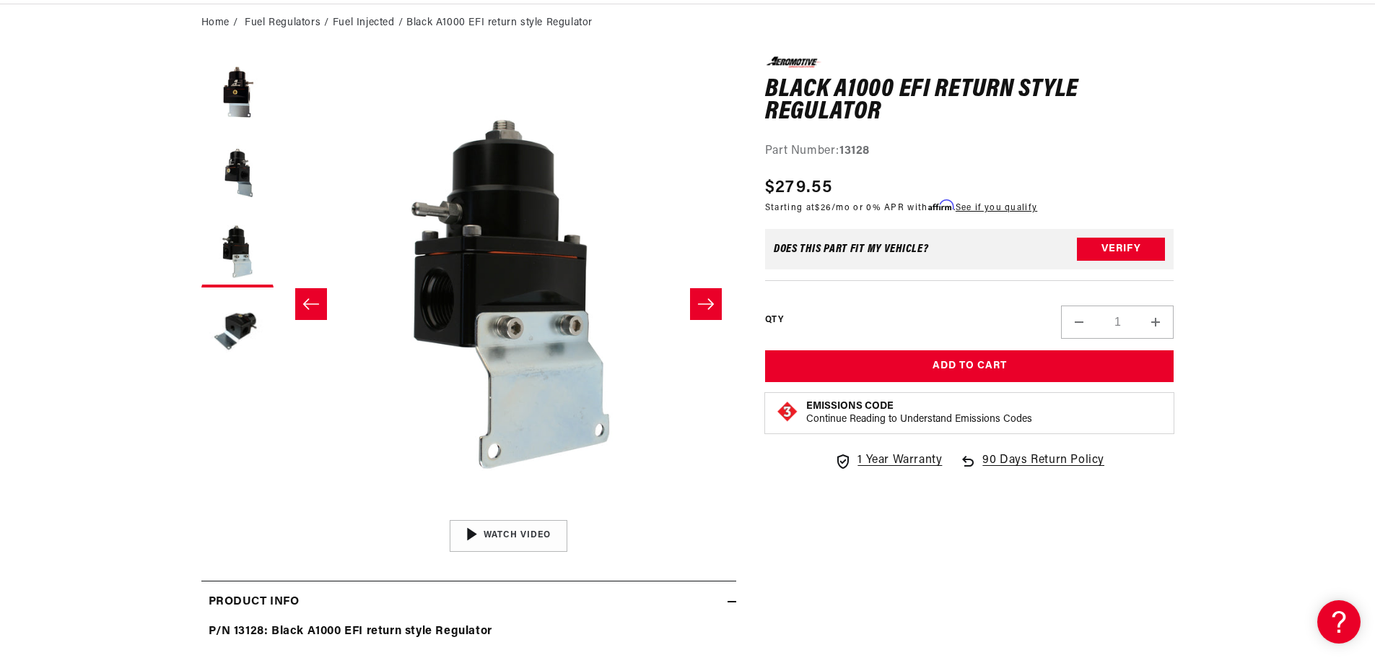
click at [313, 308] on icon "Slide left" at bounding box center [310, 304] width 17 height 14
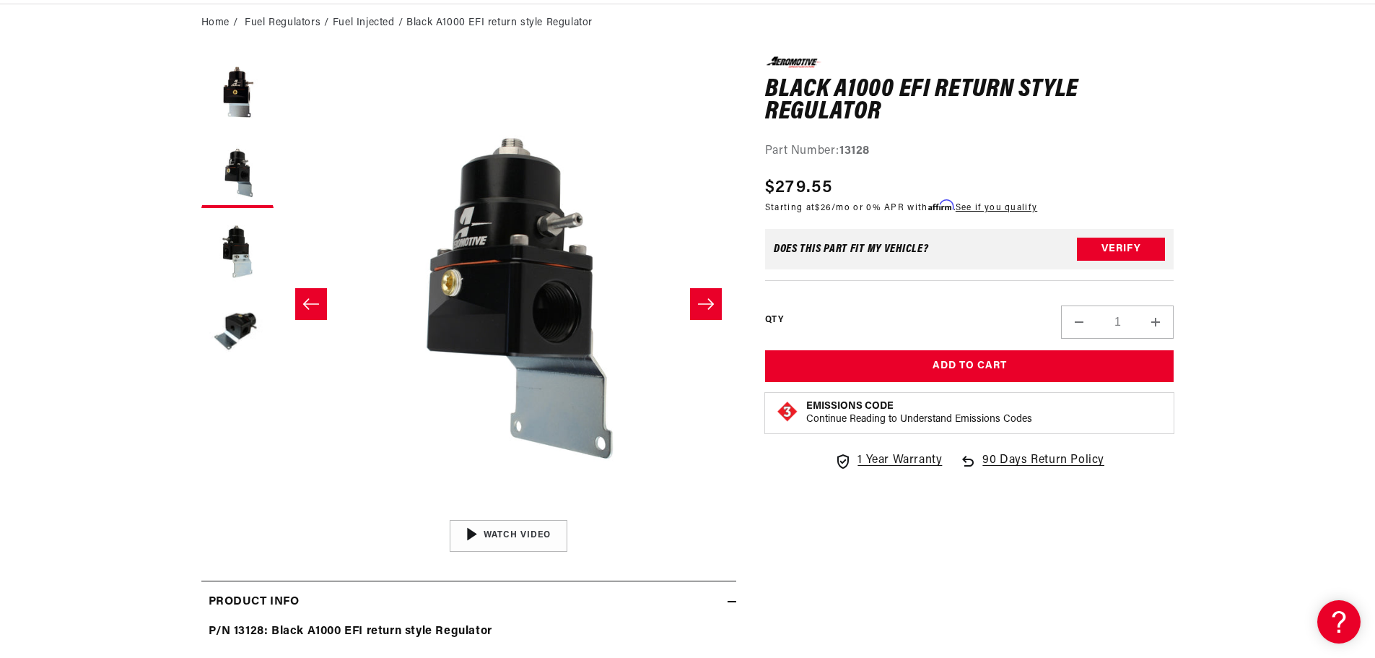
click at [706, 304] on icon "Slide right" at bounding box center [706, 303] width 16 height 11
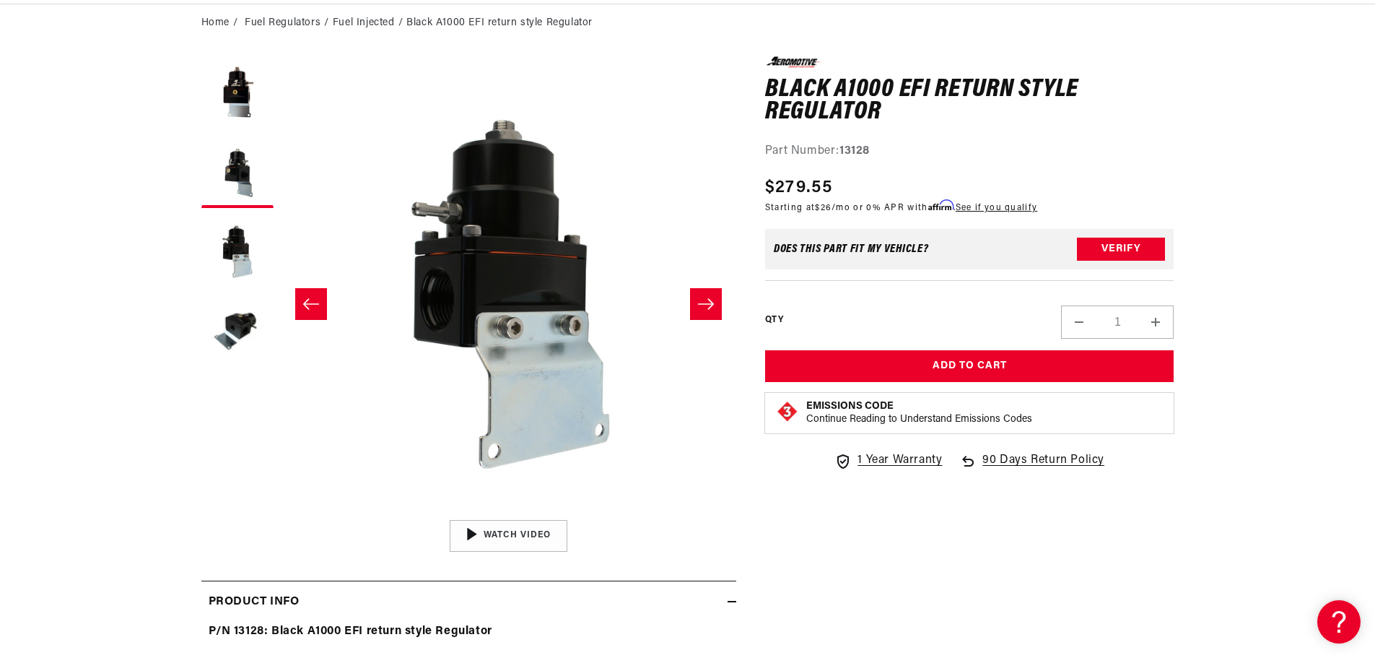
click at [707, 304] on icon "Slide right" at bounding box center [706, 303] width 16 height 11
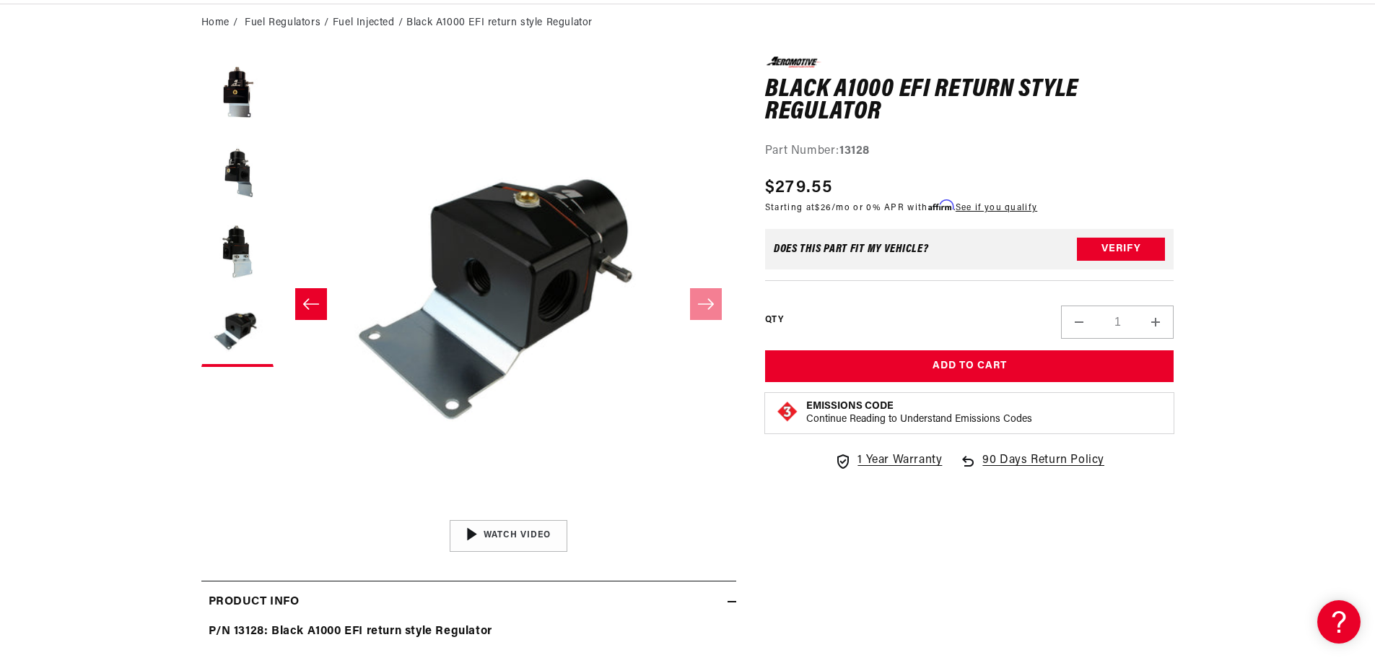
click at [313, 302] on icon "Slide left" at bounding box center [310, 304] width 17 height 14
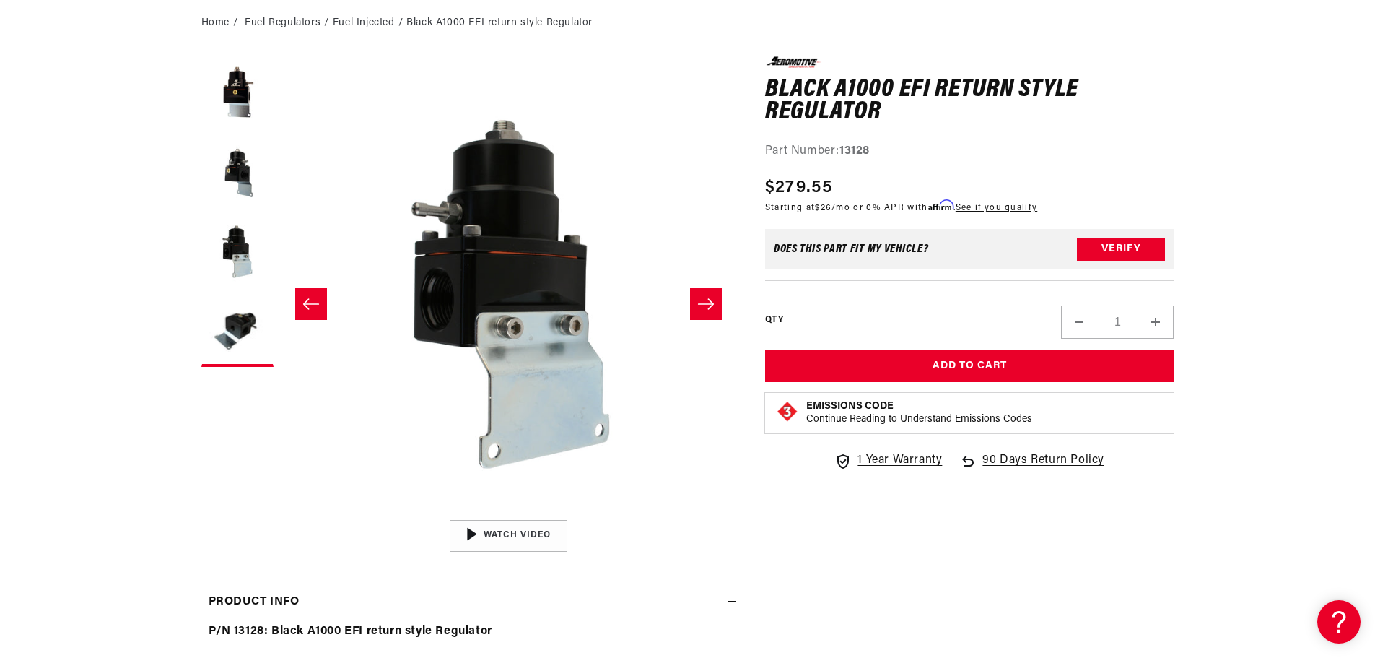
click at [313, 302] on icon "Slide left" at bounding box center [310, 304] width 17 height 14
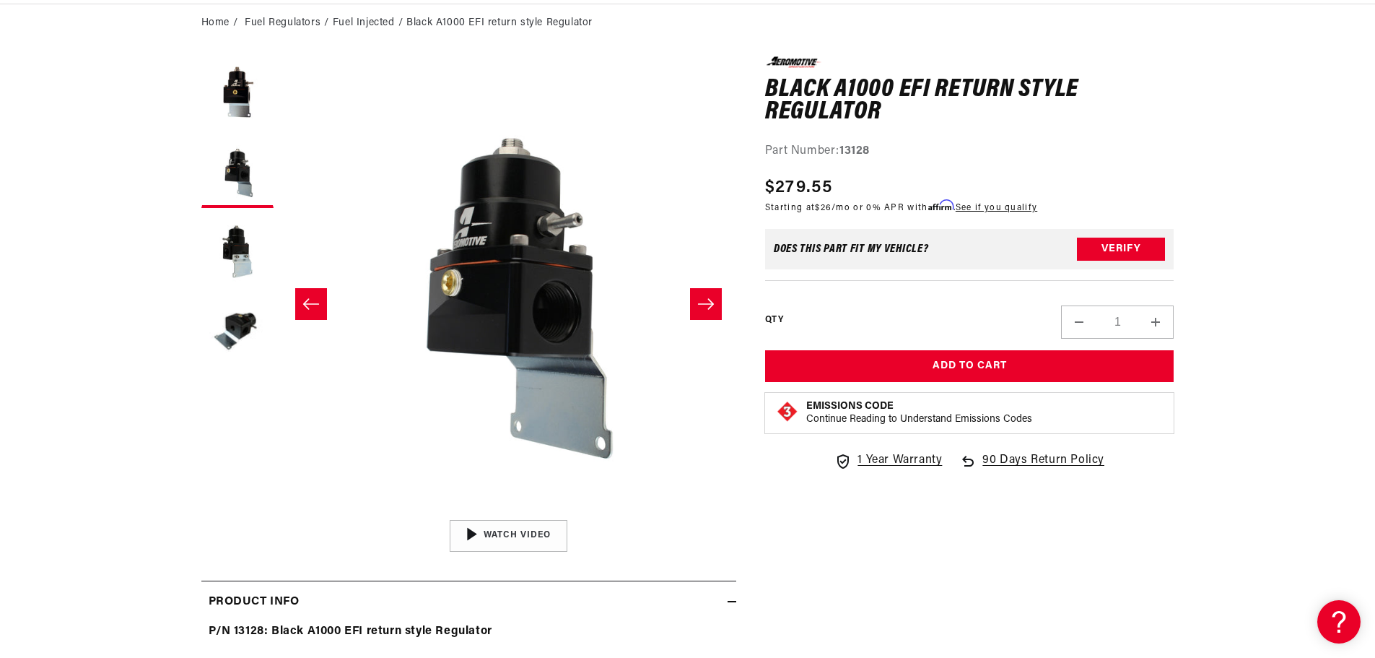
click at [312, 302] on icon "Slide left" at bounding box center [310, 304] width 17 height 14
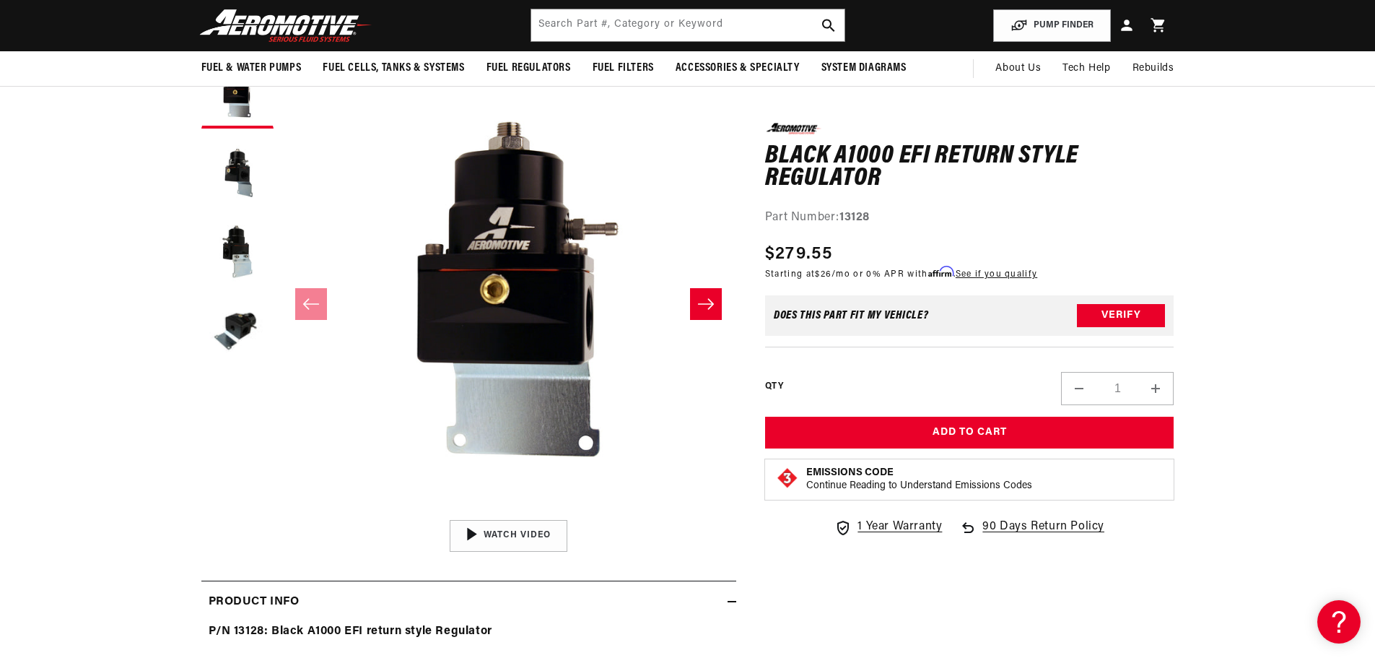
scroll to position [72, 0]
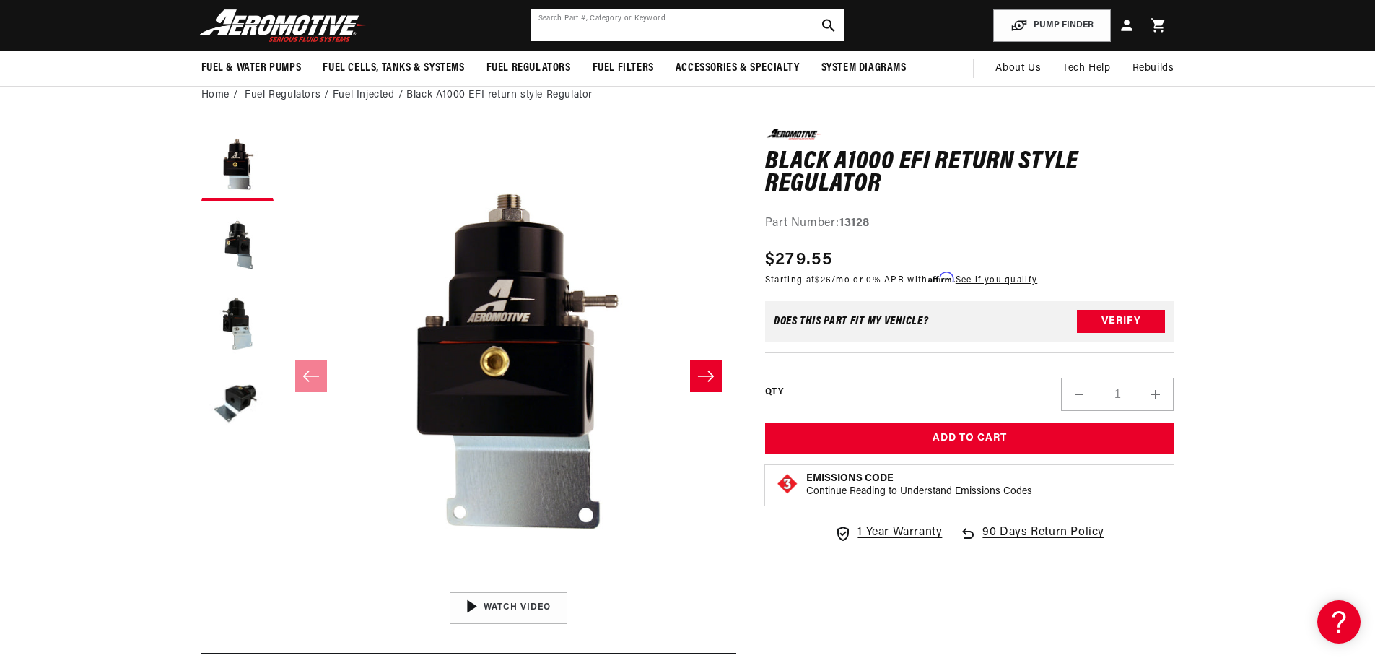
click at [639, 29] on input "text" at bounding box center [687, 25] width 313 height 32
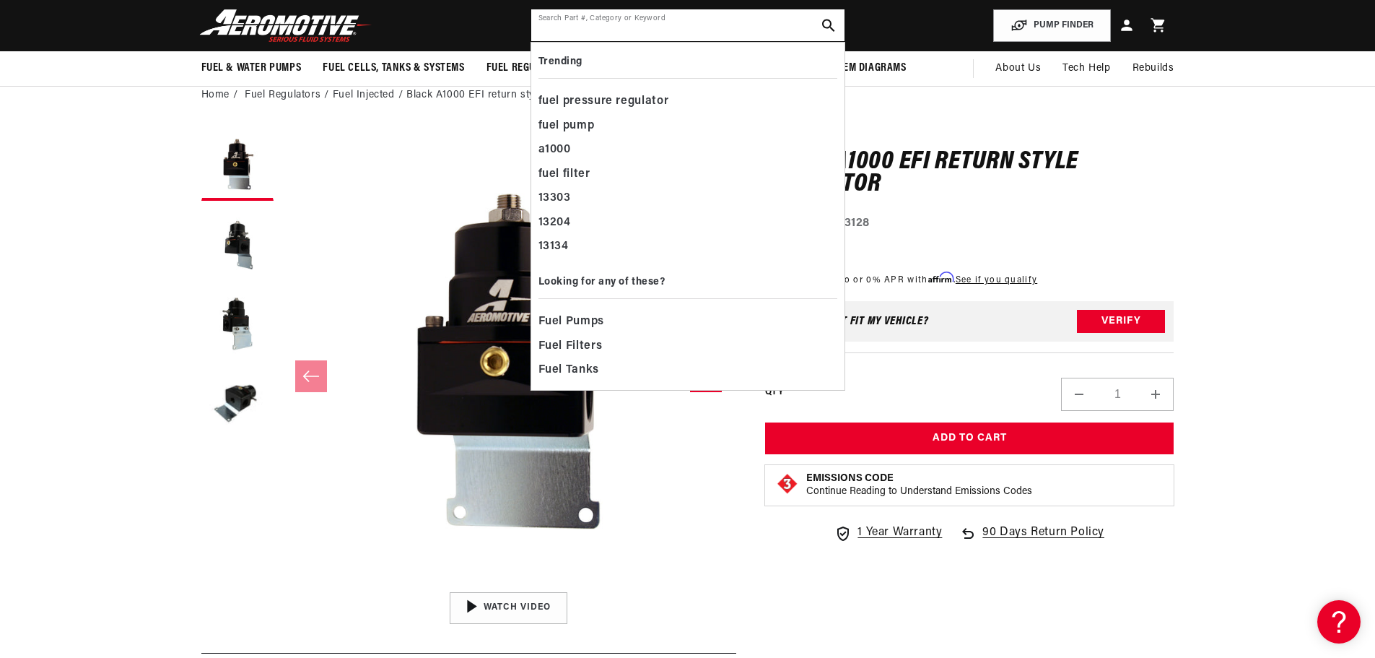
paste input "13129"
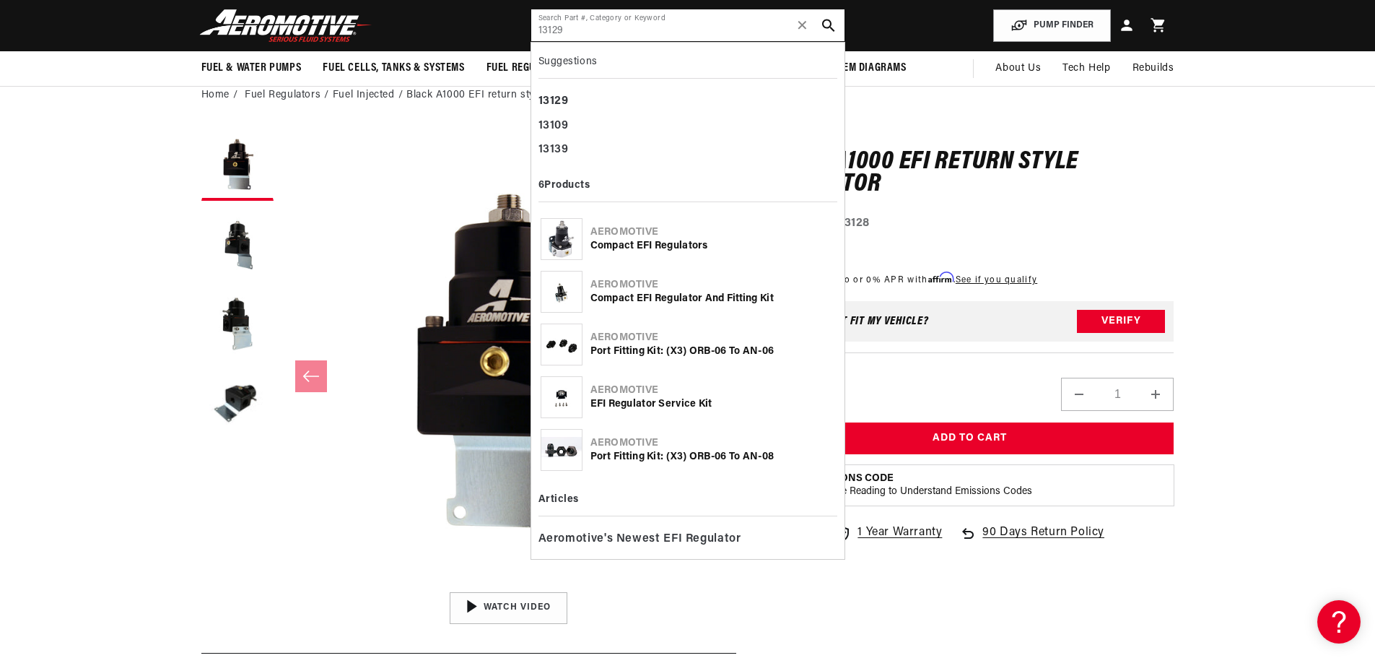
type input "13129"
click at [683, 243] on div "Compact EFI Regulators" at bounding box center [712, 246] width 245 height 14
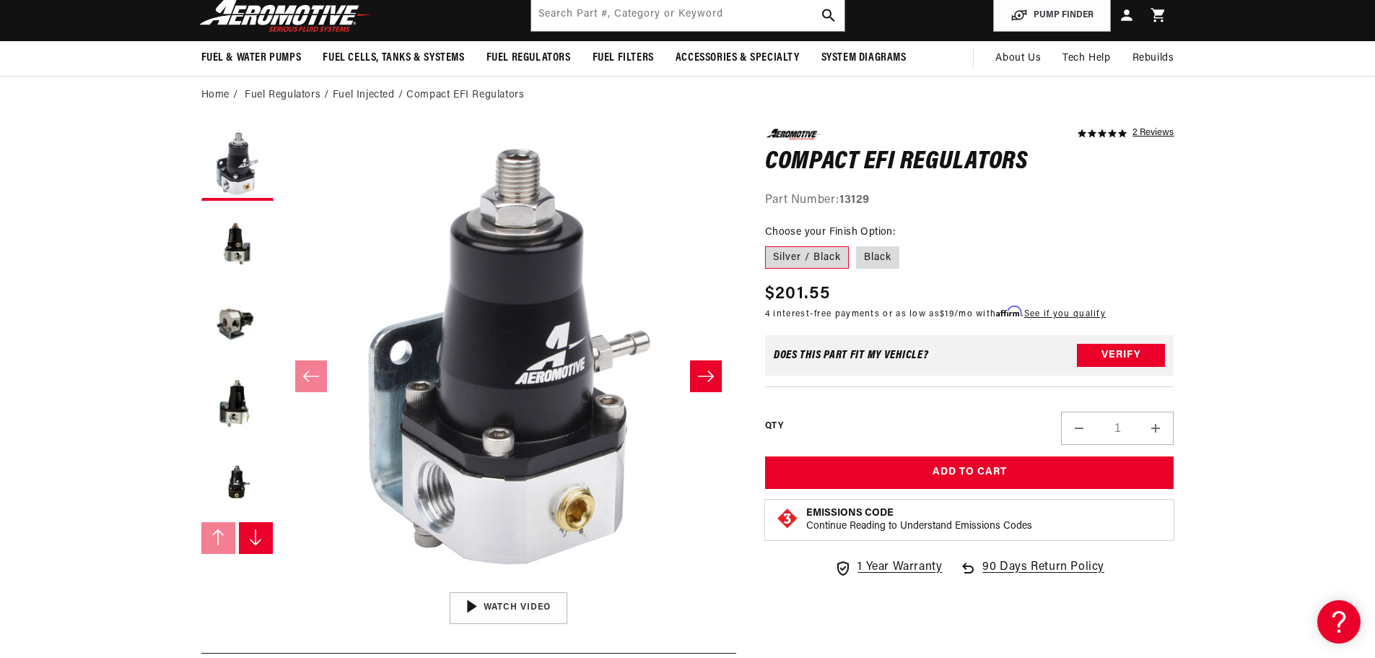
scroll to position [144, 0]
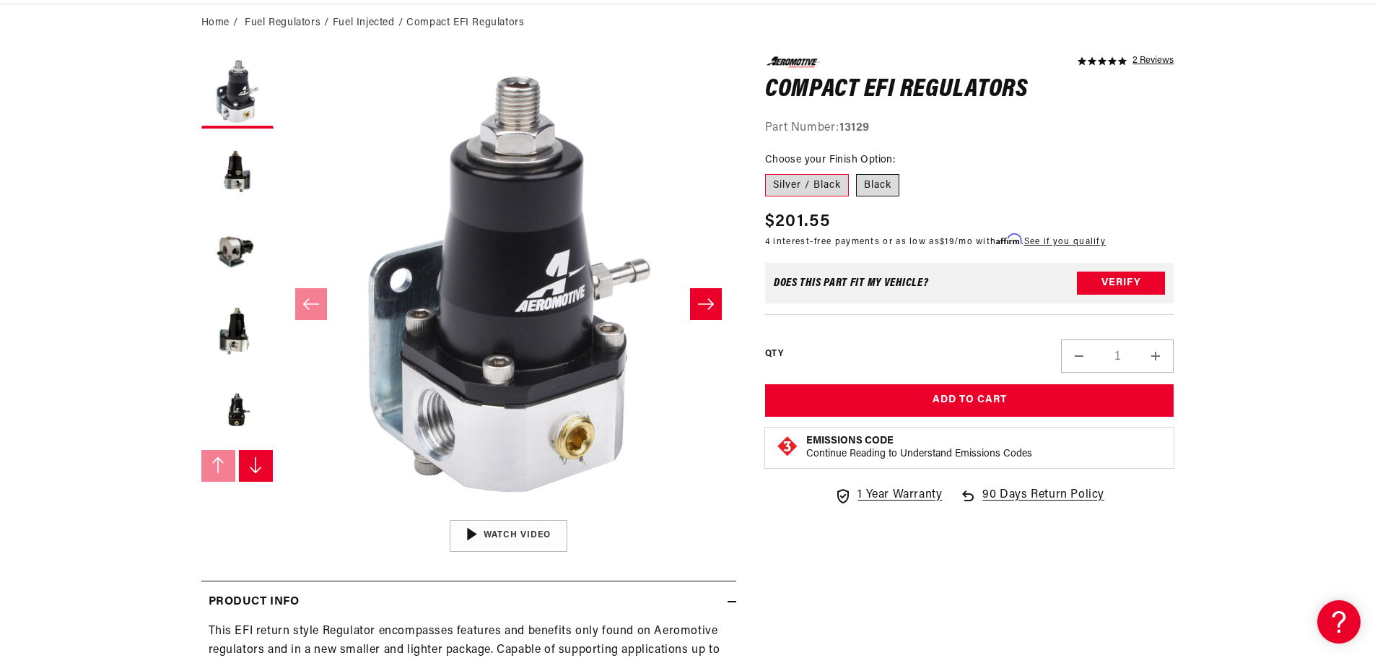
click at [873, 184] on label "Black" at bounding box center [877, 185] width 43 height 23
click at [857, 172] on input "Black" at bounding box center [856, 171] width 1 height 1
radio input "true"
click at [829, 184] on label "Silver / Black" at bounding box center [807, 185] width 84 height 23
click at [769, 172] on input "Silver / Black" at bounding box center [769, 171] width 1 height 1
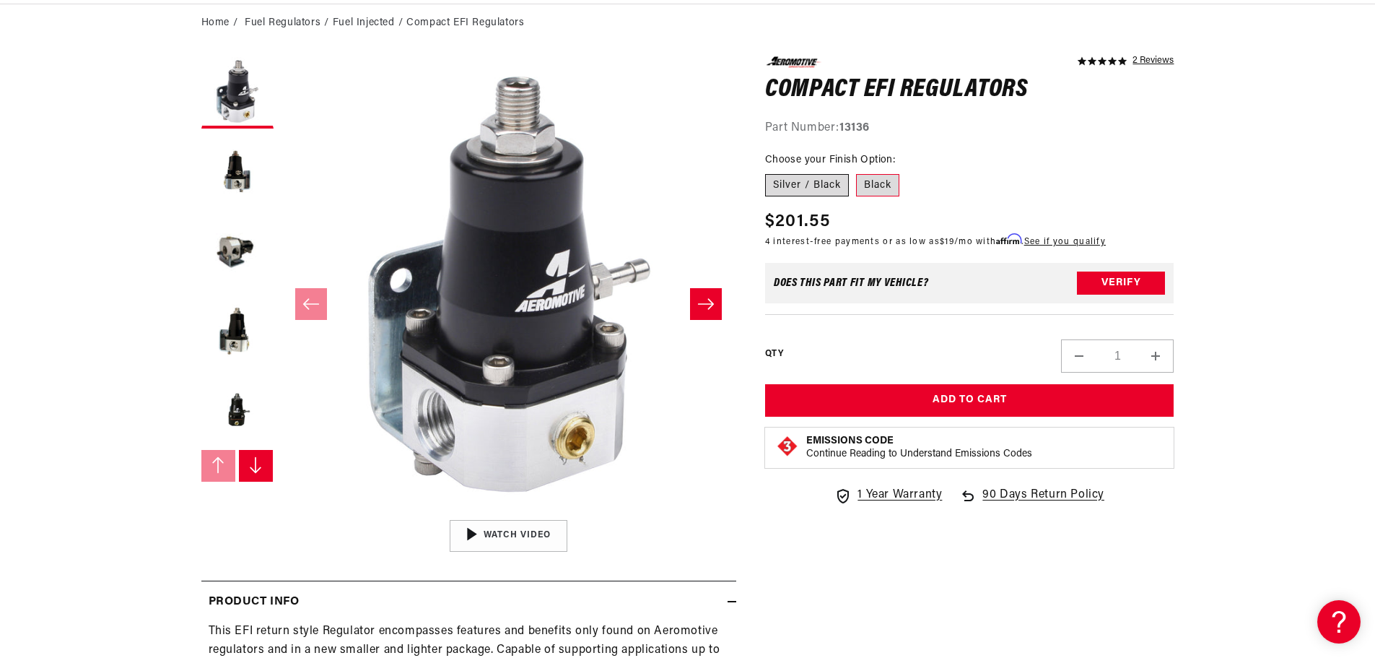
radio input "true"
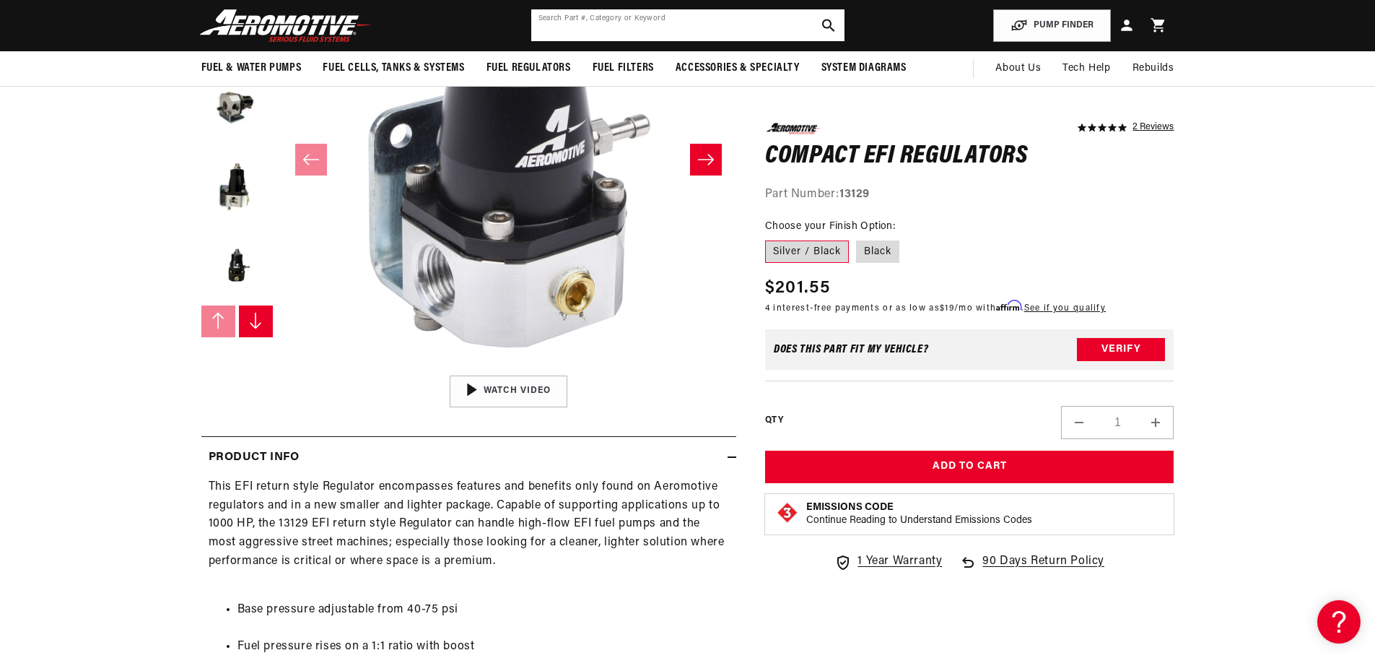
click at [668, 24] on input "text" at bounding box center [687, 25] width 313 height 32
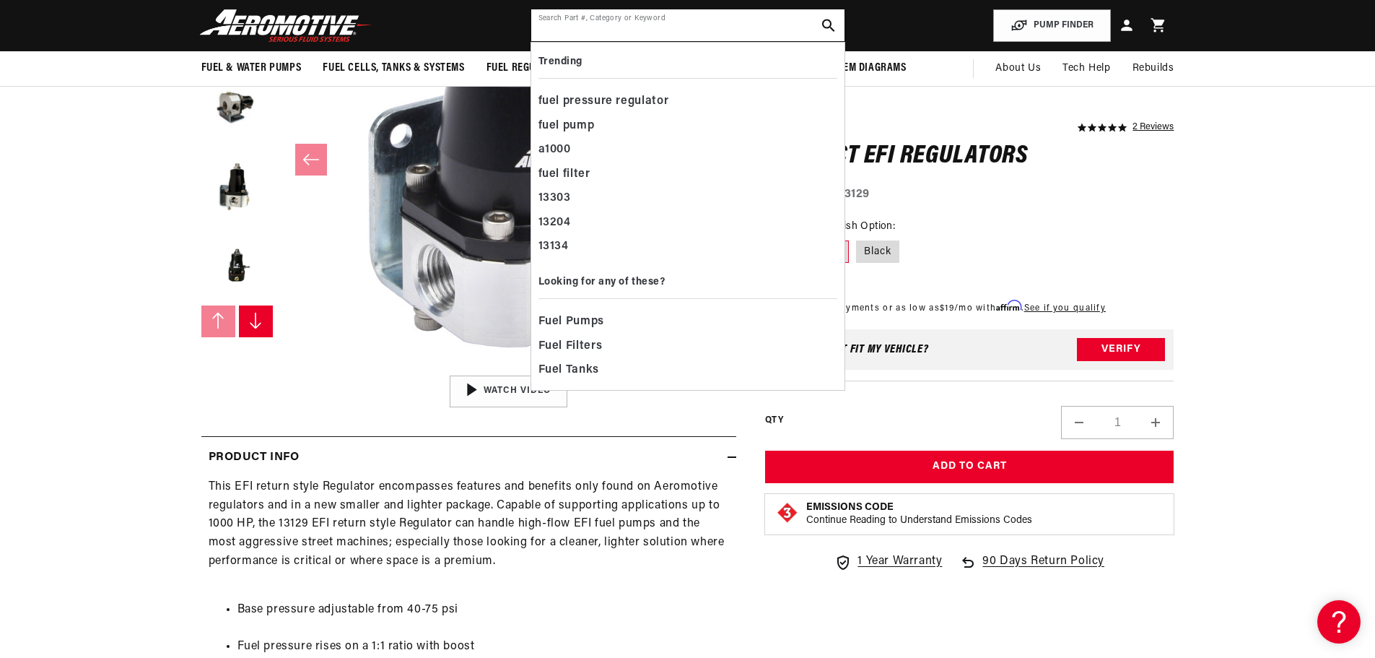
paste input "13137"
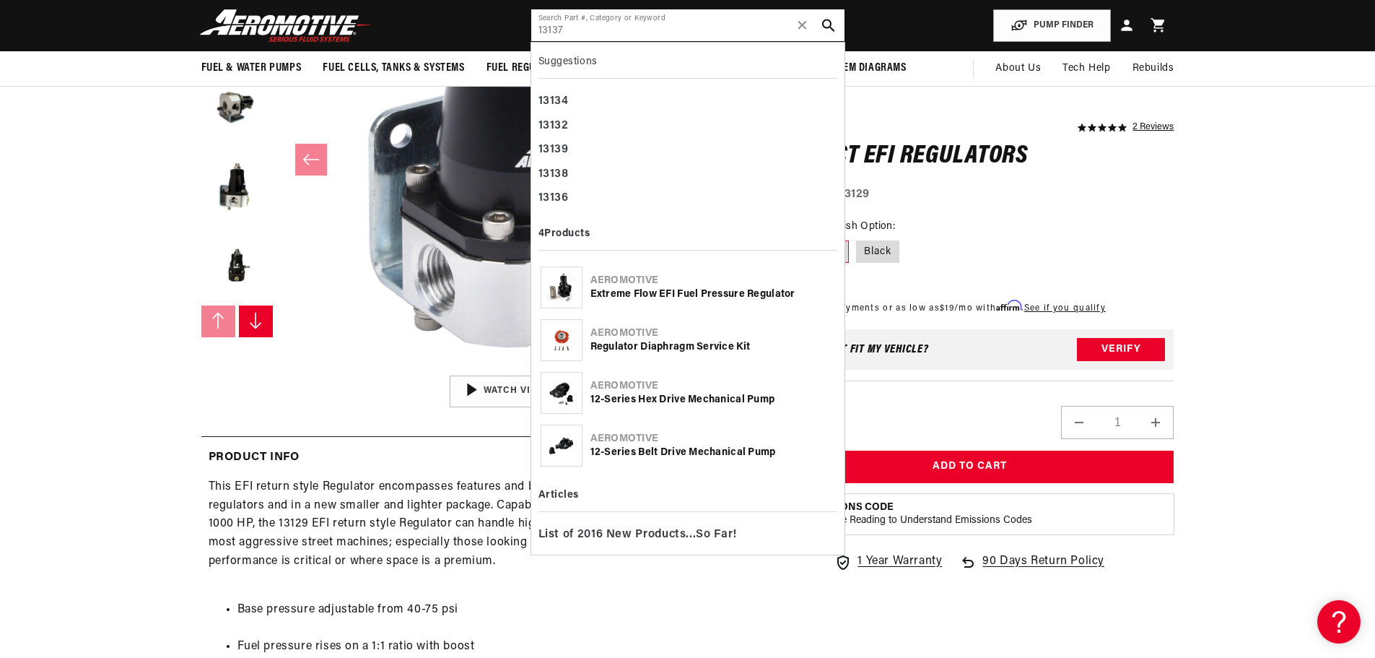
type input "13137"
click at [717, 294] on div "Extreme Flow EFI Fuel Pressure Regulator" at bounding box center [712, 294] width 245 height 14
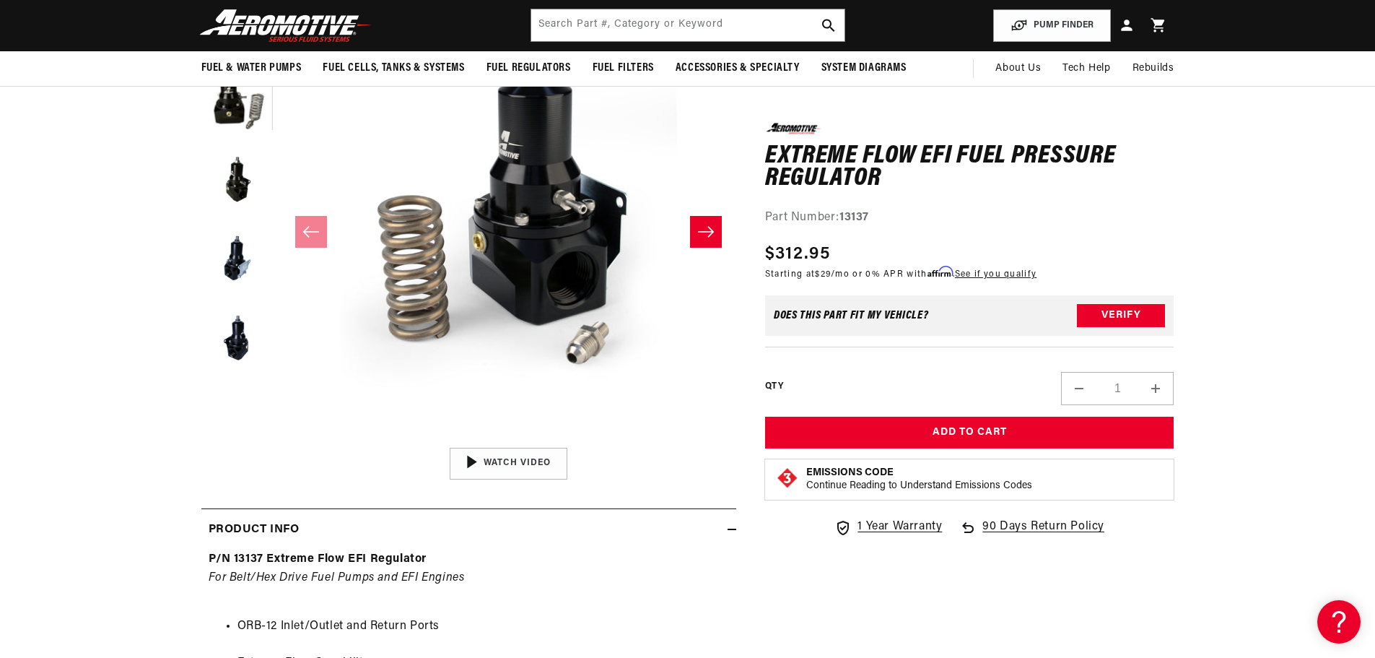
scroll to position [144, 0]
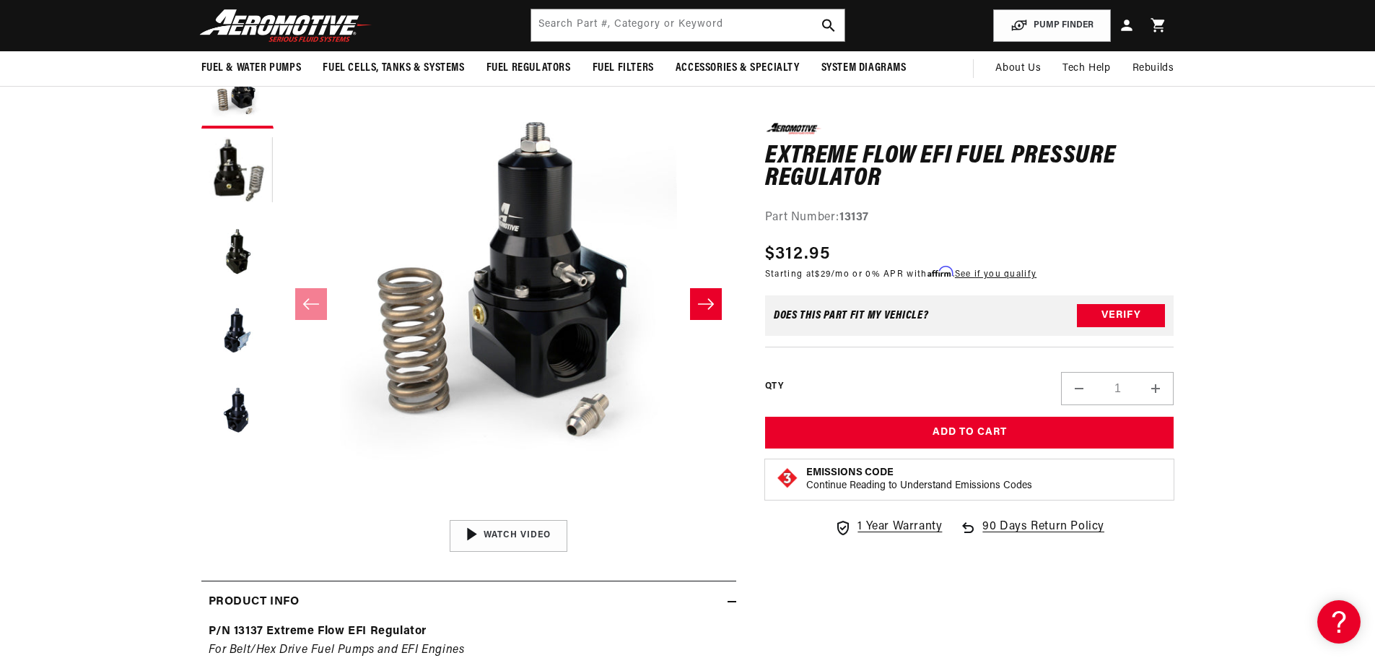
click at [705, 297] on icon "Slide right" at bounding box center [705, 304] width 17 height 14
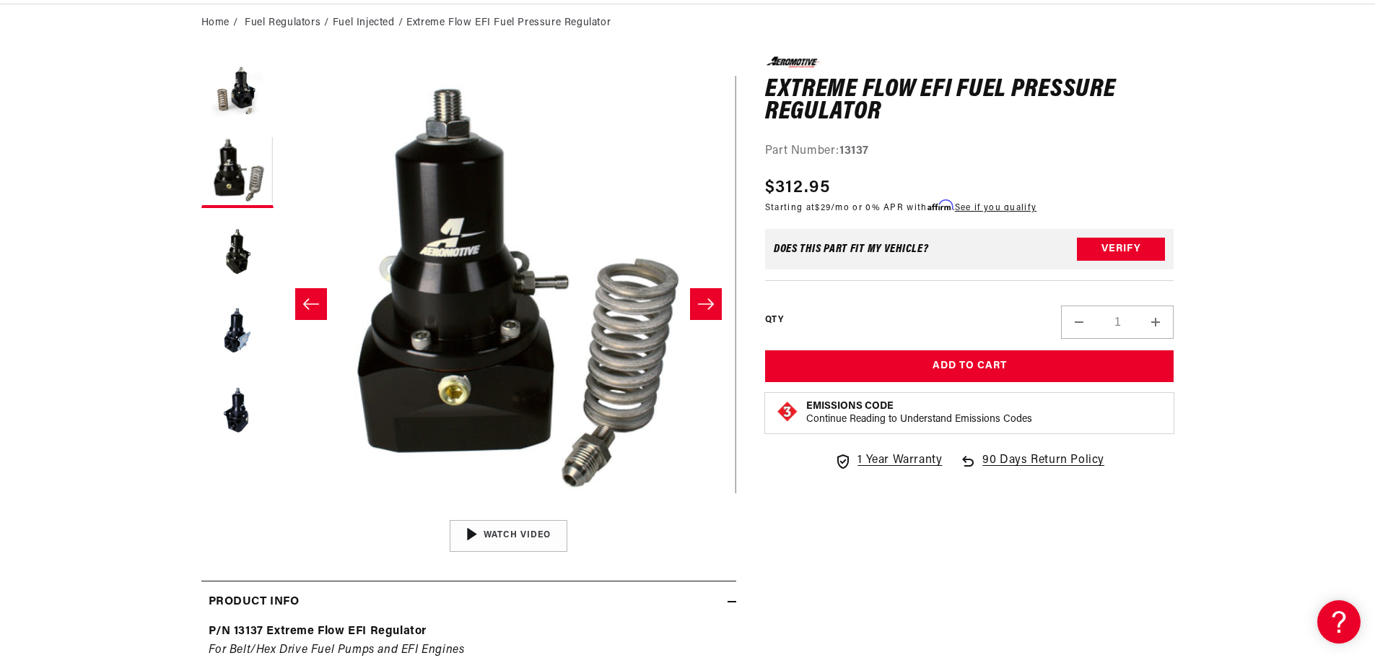
scroll to position [72, 0]
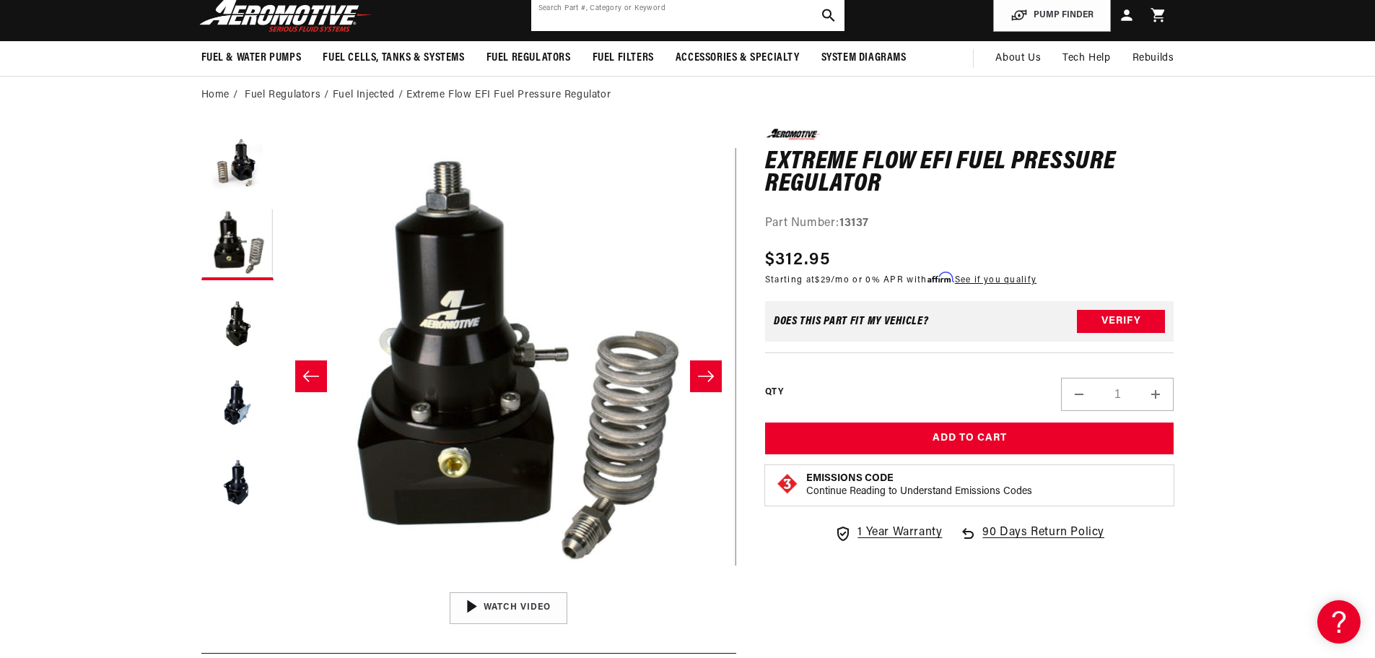
click at [709, 0] on input "text" at bounding box center [687, 15] width 313 height 32
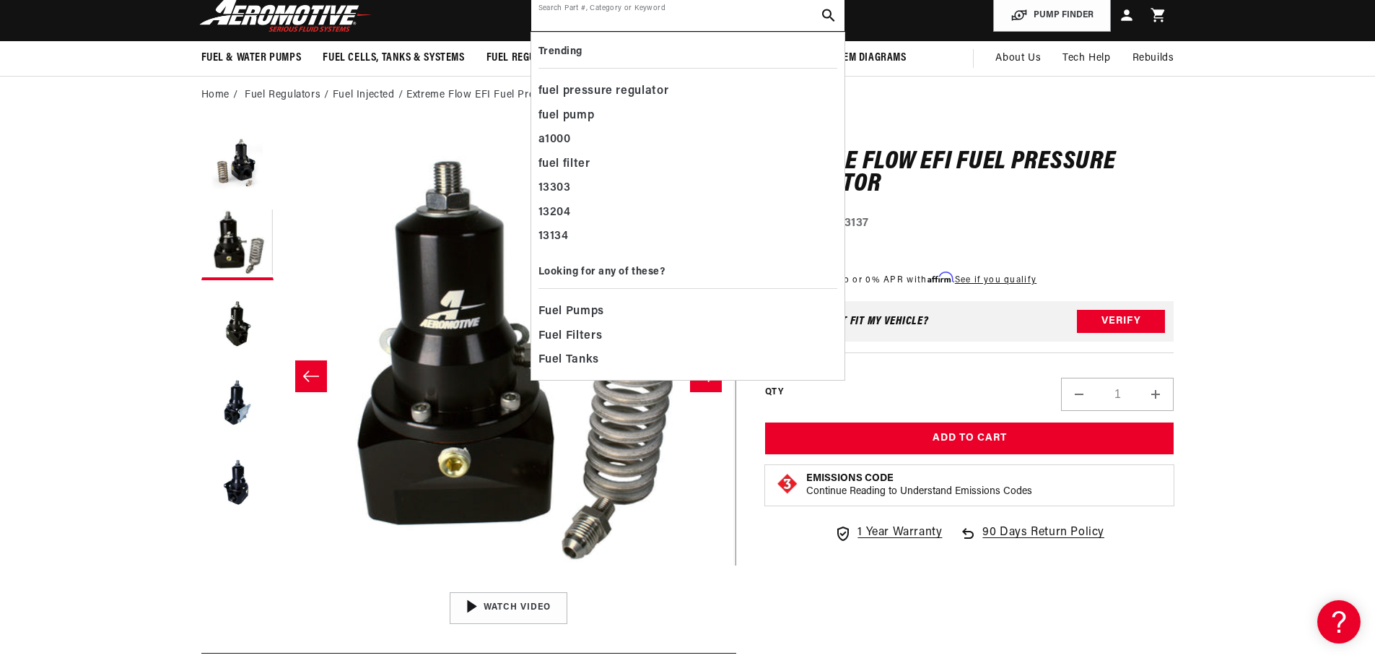
paste input "13151"
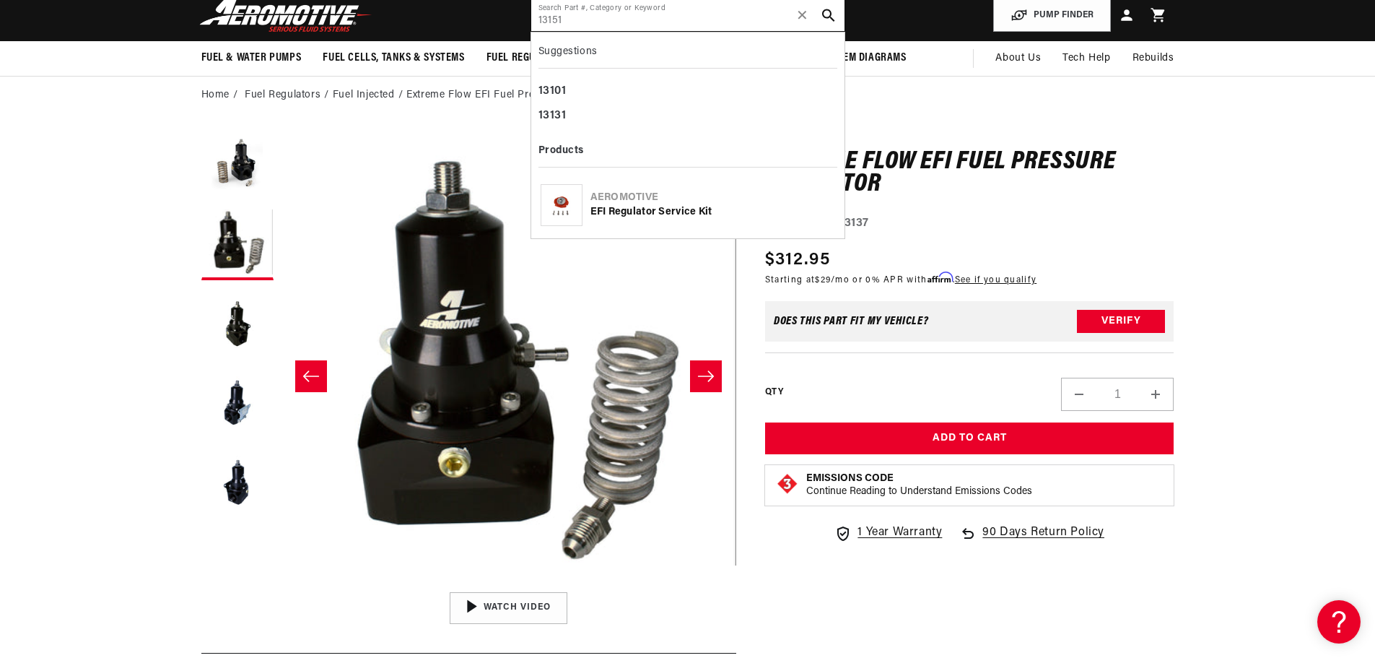
type input "13151"
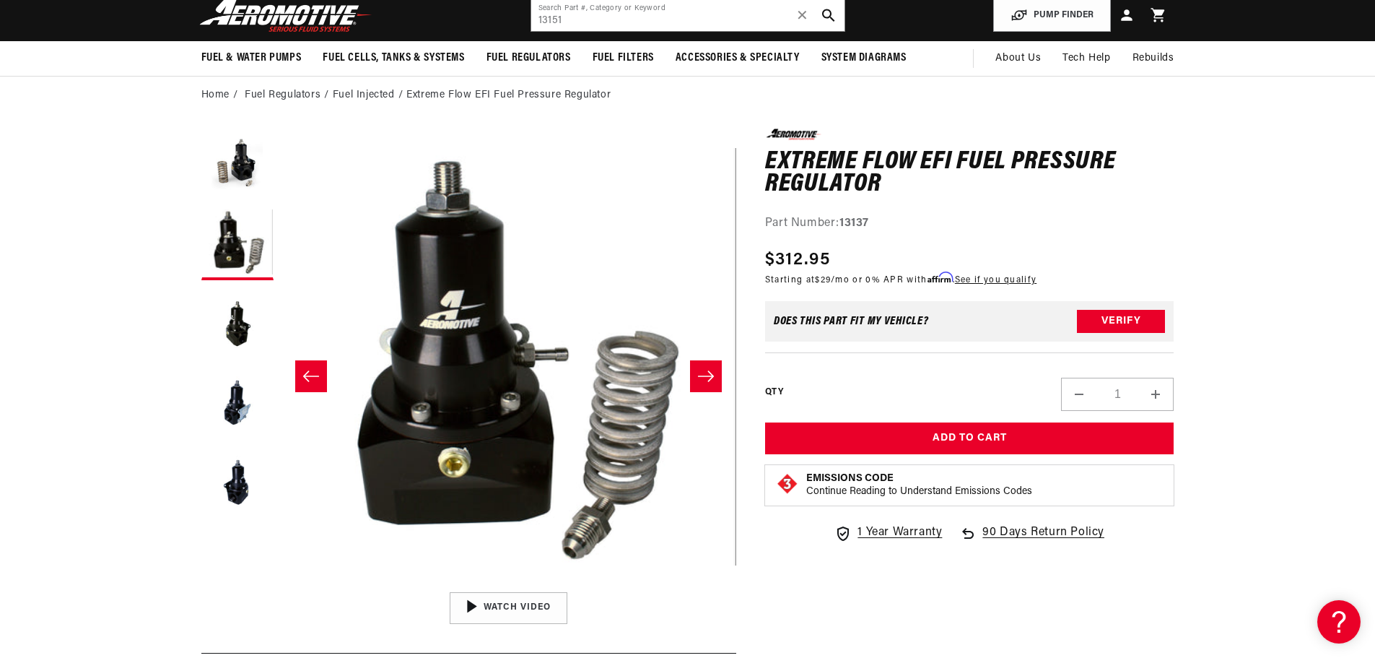
scroll to position [0, 0]
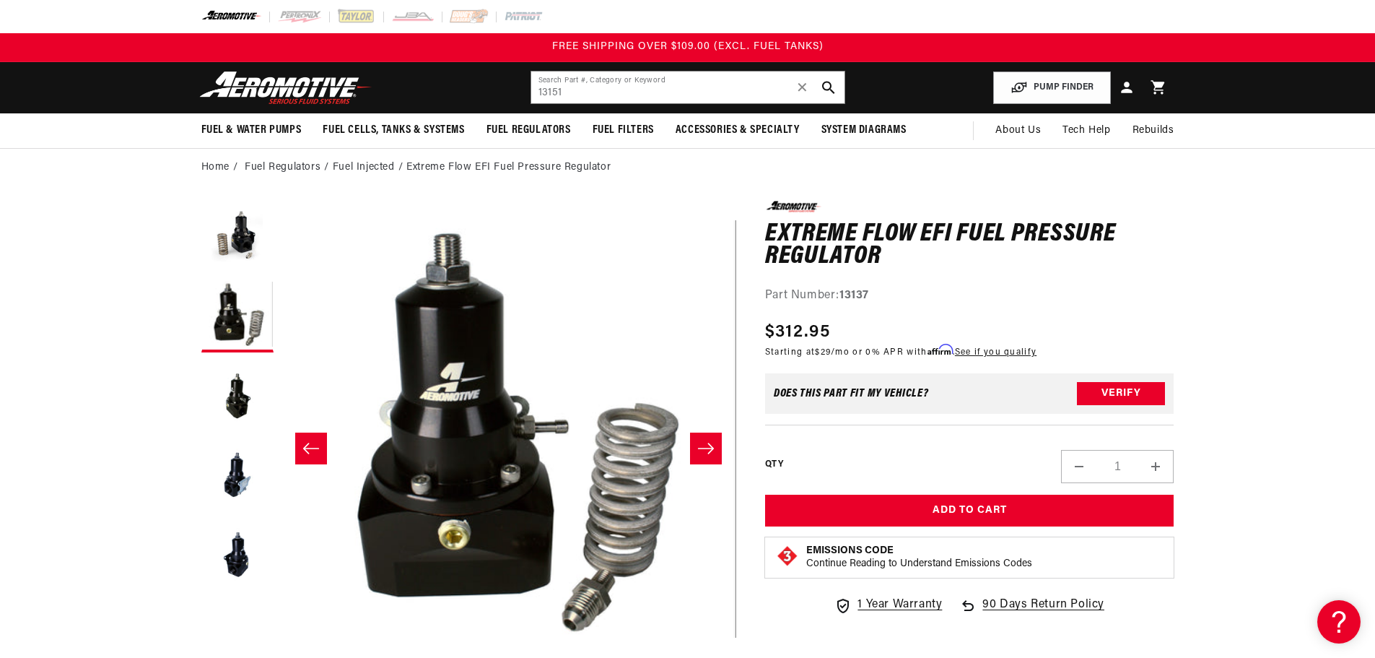
click at [1092, 288] on div "Part Number: 13137" at bounding box center [969, 296] width 409 height 19
click at [1079, 297] on div "Part Number: 13137" at bounding box center [969, 296] width 409 height 19
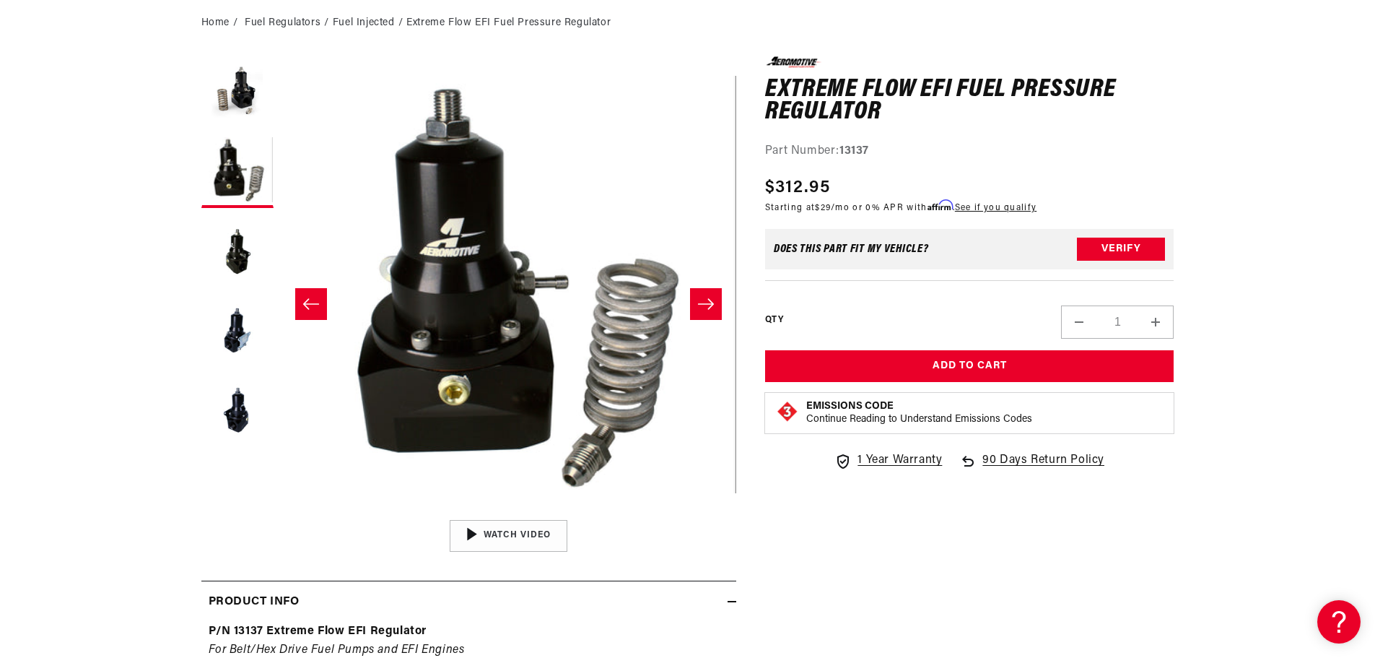
scroll to position [217, 0]
